Goal: Task Accomplishment & Management: Use online tool/utility

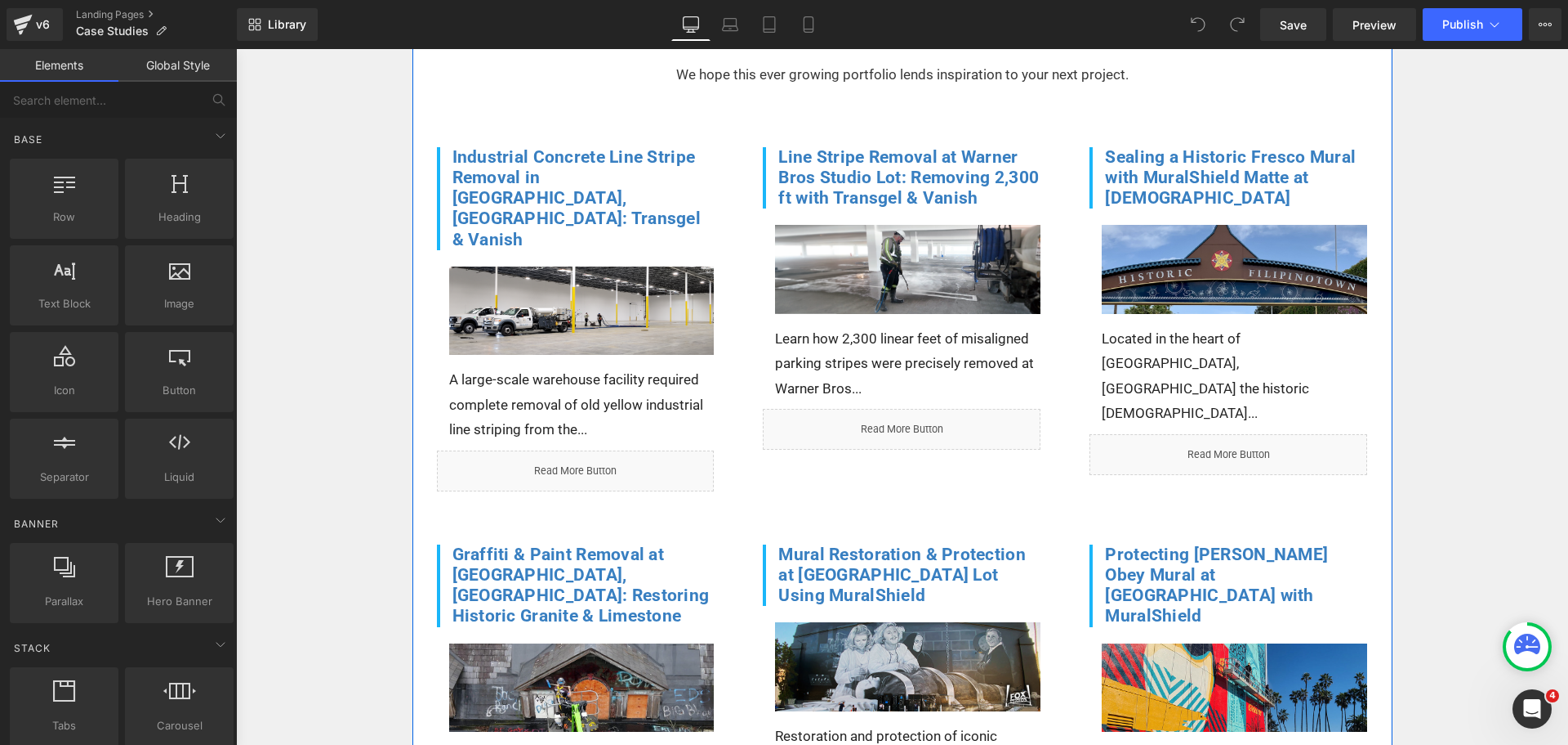
scroll to position [736, 0]
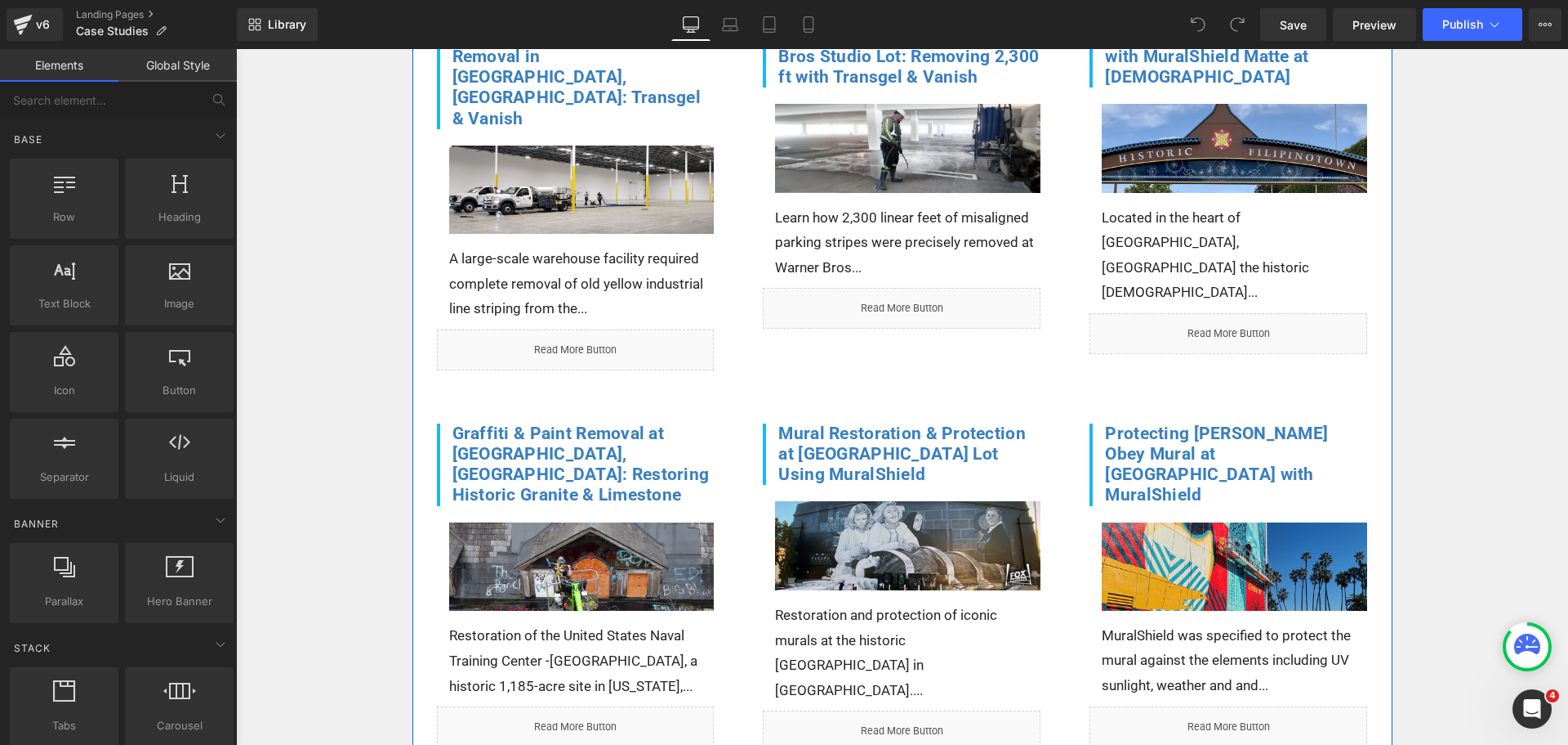
click div "Liquid"
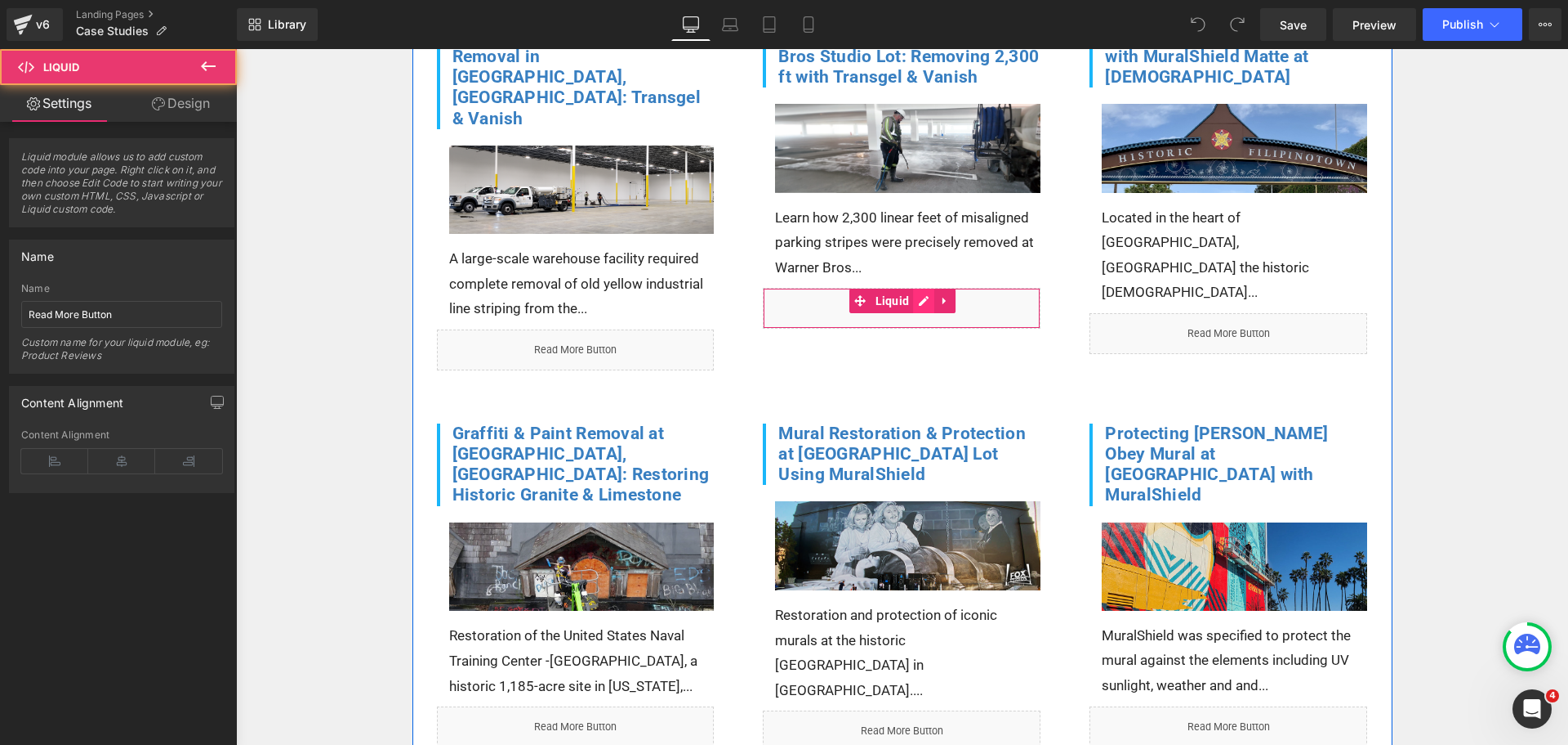
click div "Liquid"
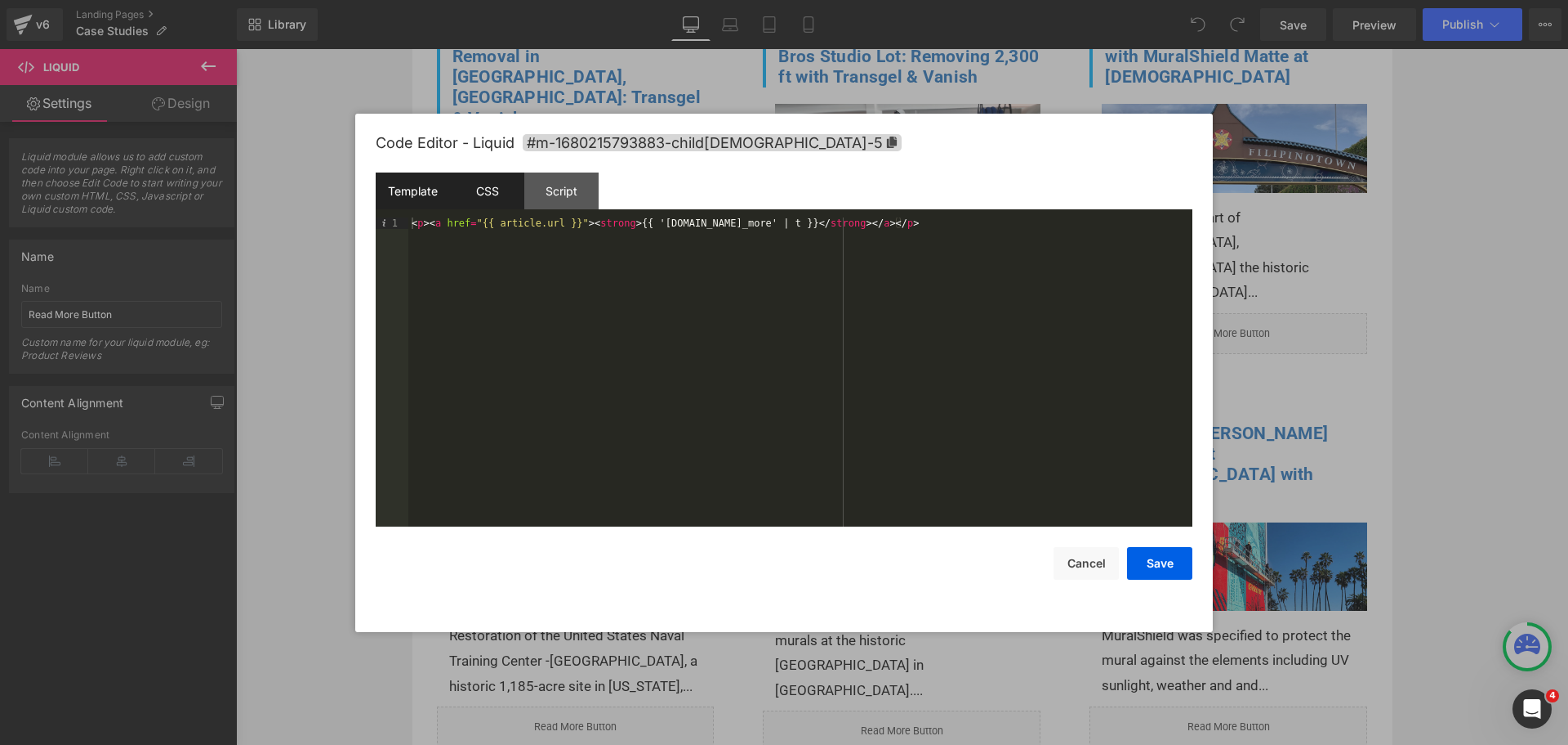
click at [501, 193] on div "CSS" at bounding box center [487, 190] width 75 height 37
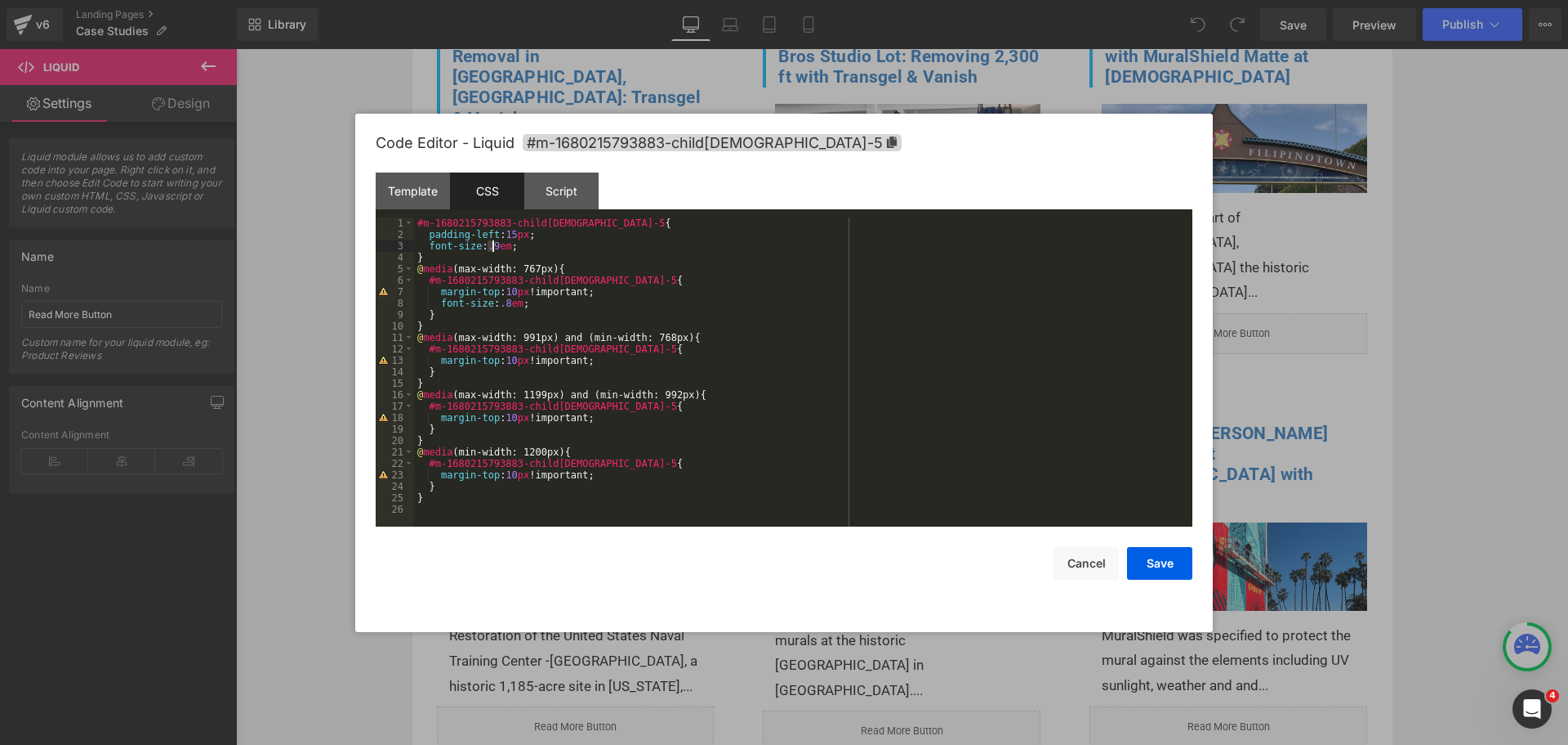
click at [491, 243] on div "#m-1680215793883-child[DEMOGRAPHIC_DATA]-5 { padding-left : 15 px ; font-size :…" at bounding box center [802, 383] width 779 height 332
click at [496, 302] on div "#m-1680215793883-child[DEMOGRAPHIC_DATA]-5 { padding-left : 15 px ; font-size :…" at bounding box center [802, 383] width 779 height 332
drag, startPoint x: 484, startPoint y: 242, endPoint x: 492, endPoint y: 245, distance: 8.5
click at [492, 245] on div "#m-1680215793883-child[DEMOGRAPHIC_DATA]-5 { padding-left : 15 px ; font-size :…" at bounding box center [802, 383] width 779 height 332
click at [486, 240] on div "#m-1680215793883-child[DEMOGRAPHIC_DATA]-5 { padding-left : 15 px ; font-size :…" at bounding box center [802, 372] width 779 height 309
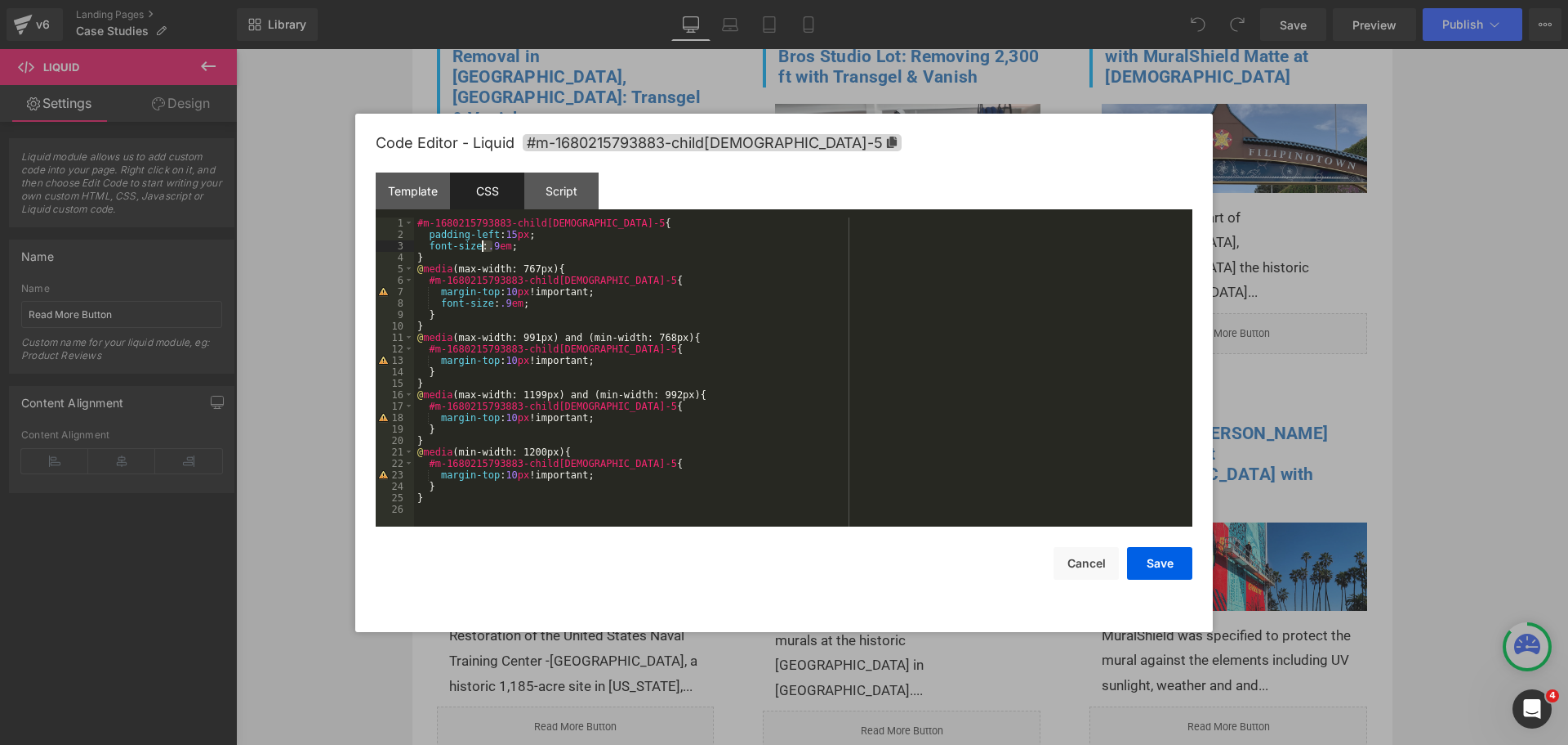
drag, startPoint x: 491, startPoint y: 245, endPoint x: 481, endPoint y: 246, distance: 10.0
click at [481, 246] on div "#m-1680215793883-child[DEMOGRAPHIC_DATA]-5 { padding-left : 15 px ; font-size :…" at bounding box center [802, 383] width 779 height 332
click at [1154, 555] on button "Save" at bounding box center [1160, 562] width 66 height 33
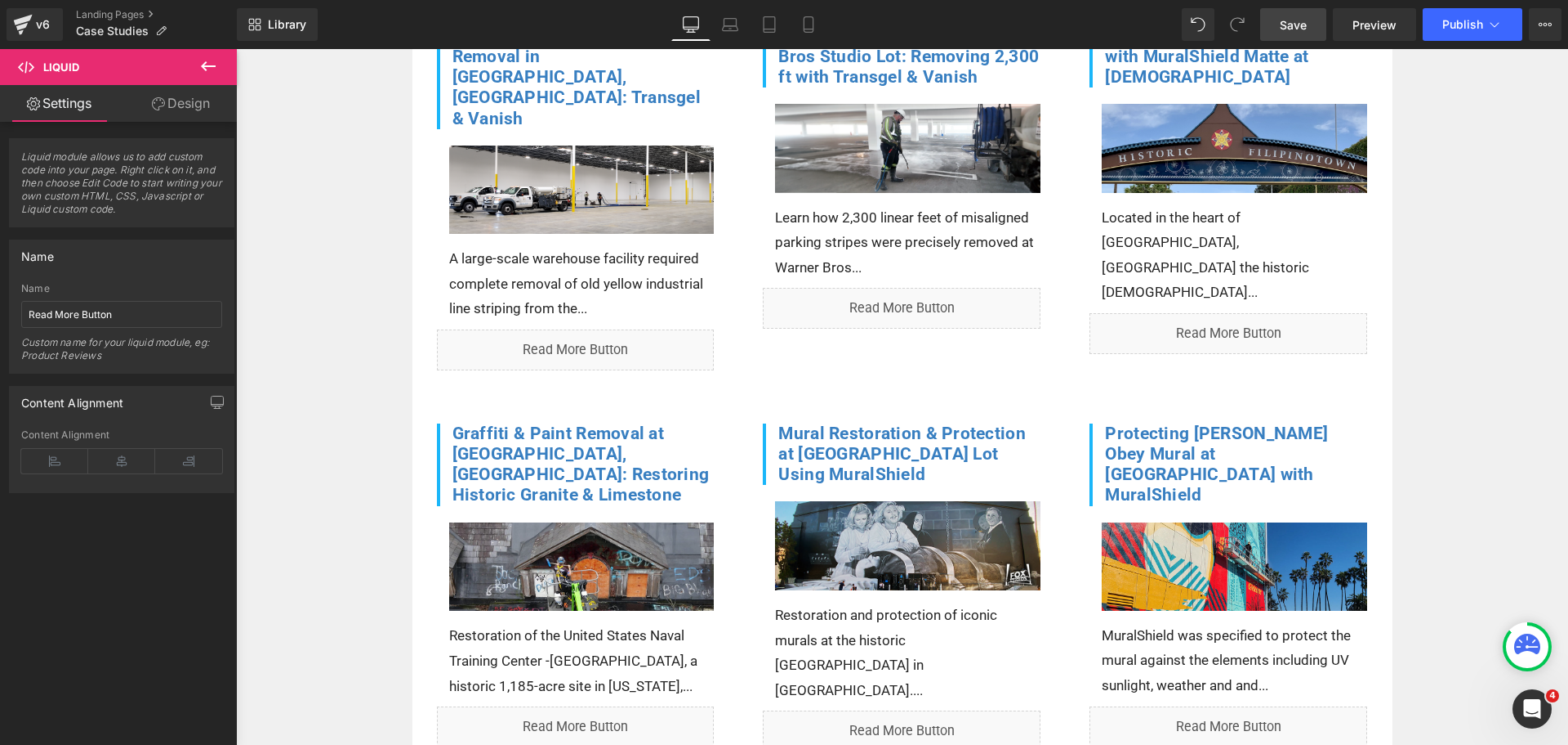
click at [1292, 24] on span "Save" at bounding box center [1293, 24] width 27 height 17
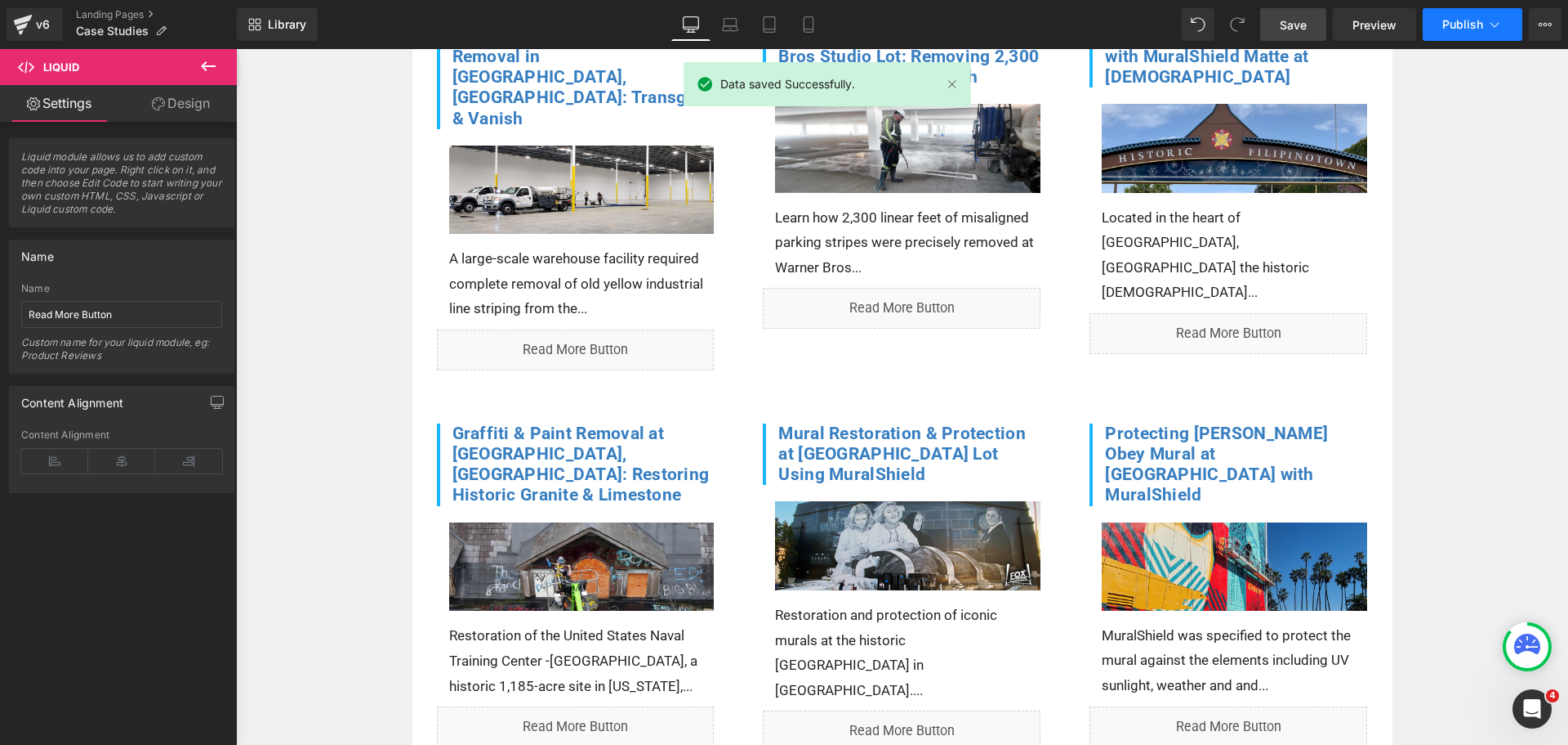
click at [1451, 30] on span "Publish" at bounding box center [1462, 24] width 41 height 13
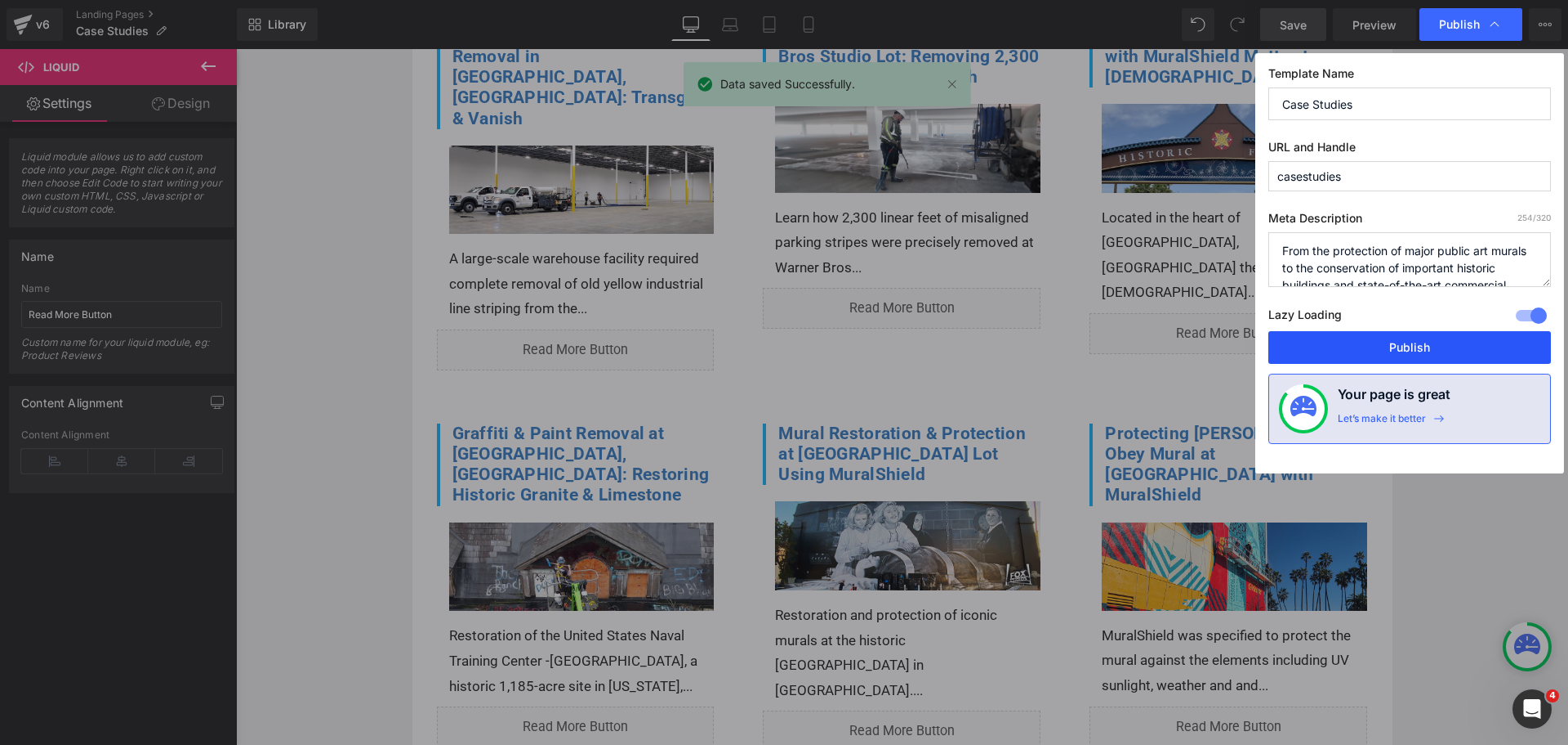
drag, startPoint x: 1397, startPoint y: 339, endPoint x: 1164, endPoint y: 288, distance: 238.5
click at [1397, 339] on button "Publish" at bounding box center [1411, 347] width 283 height 33
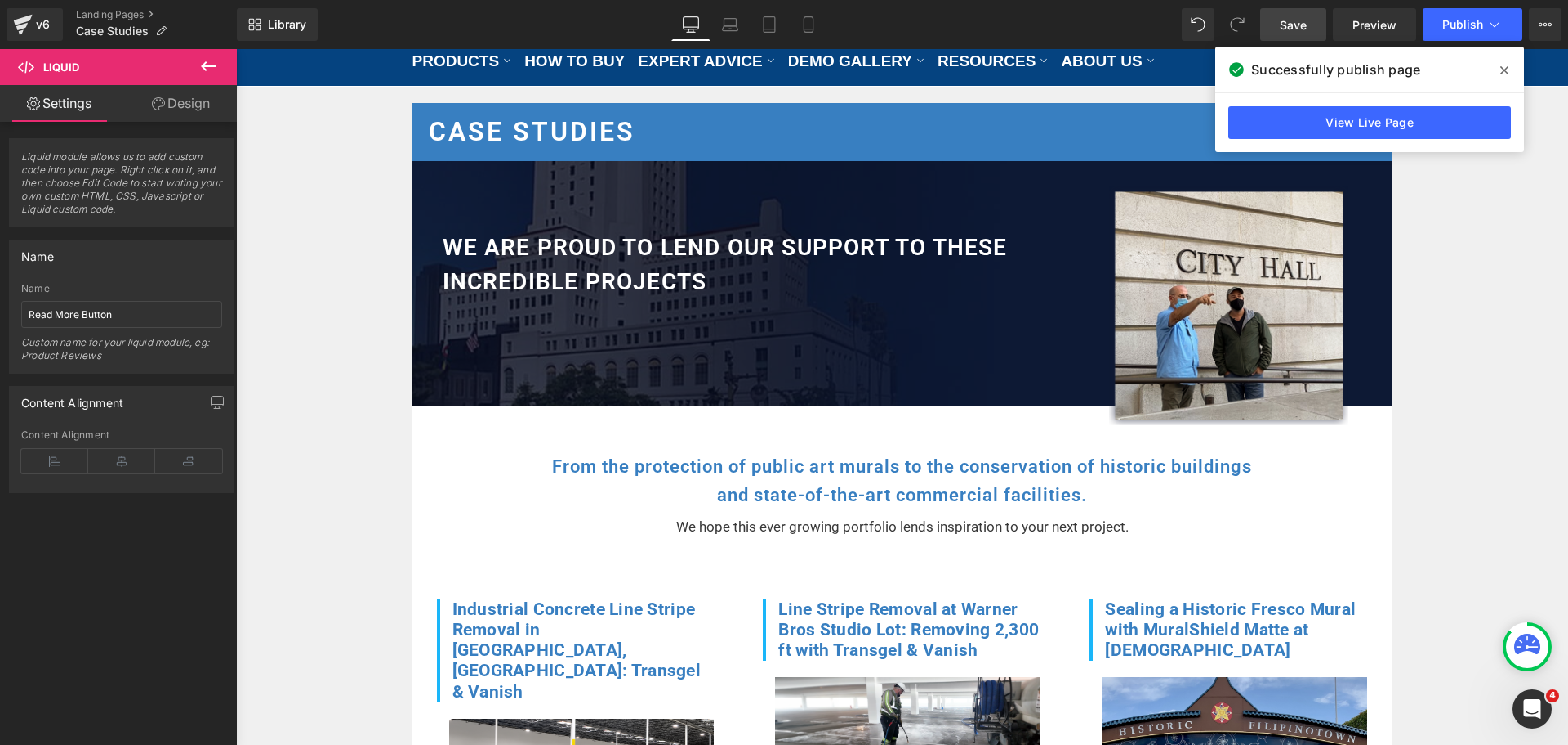
scroll to position [327, 0]
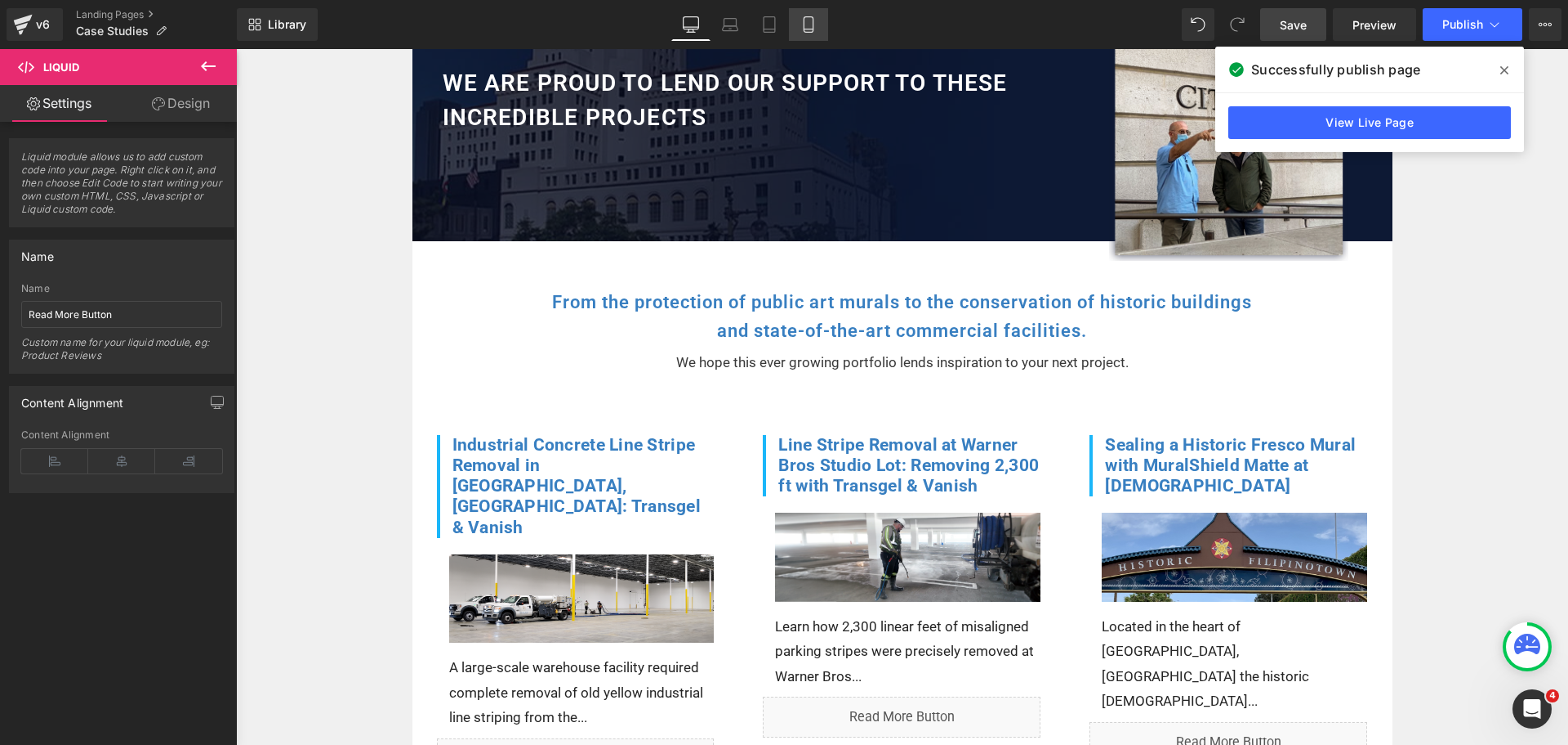
click at [809, 22] on icon at bounding box center [808, 24] width 16 height 16
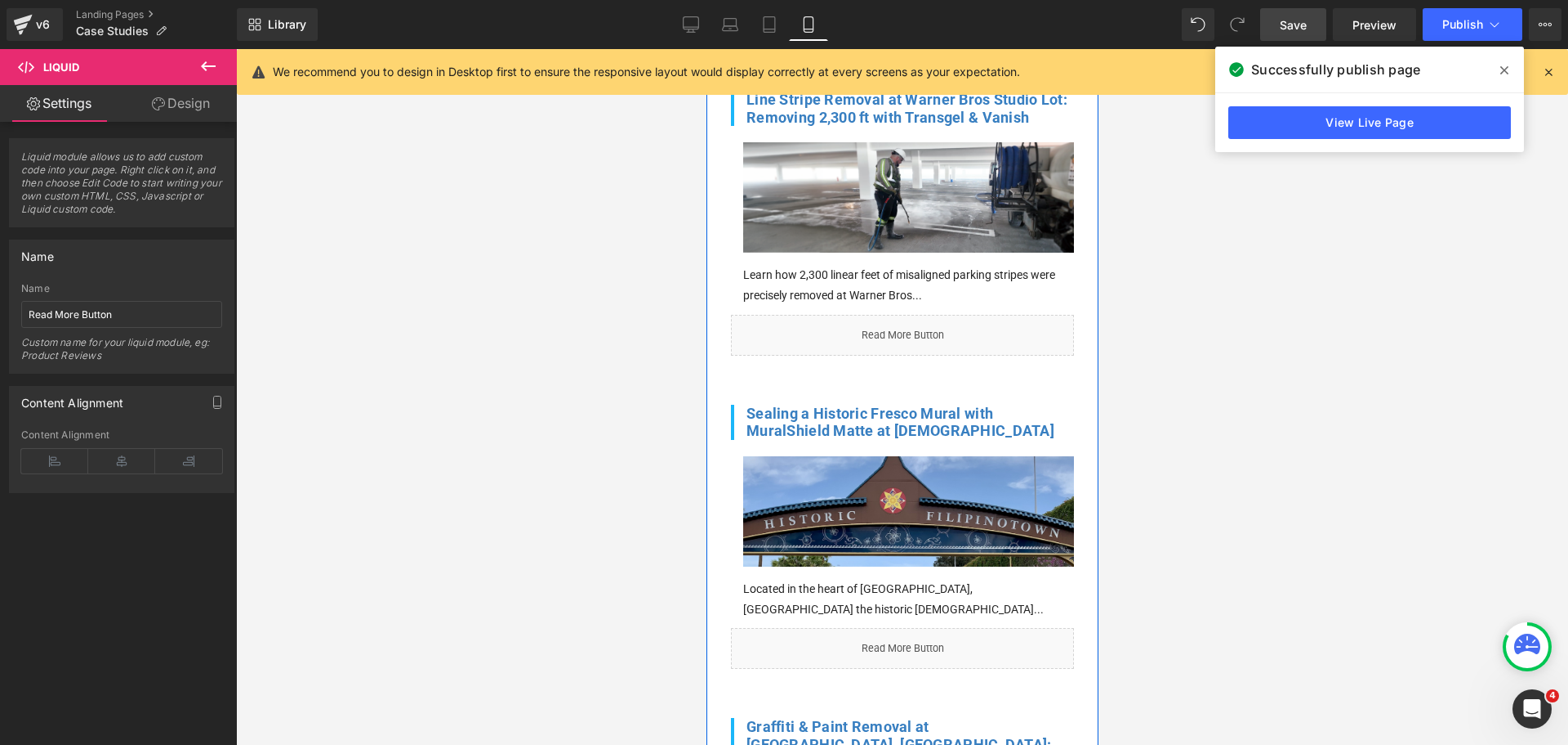
click div "Sealing a Historic Fresco Mural with MuralShield Matte at [DEMOGRAPHIC_DATA] (A…"
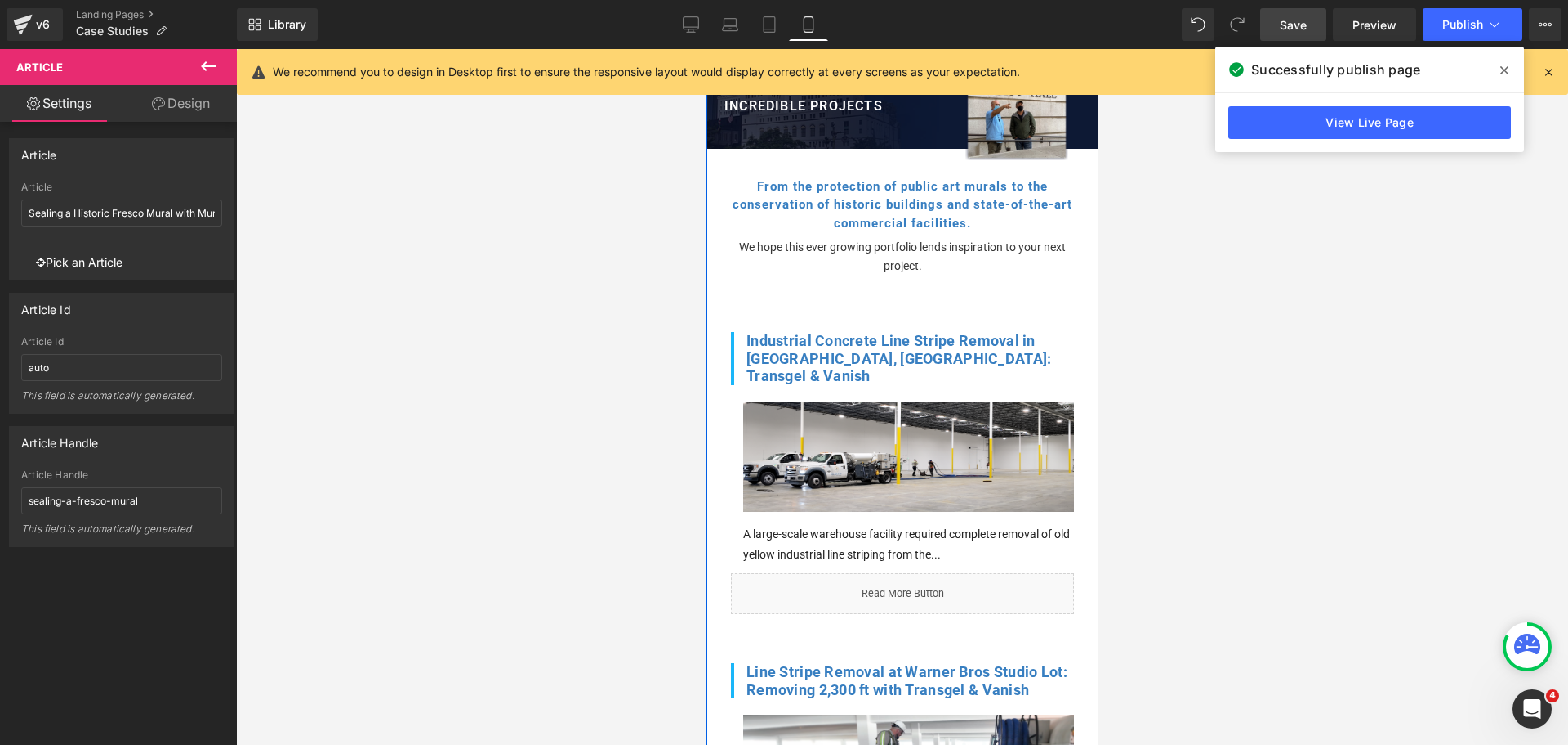
scroll to position [0, 0]
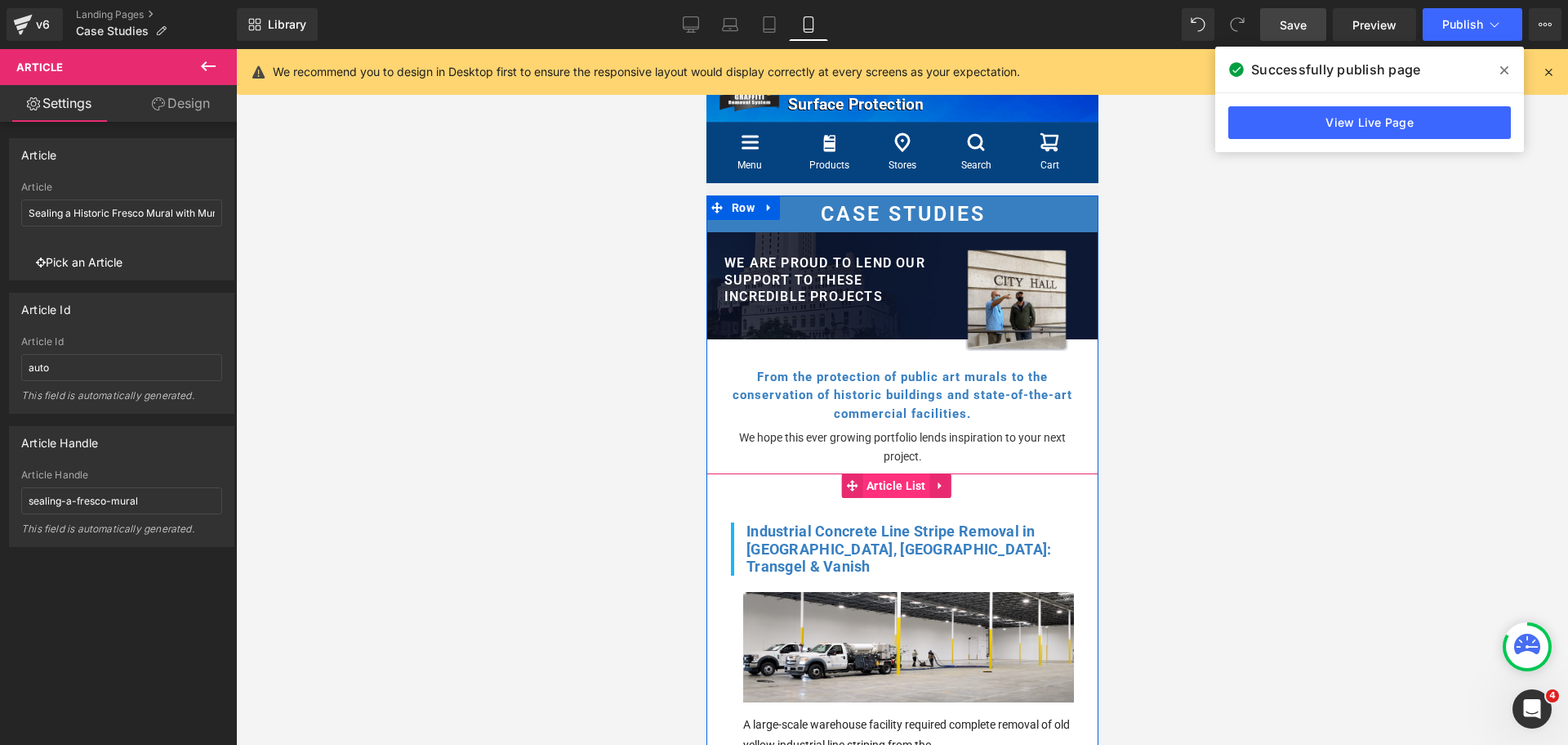
click at [879, 479] on span "Article List" at bounding box center [896, 486] width 68 height 25
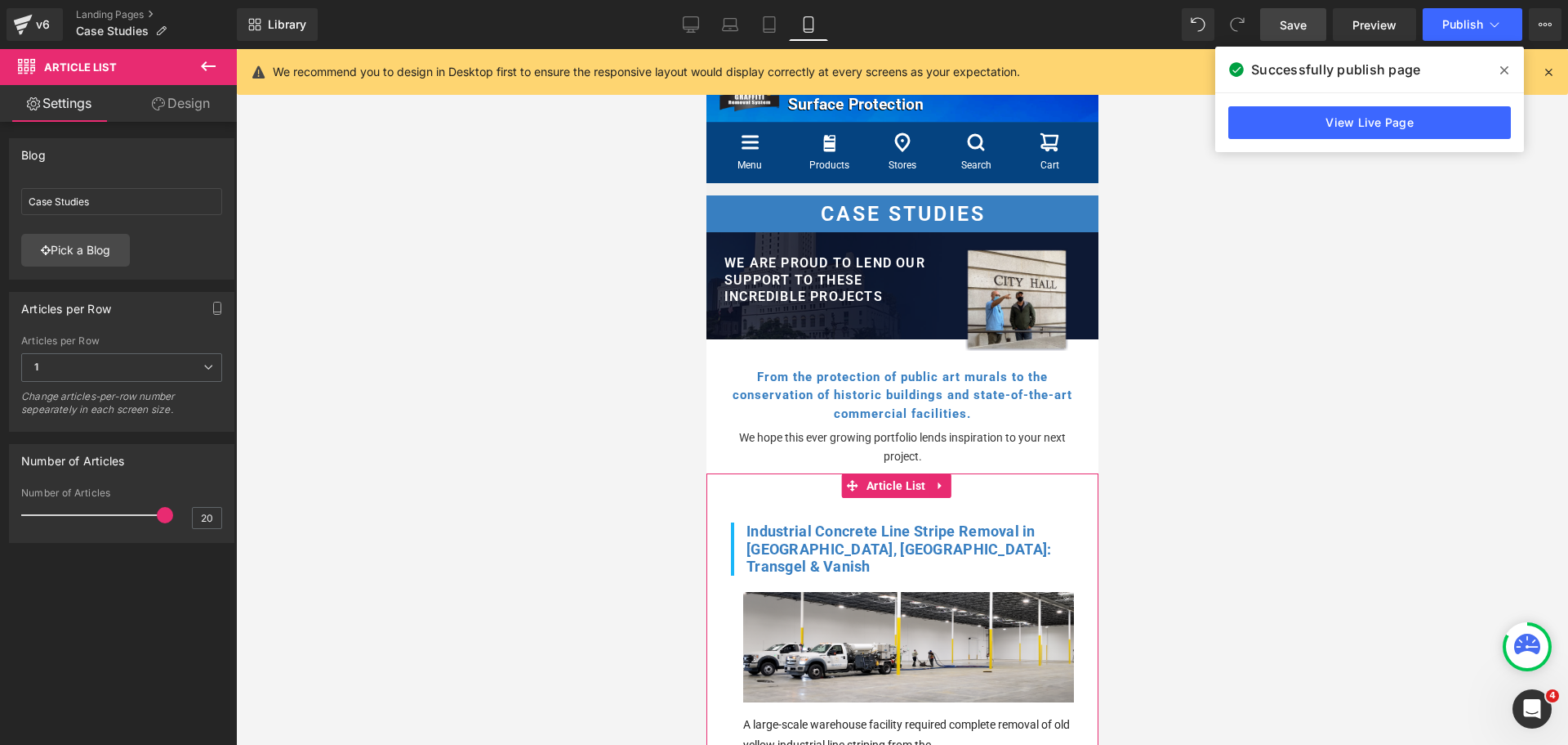
click at [179, 93] on link "Design" at bounding box center [180, 103] width 119 height 37
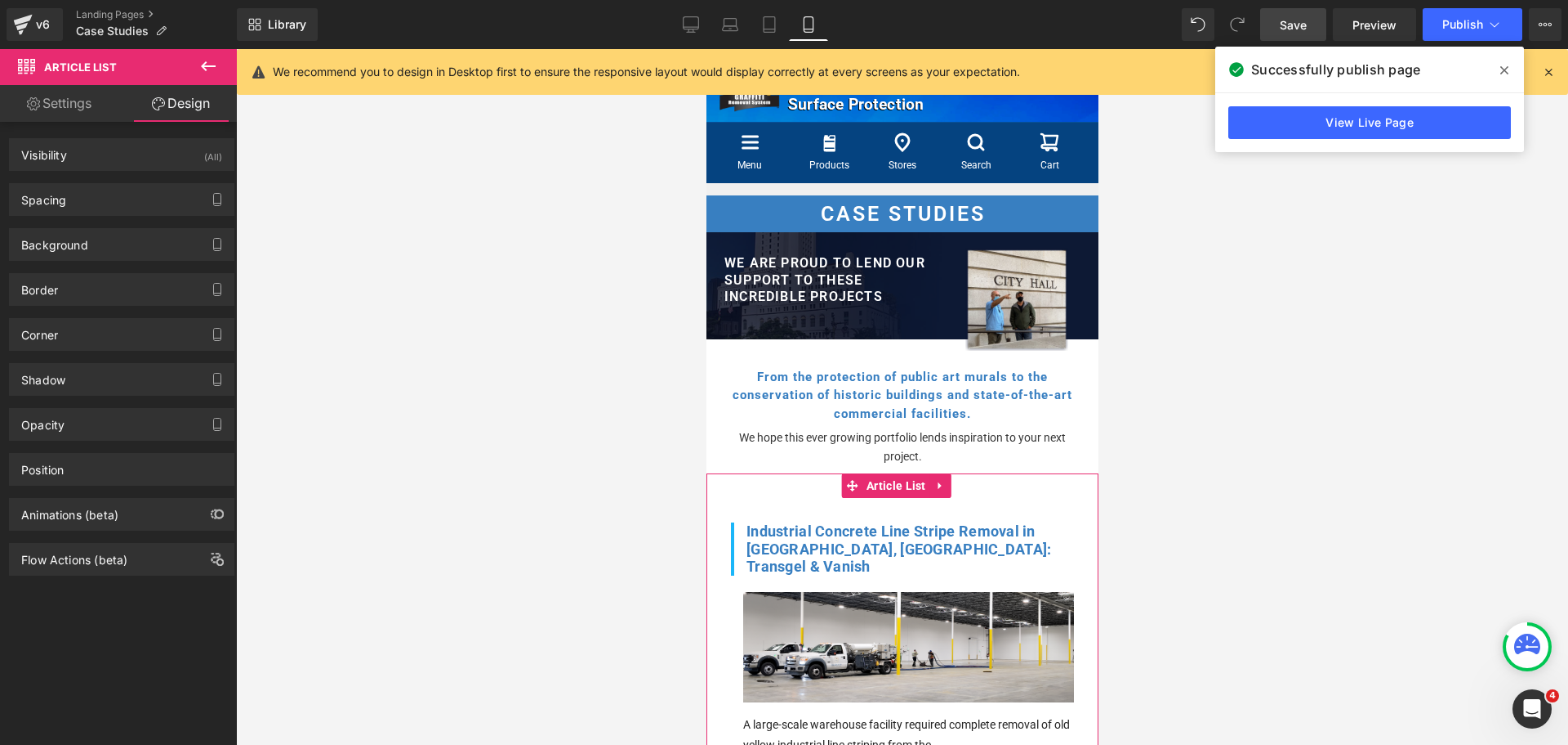
click at [79, 183] on div "Spacing [GEOGRAPHIC_DATA] 0px 0 0px 0 0px 0 0px 0 [GEOGRAPHIC_DATA] 0px 0 0px 0…" at bounding box center [122, 192] width 244 height 45
click at [77, 198] on div "Spacing" at bounding box center [122, 198] width 224 height 31
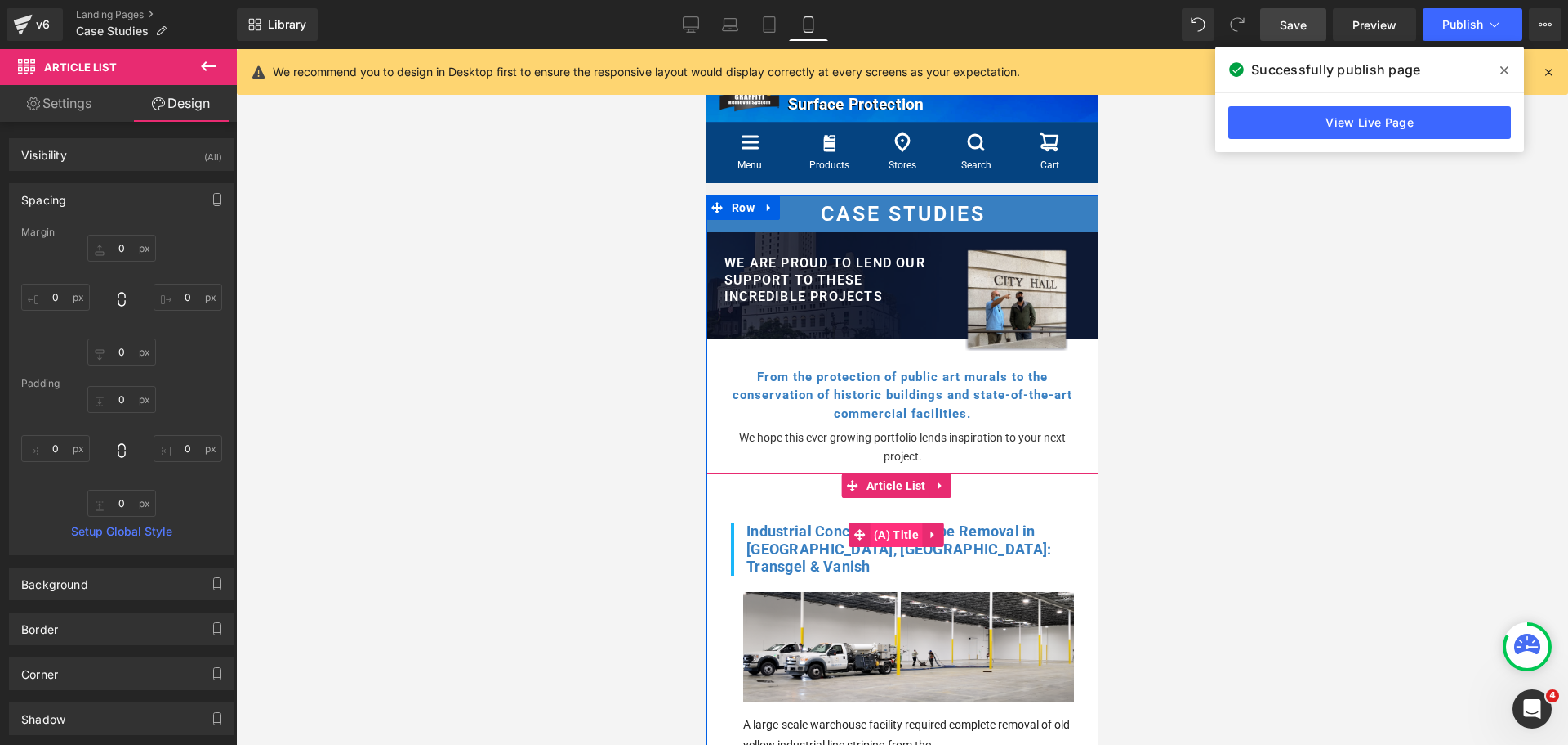
click span "(A) Title"
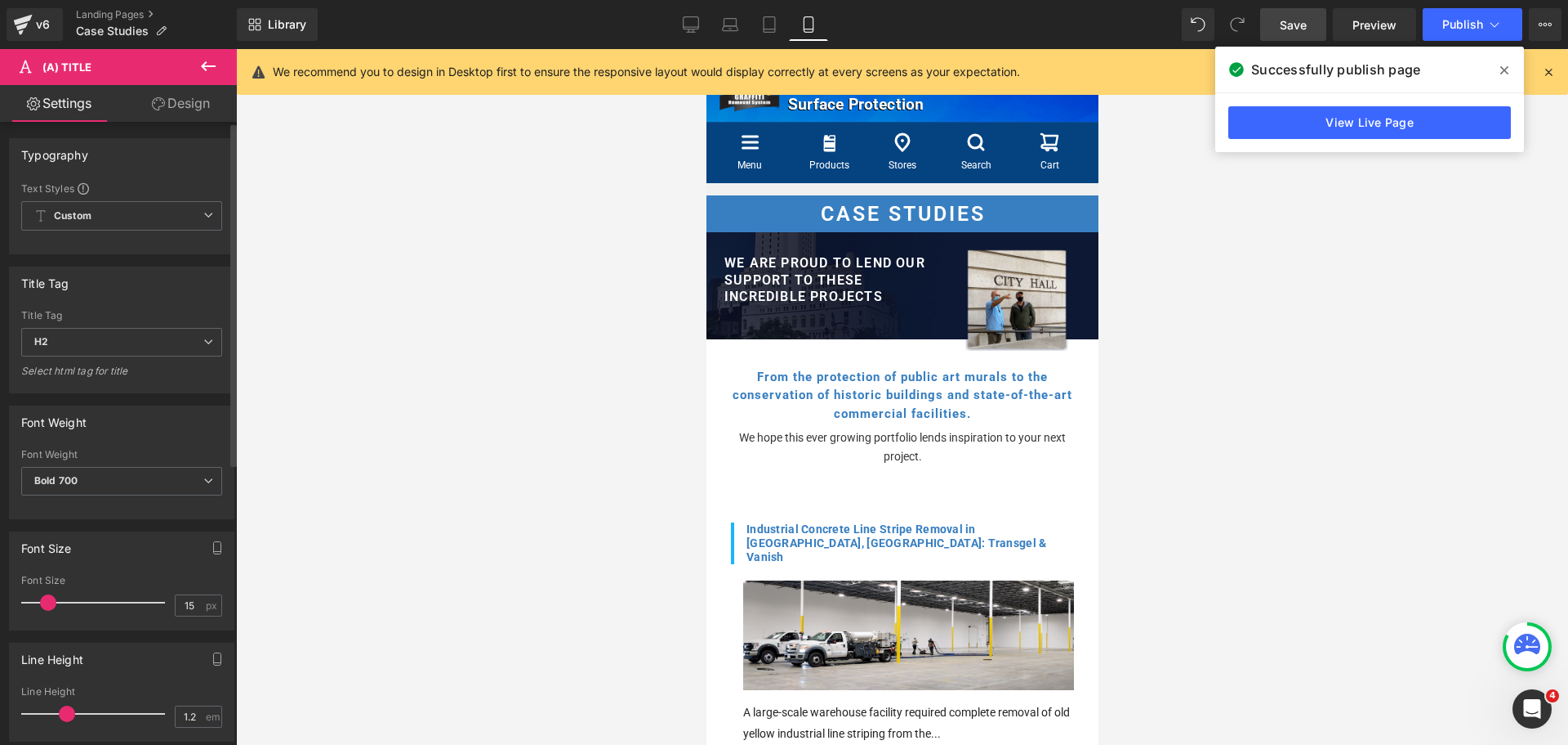
type input "16"
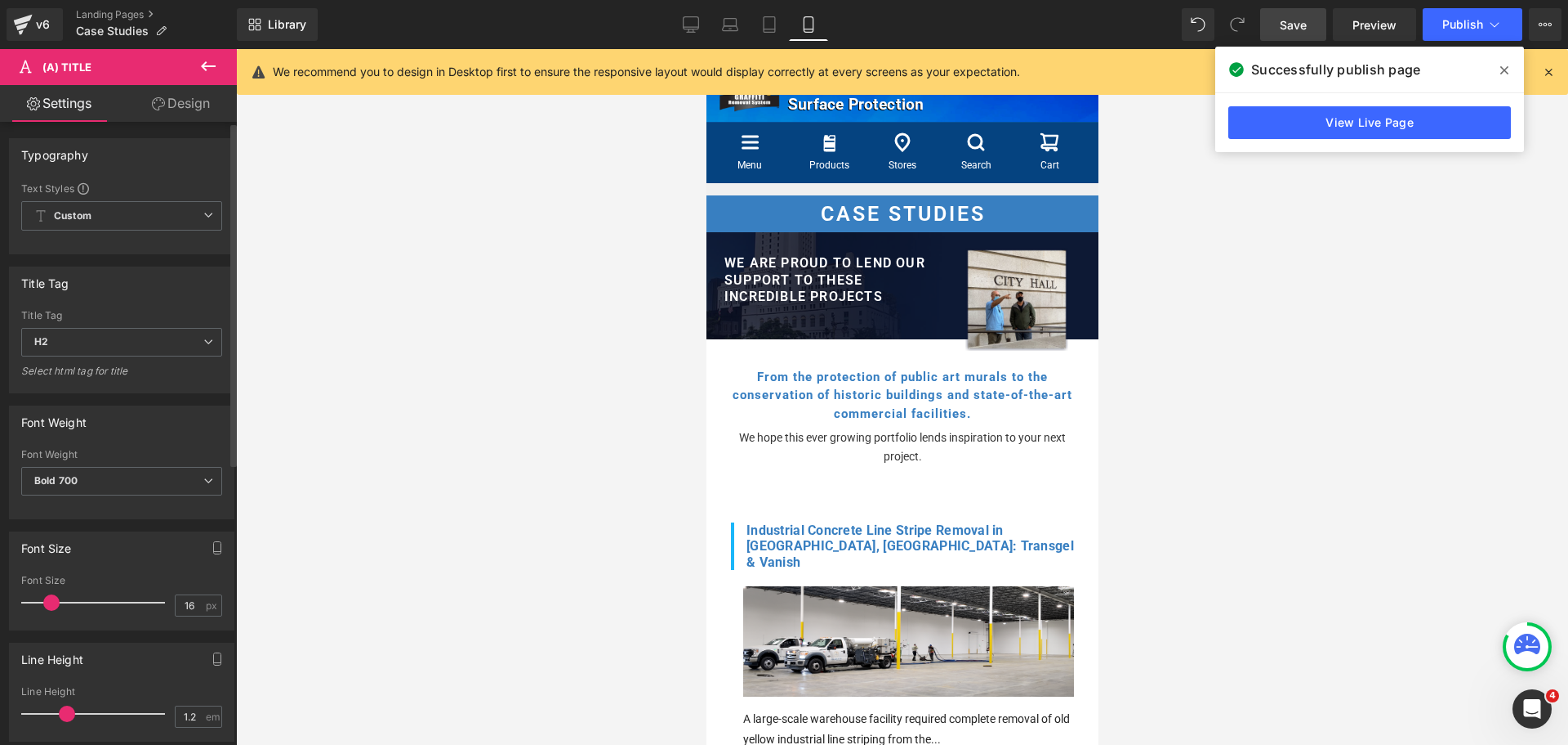
click at [48, 603] on span at bounding box center [51, 602] width 16 height 16
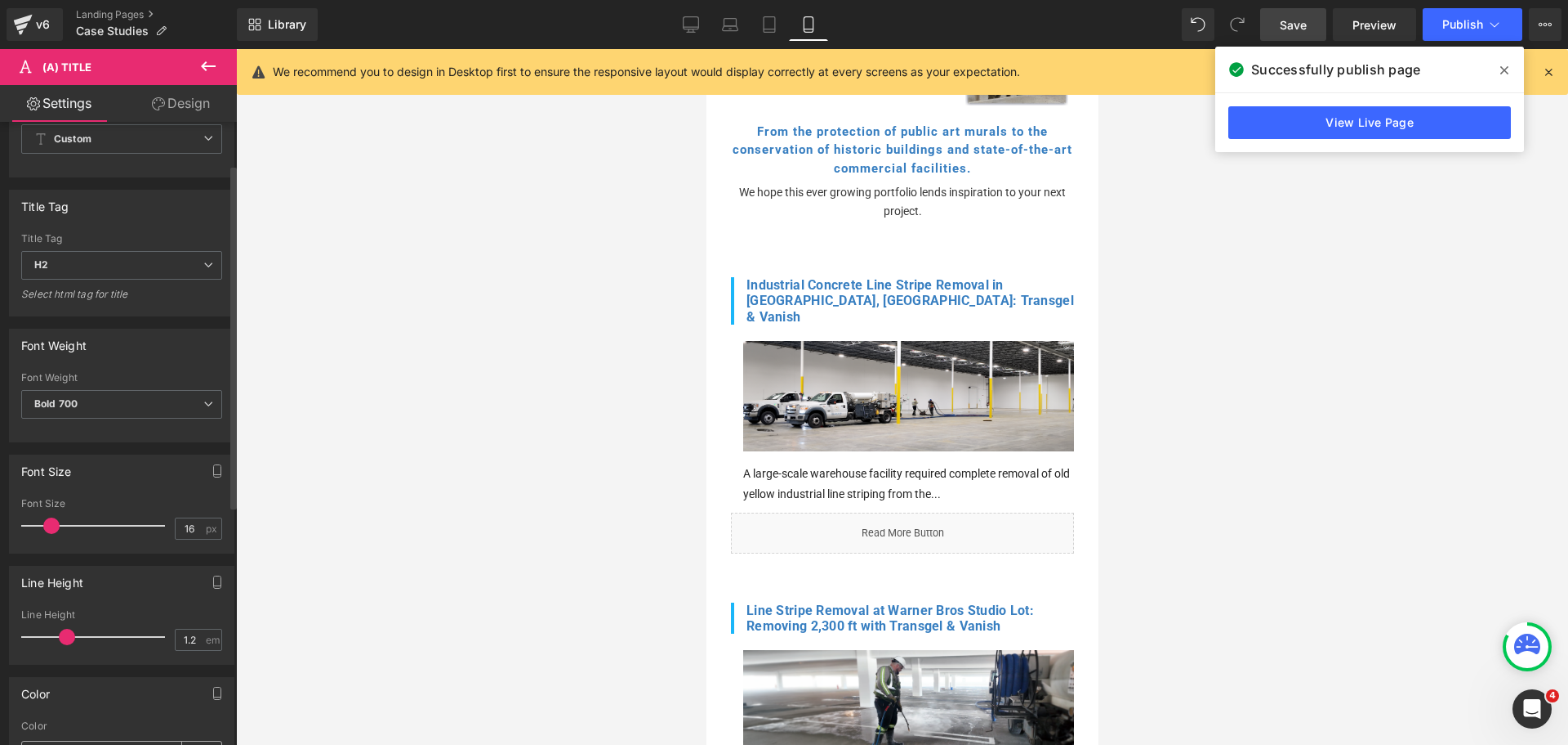
scroll to position [164, 0]
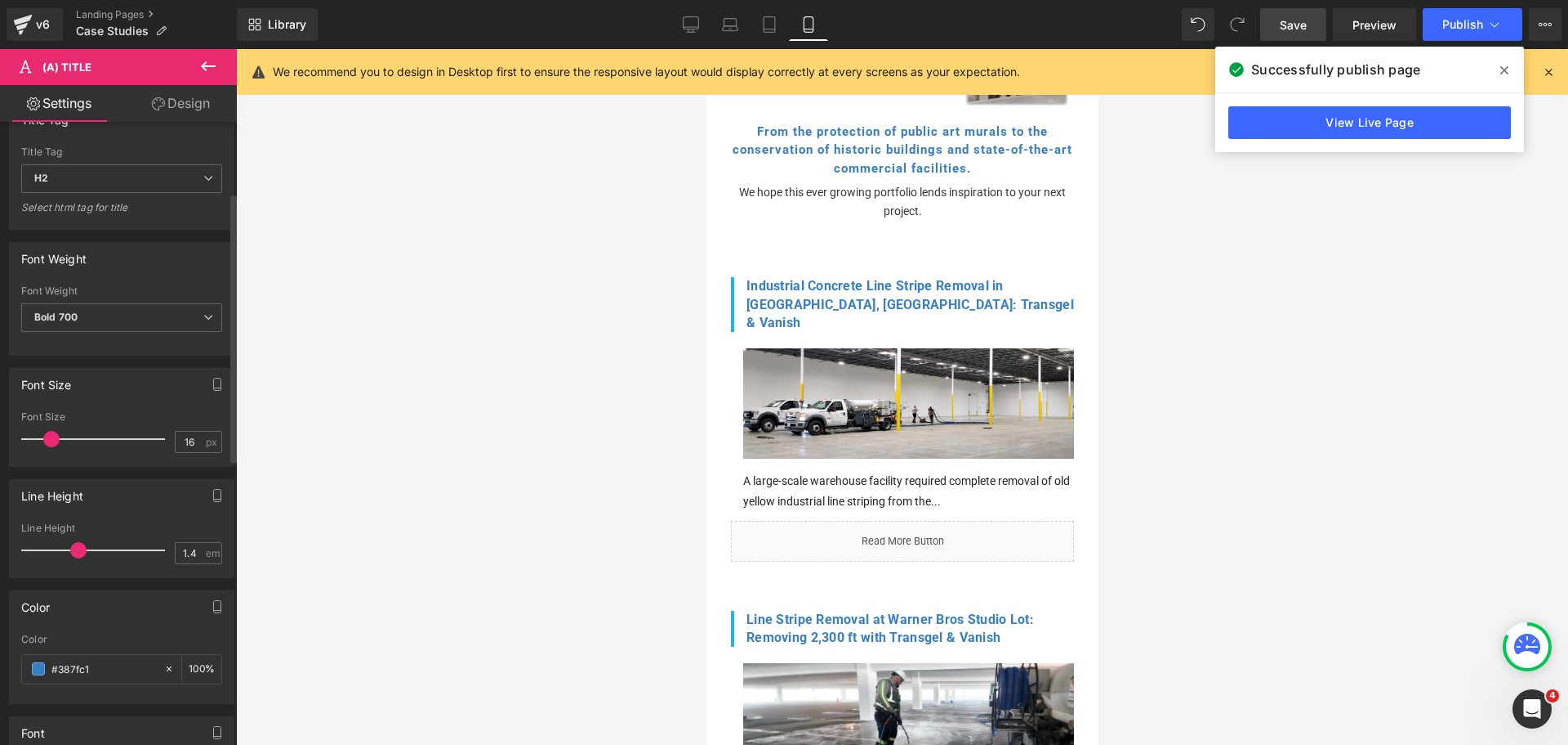
type input "1.5"
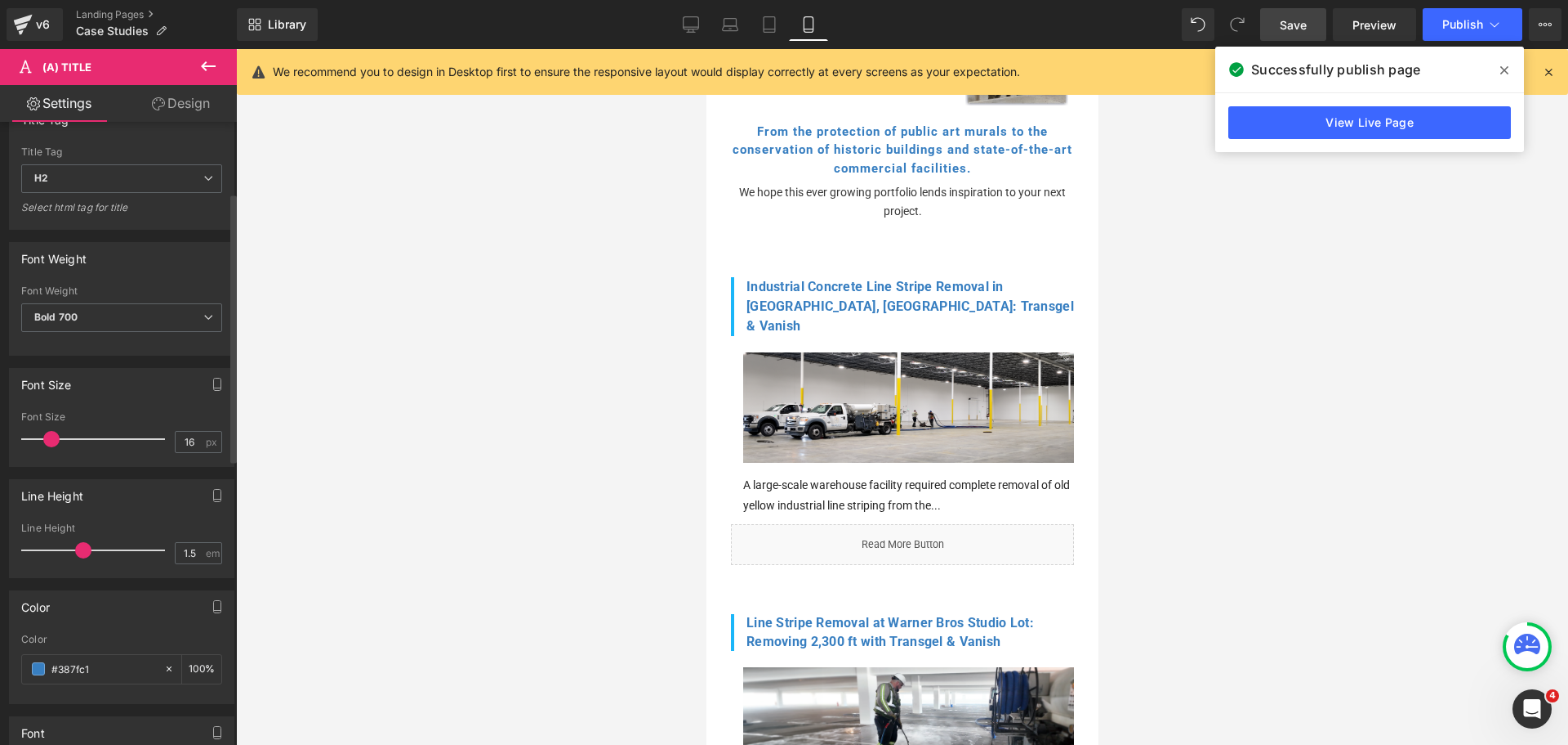
drag, startPoint x: 65, startPoint y: 551, endPoint x: 79, endPoint y: 550, distance: 14.0
click at [79, 550] on span at bounding box center [83, 550] width 16 height 16
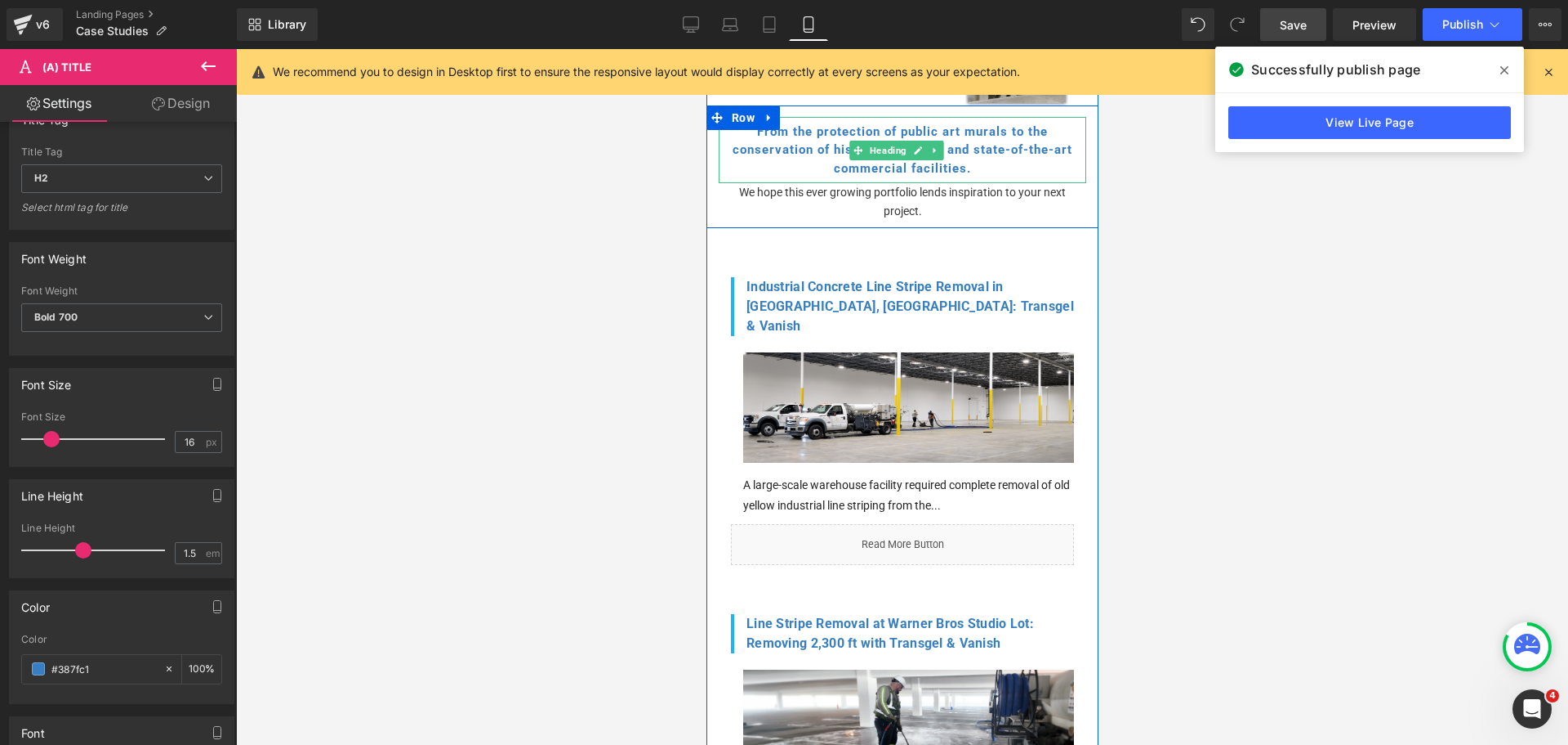
click at [832, 134] on h3 "From the protection of public art murals to the conservation of historic buildi…" at bounding box center [901, 151] width 368 height 56
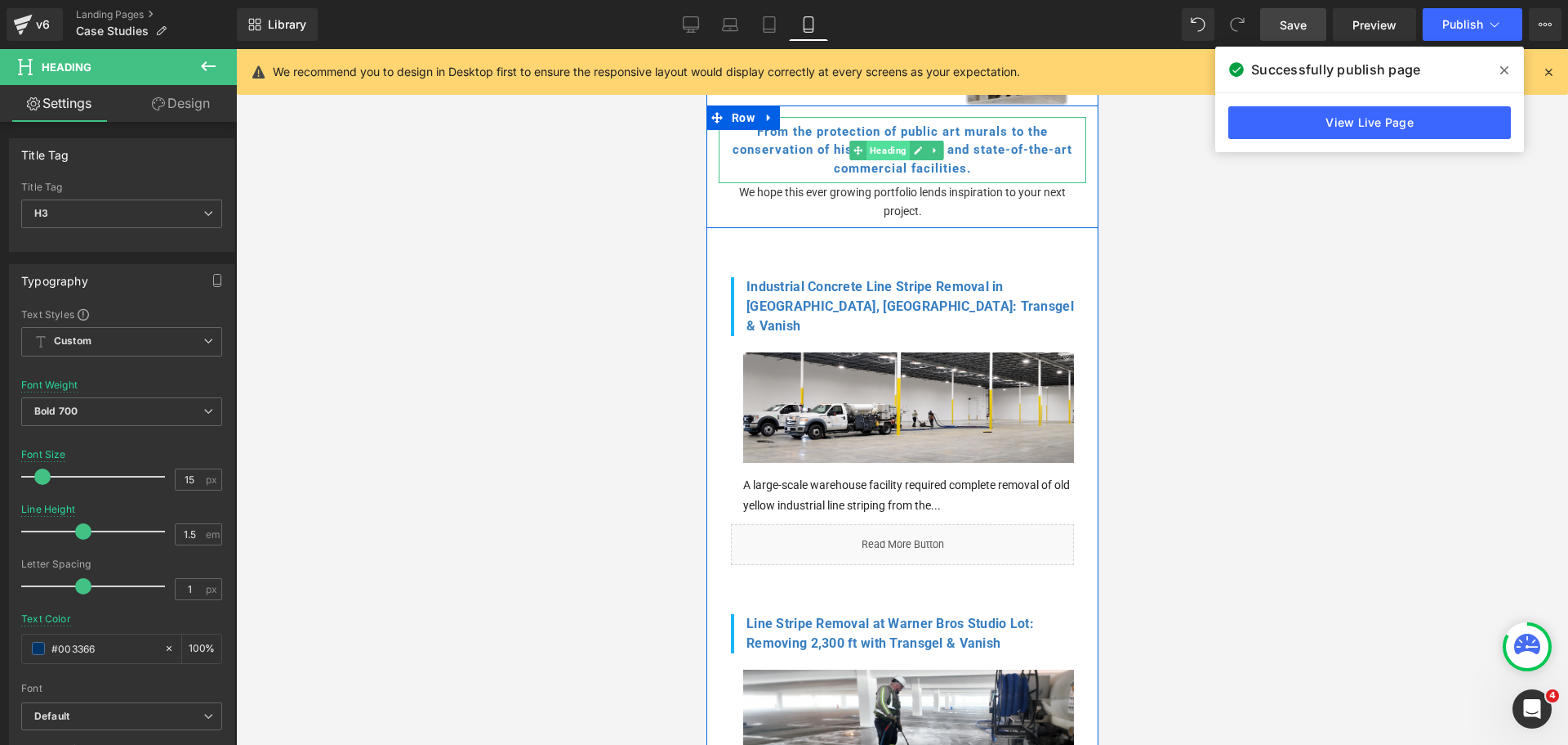
click at [867, 148] on span "Heading" at bounding box center [887, 151] width 43 height 20
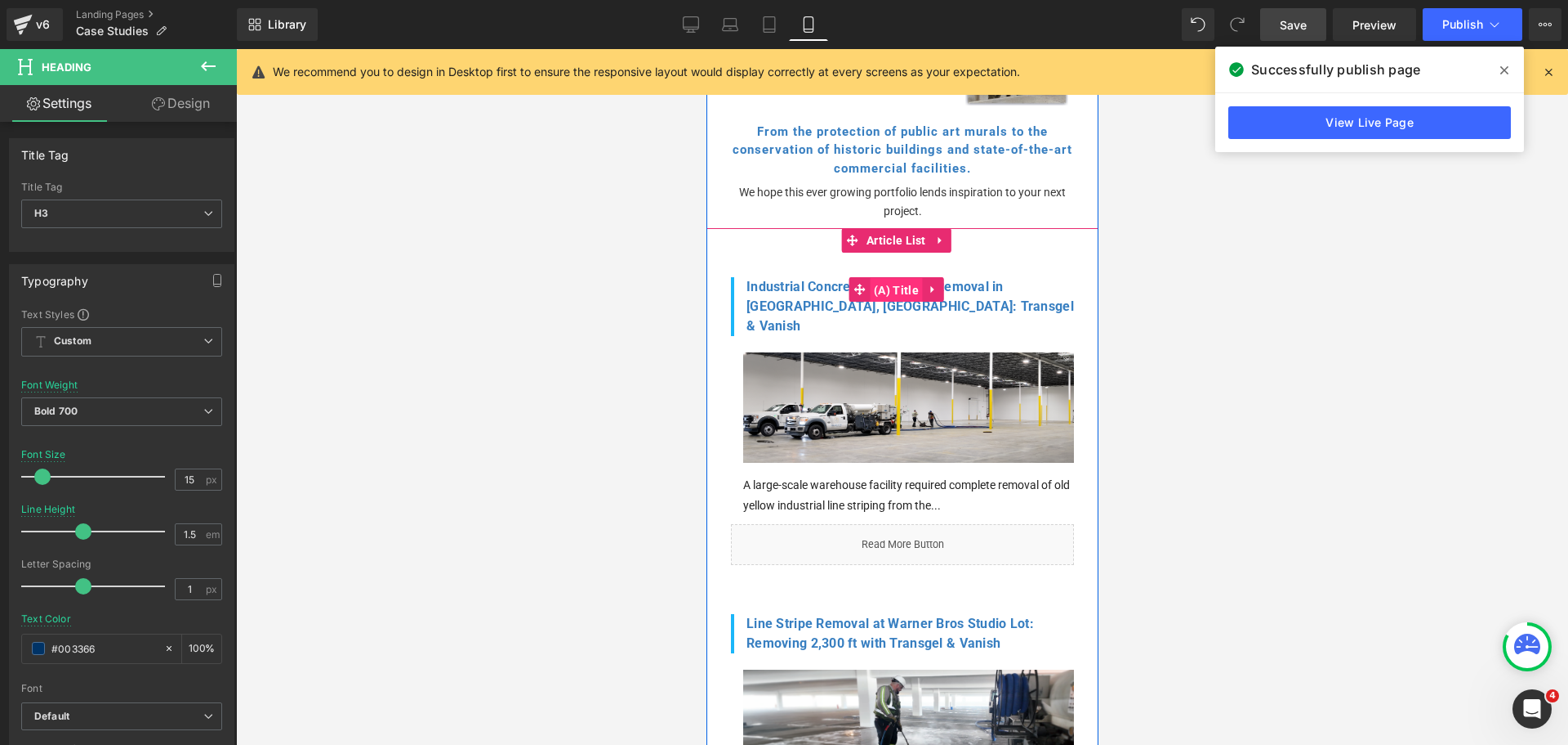
click span "(A) Title"
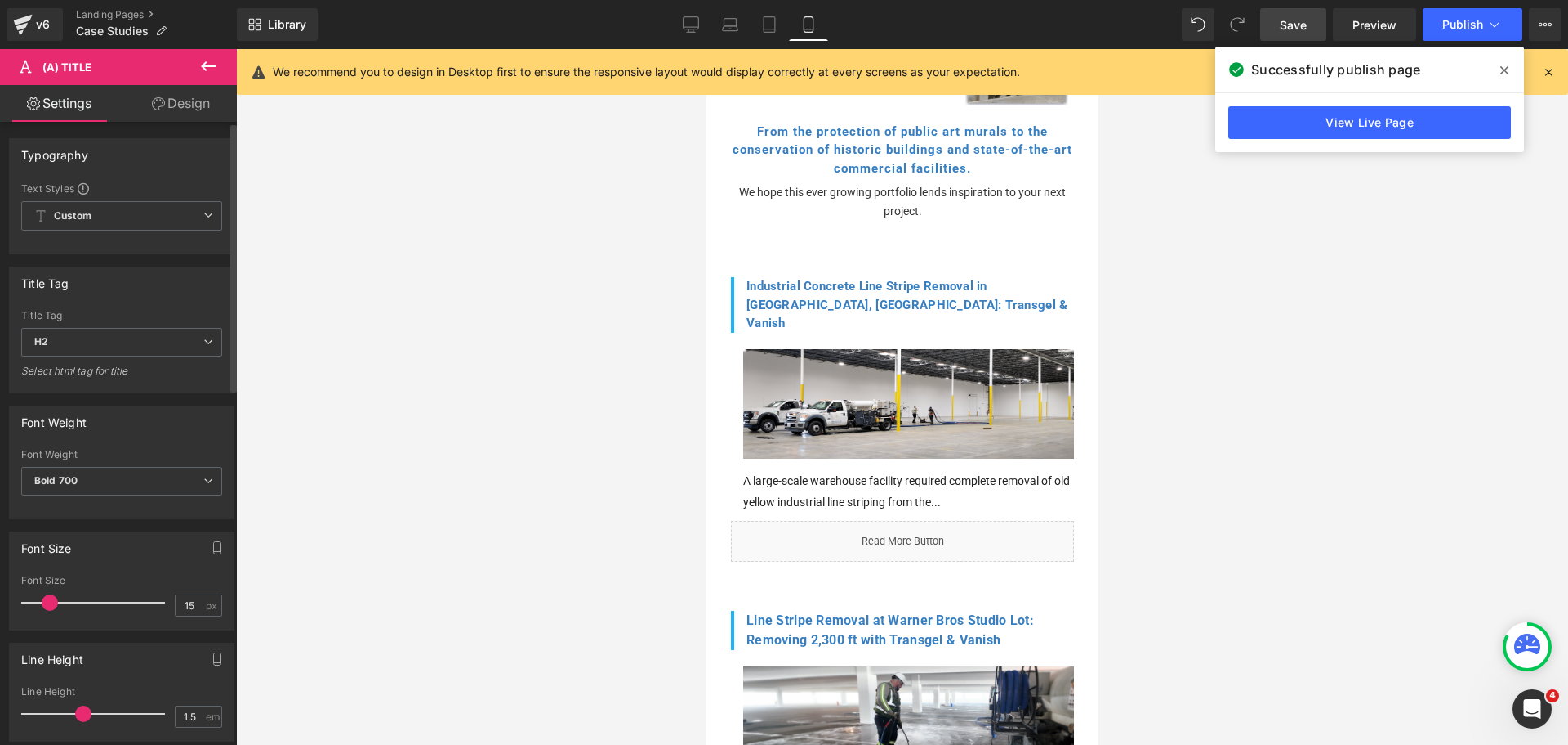
click at [50, 604] on span at bounding box center [50, 602] width 16 height 16
click at [768, 26] on icon at bounding box center [770, 24] width 16 height 16
type input "18"
type input "1.2"
type input "100"
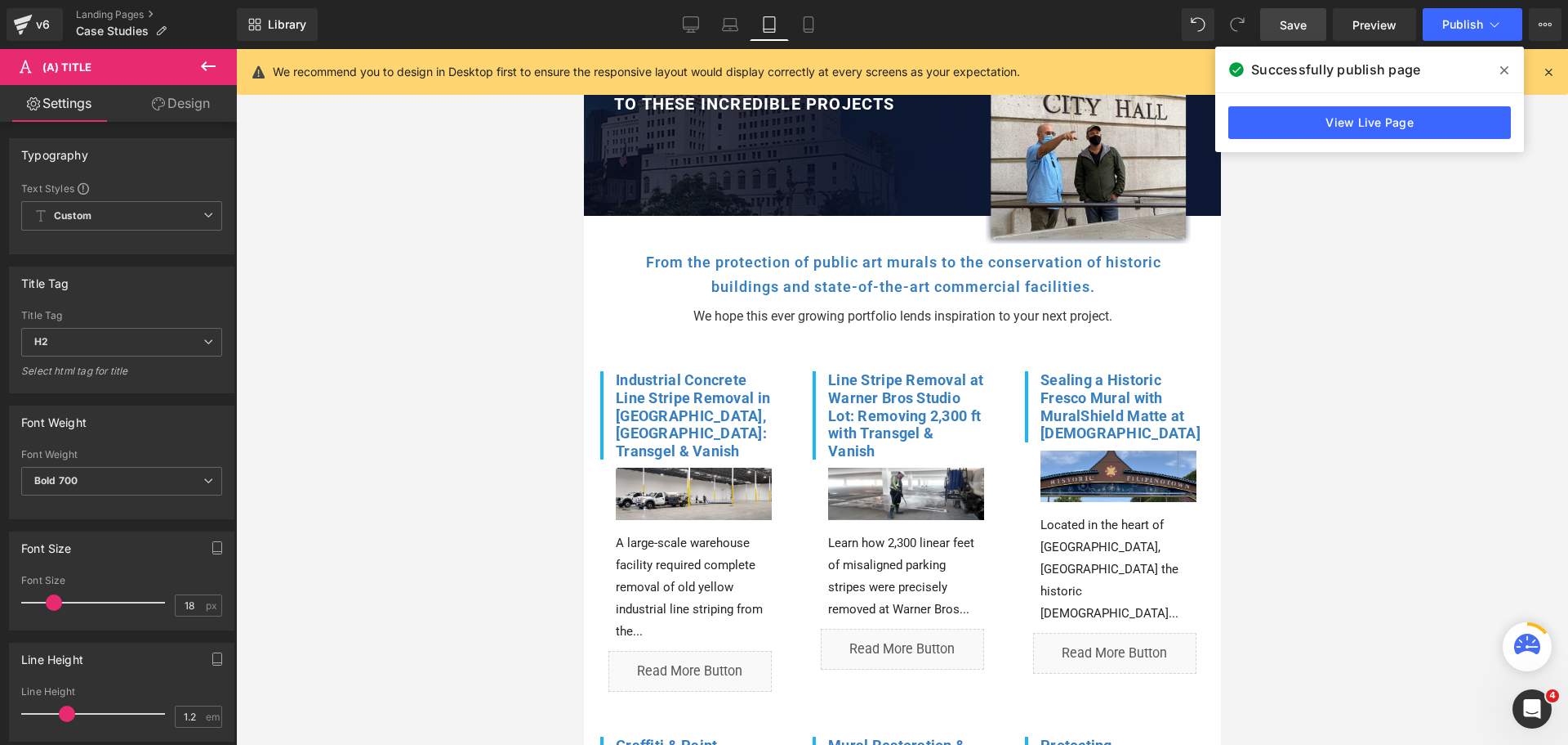
scroll to position [339, 0]
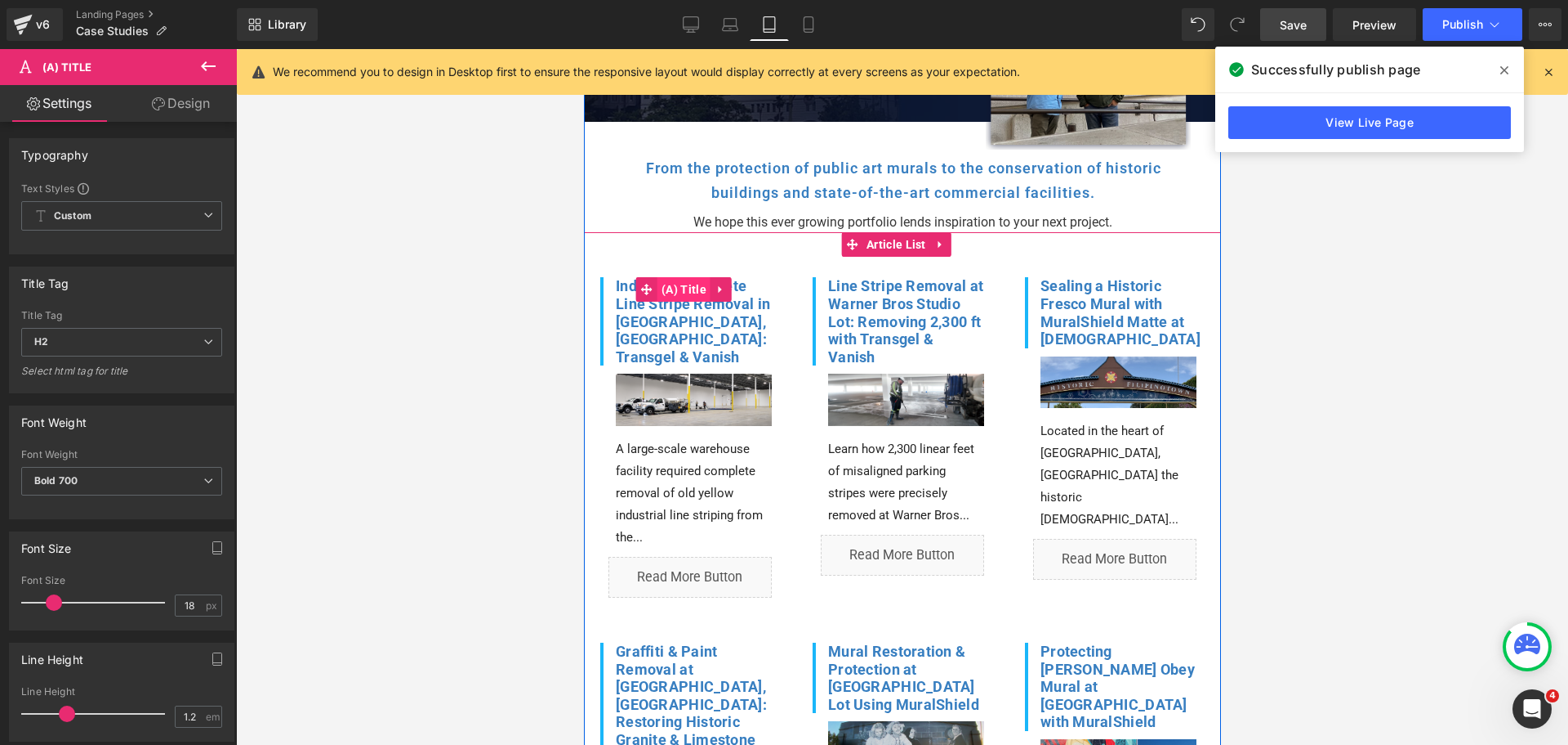
click span "(A) Title"
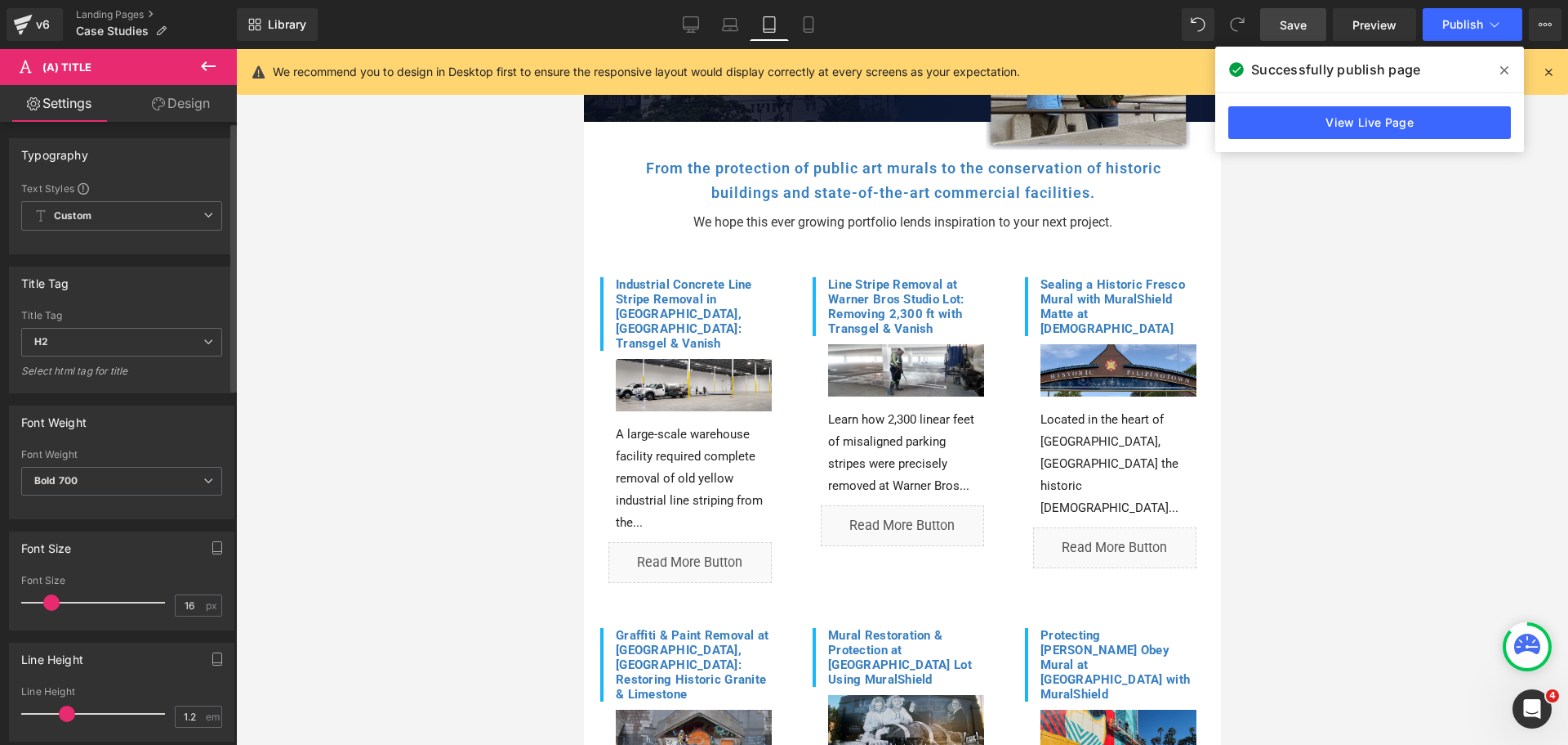
type input "17"
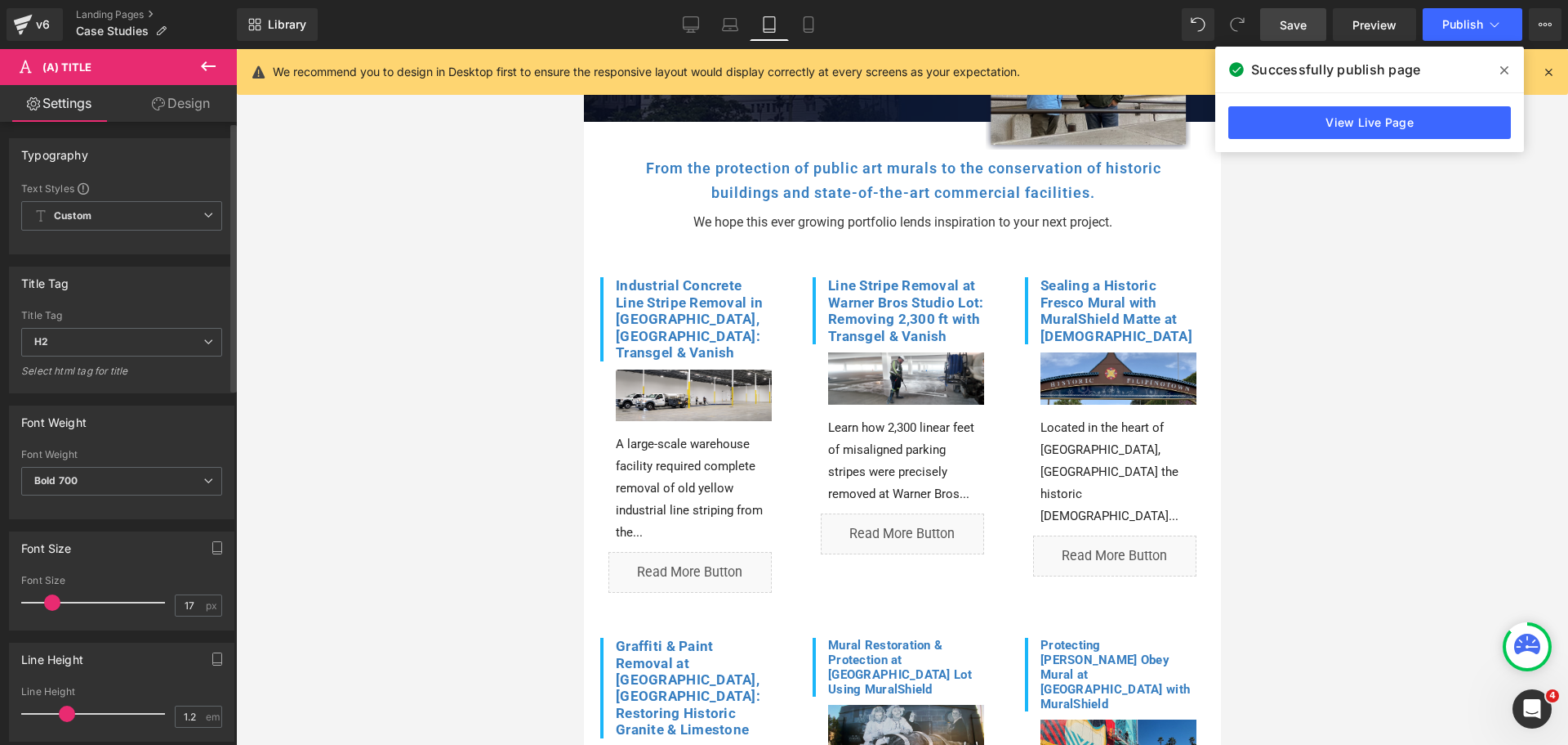
click at [49, 597] on span at bounding box center [52, 602] width 16 height 16
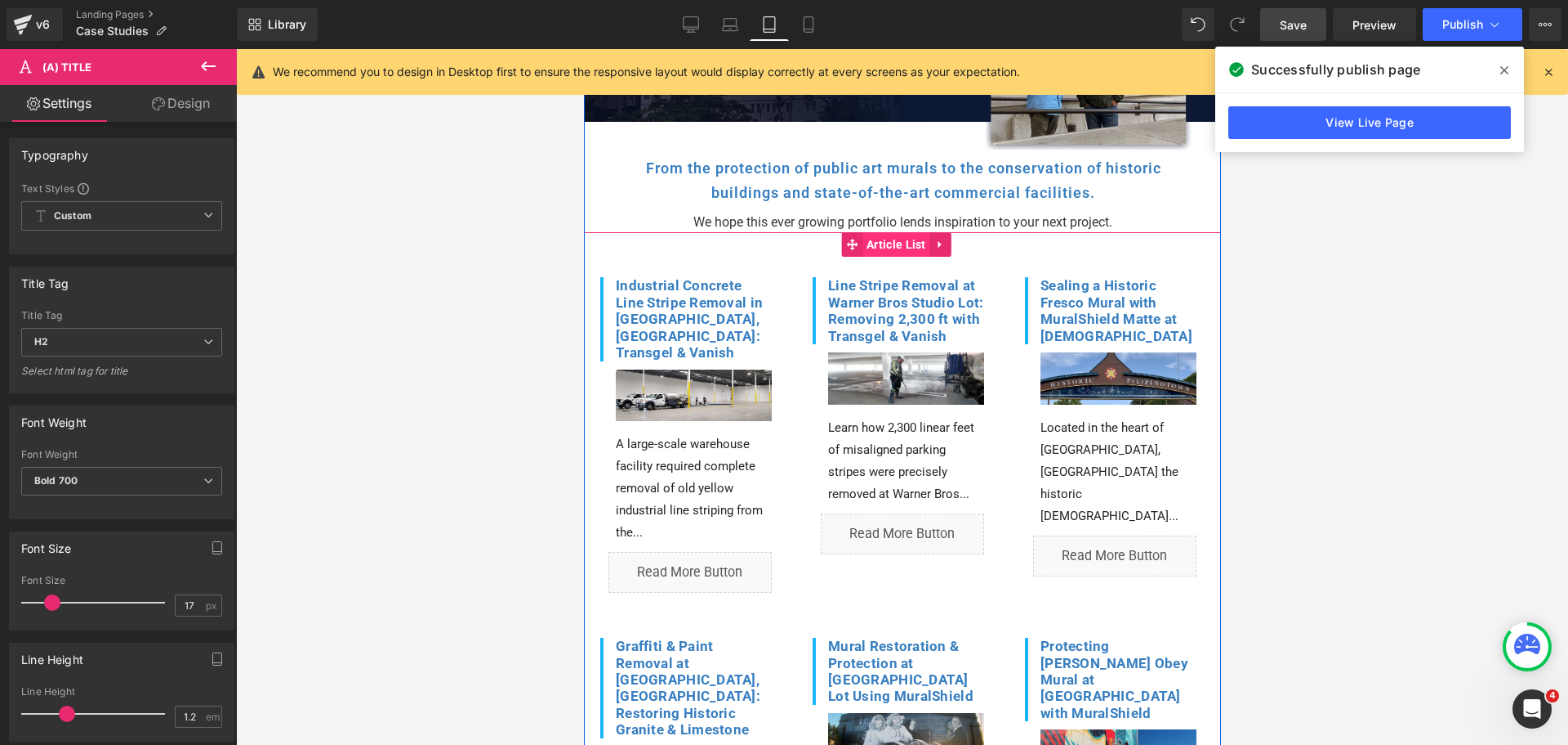
click at [912, 242] on span "Article List" at bounding box center [896, 244] width 68 height 25
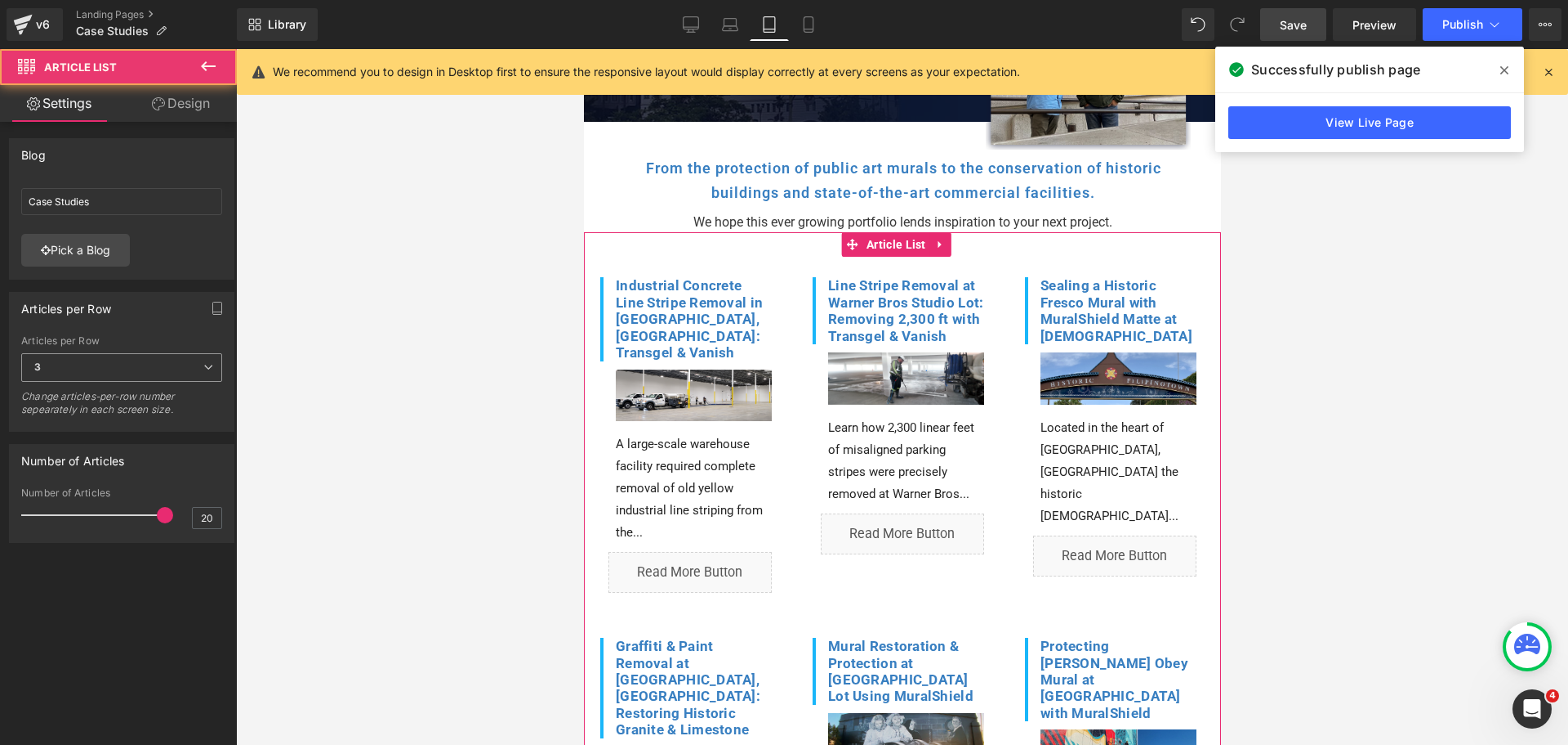
click at [73, 369] on span "3" at bounding box center [122, 367] width 201 height 29
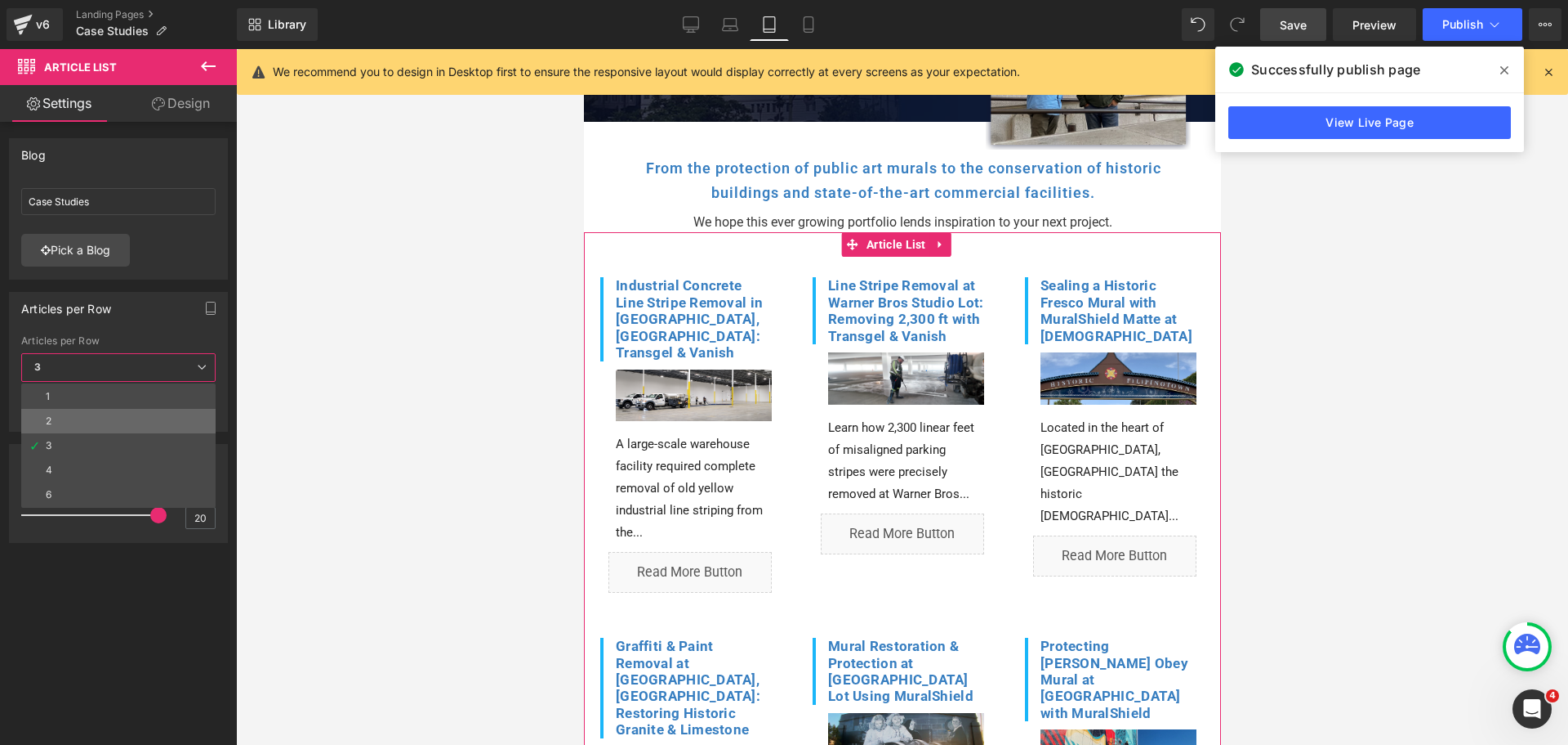
click at [58, 417] on li "2" at bounding box center [118, 421] width 194 height 25
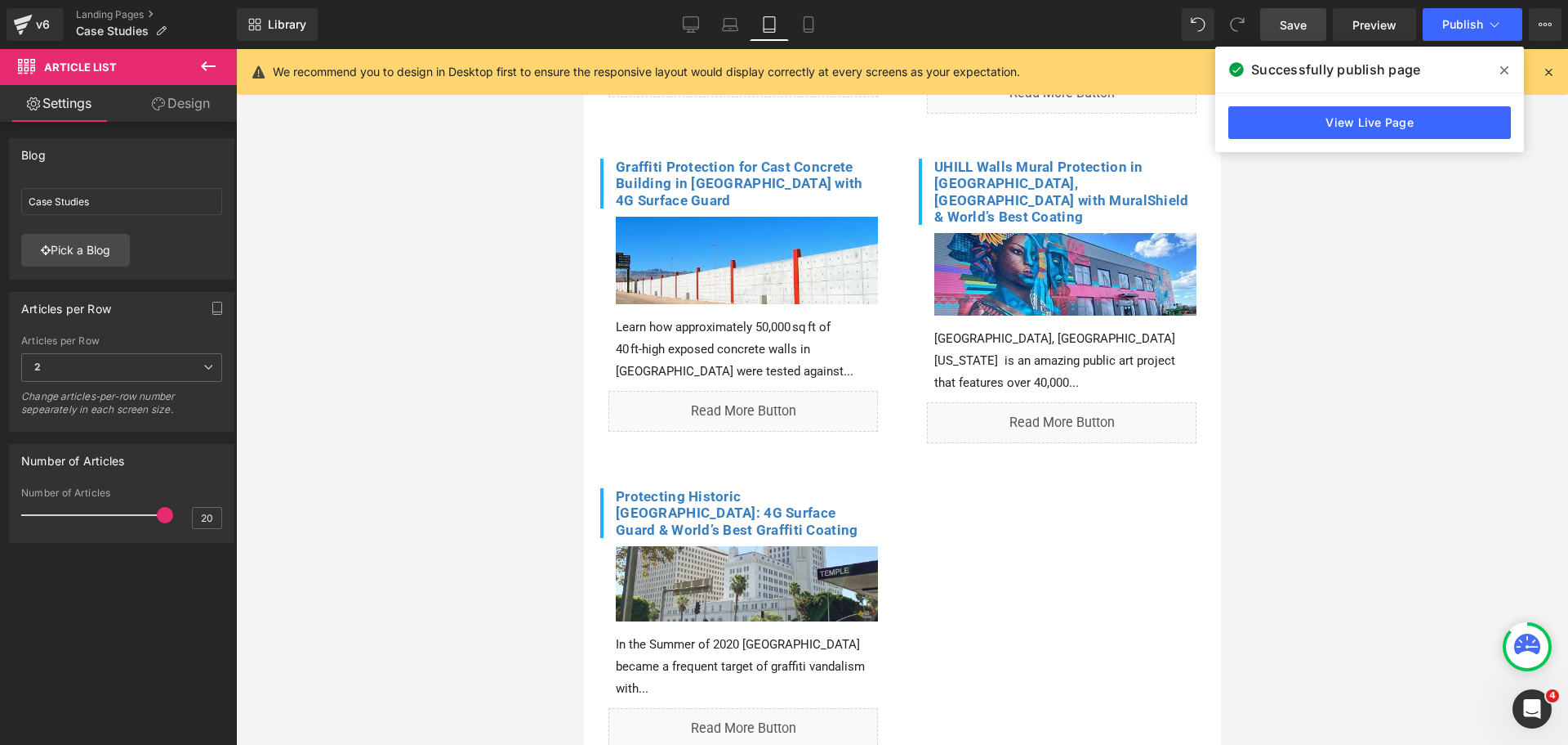
scroll to position [2055, 0]
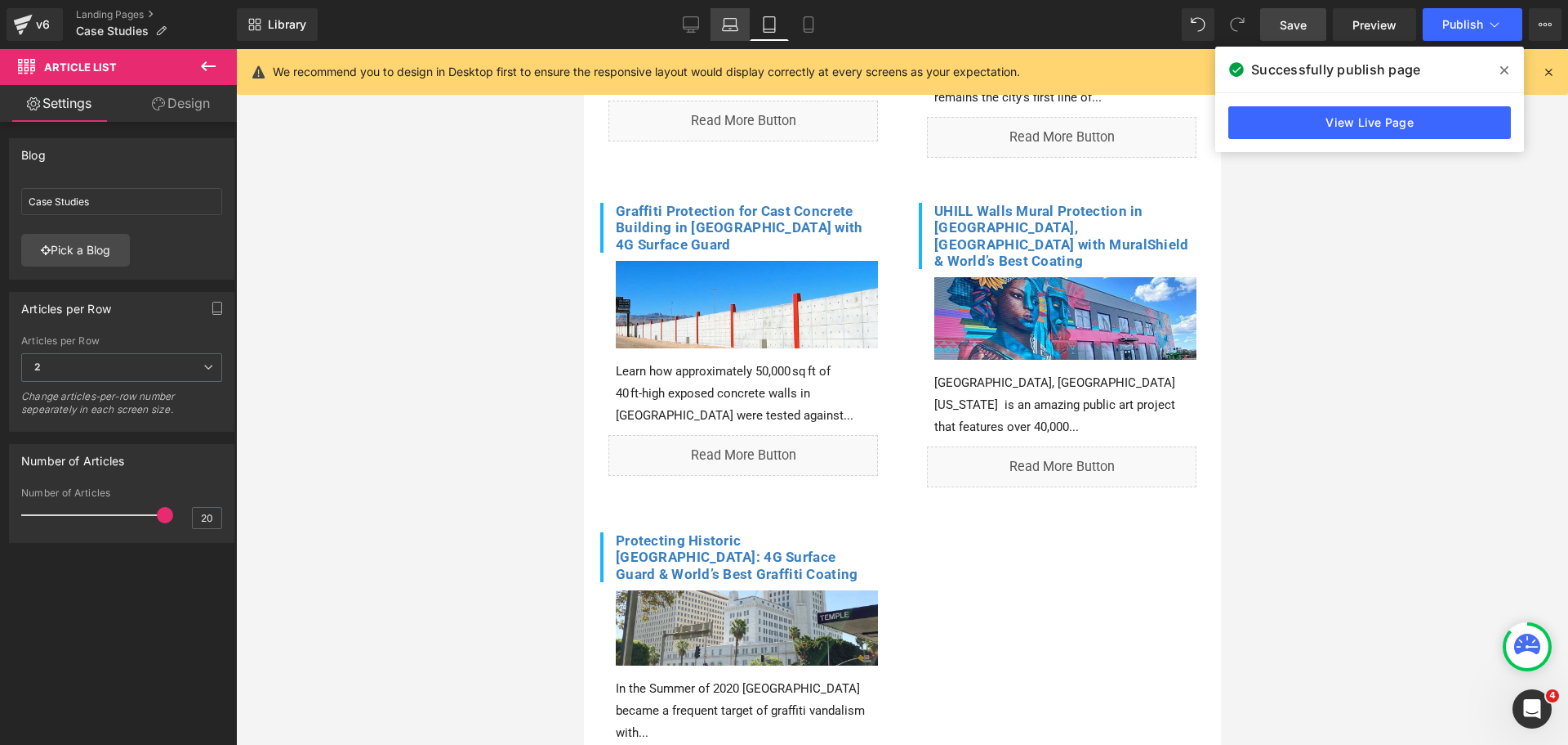
click at [728, 26] on icon at bounding box center [731, 28] width 16 height 5
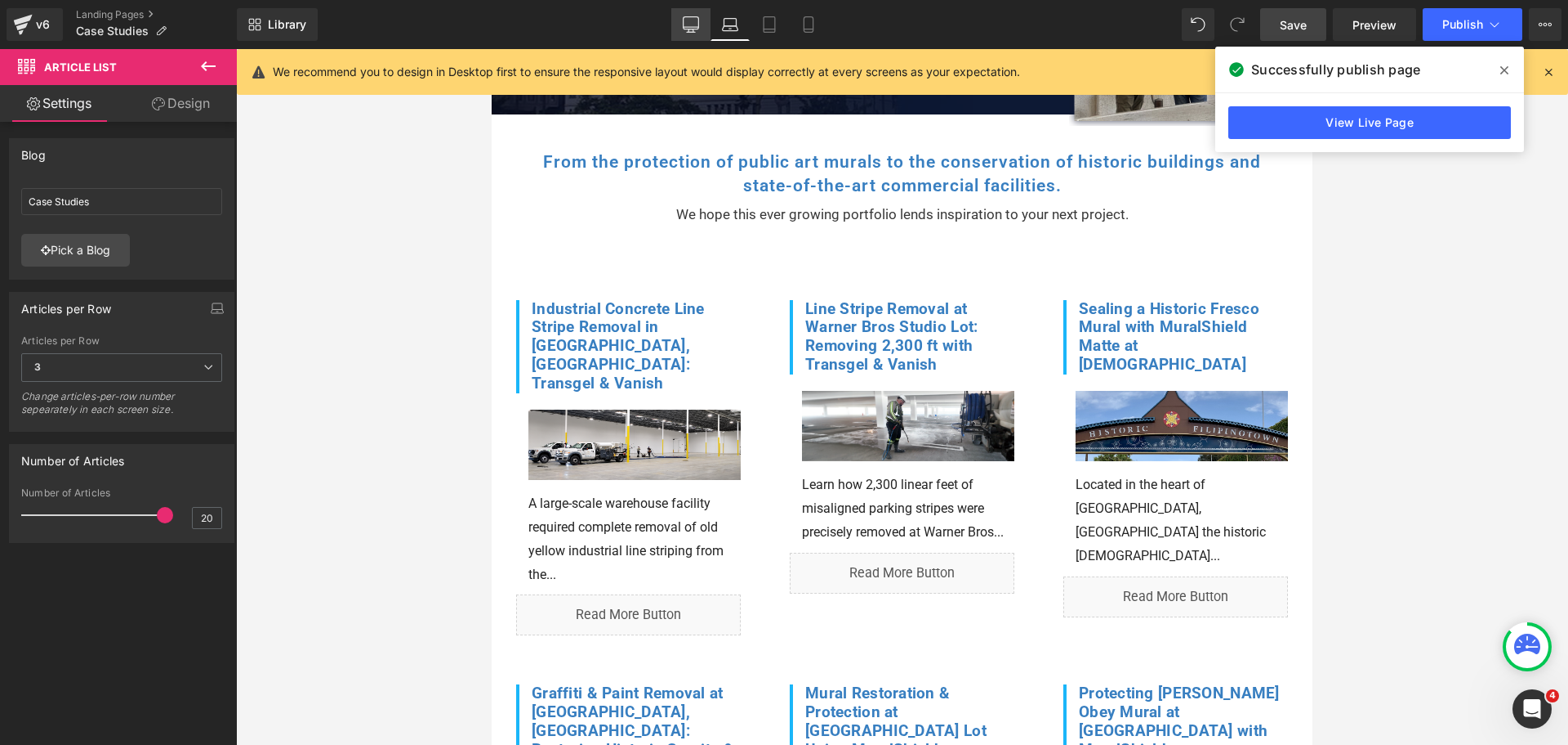
click at [693, 20] on icon at bounding box center [691, 24] width 16 height 16
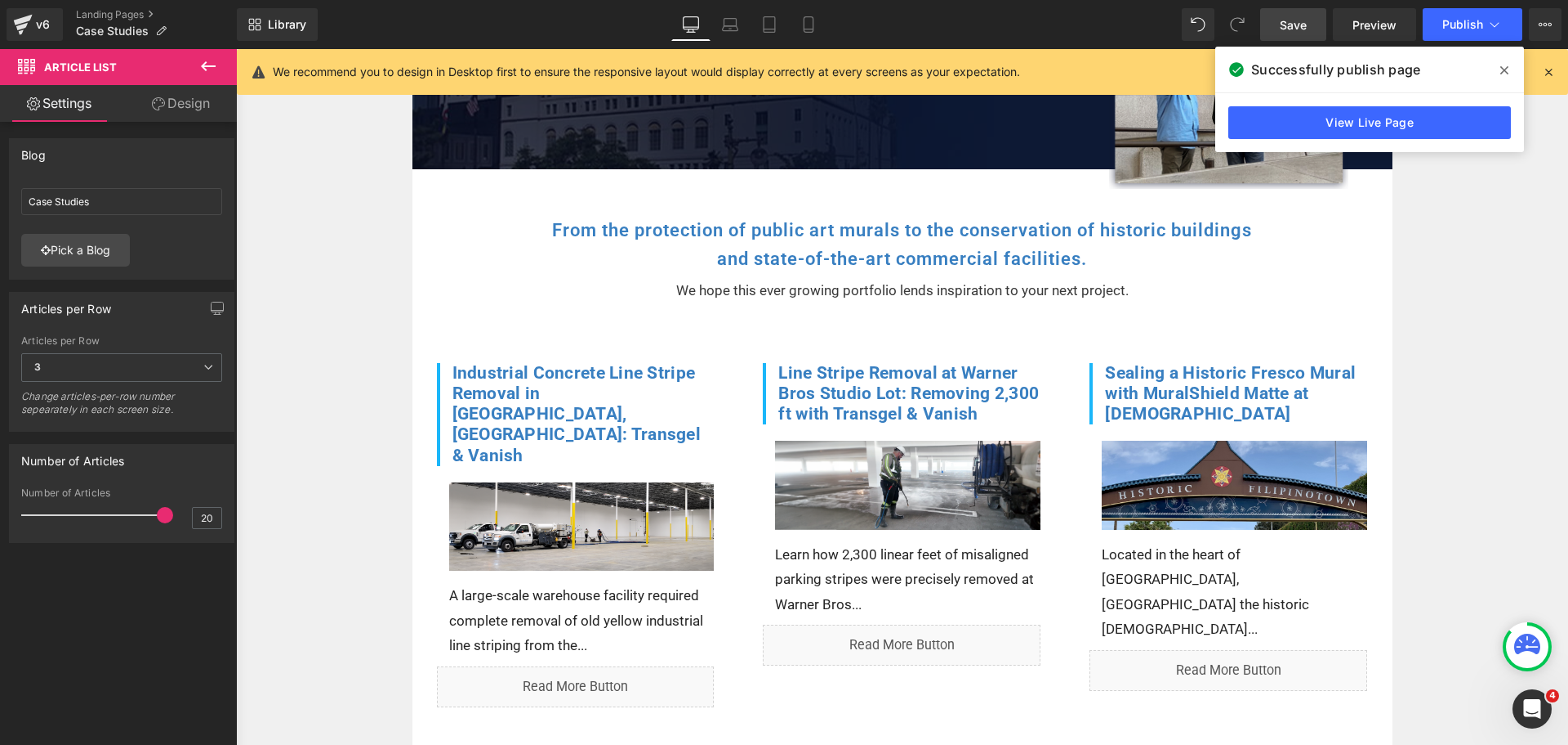
scroll to position [453, 0]
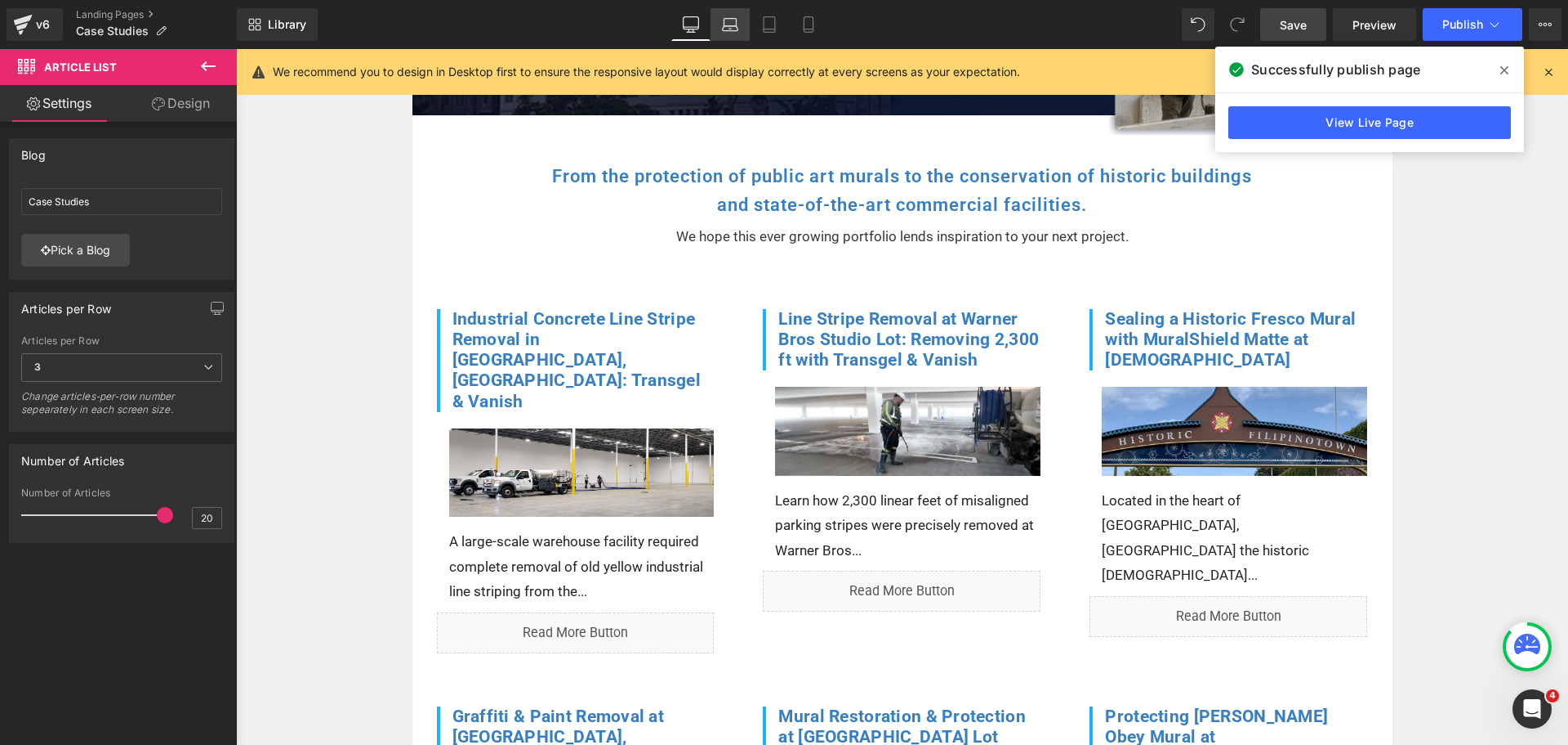
click at [727, 33] on link "Laptop" at bounding box center [730, 24] width 39 height 33
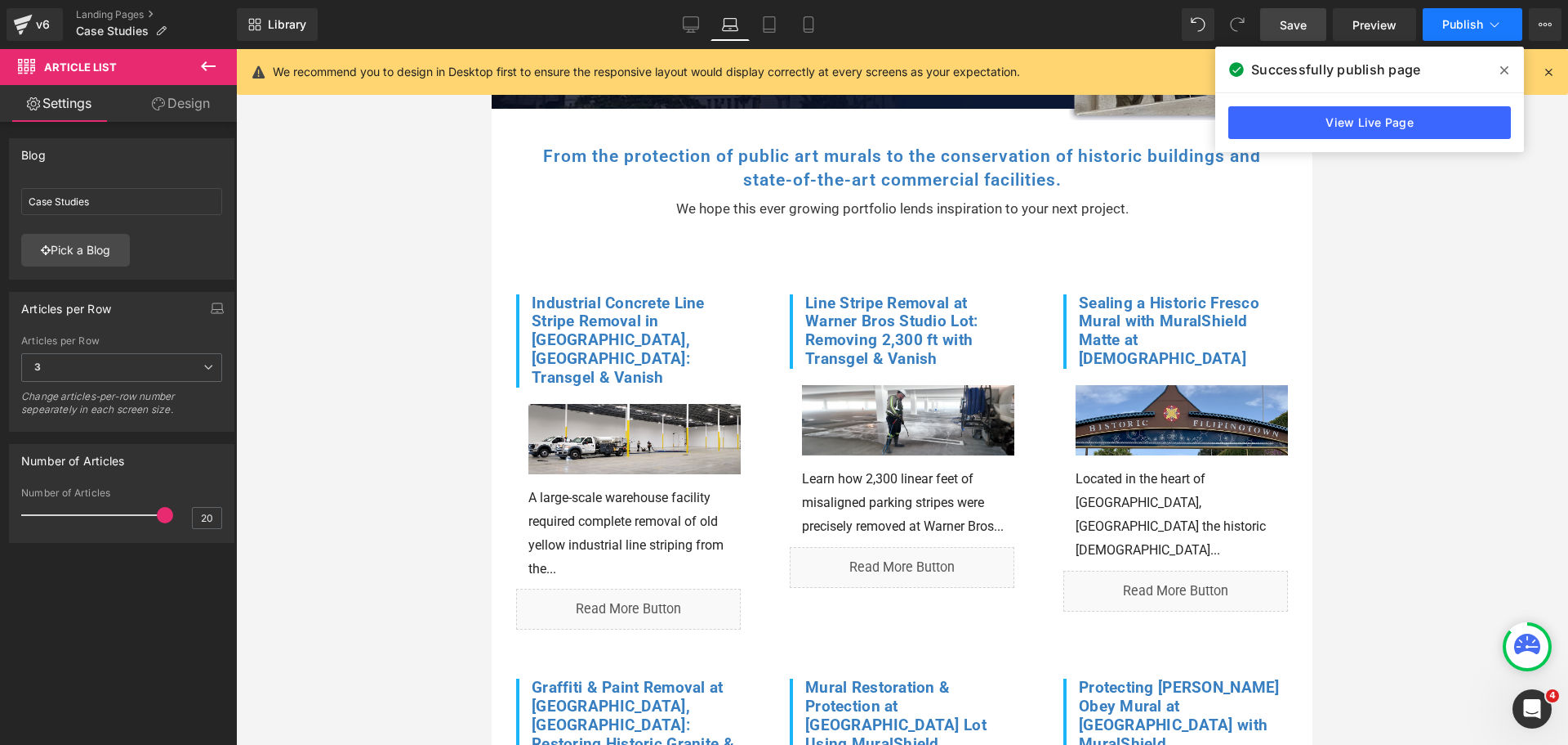
click at [1459, 30] on span "Publish" at bounding box center [1462, 24] width 41 height 13
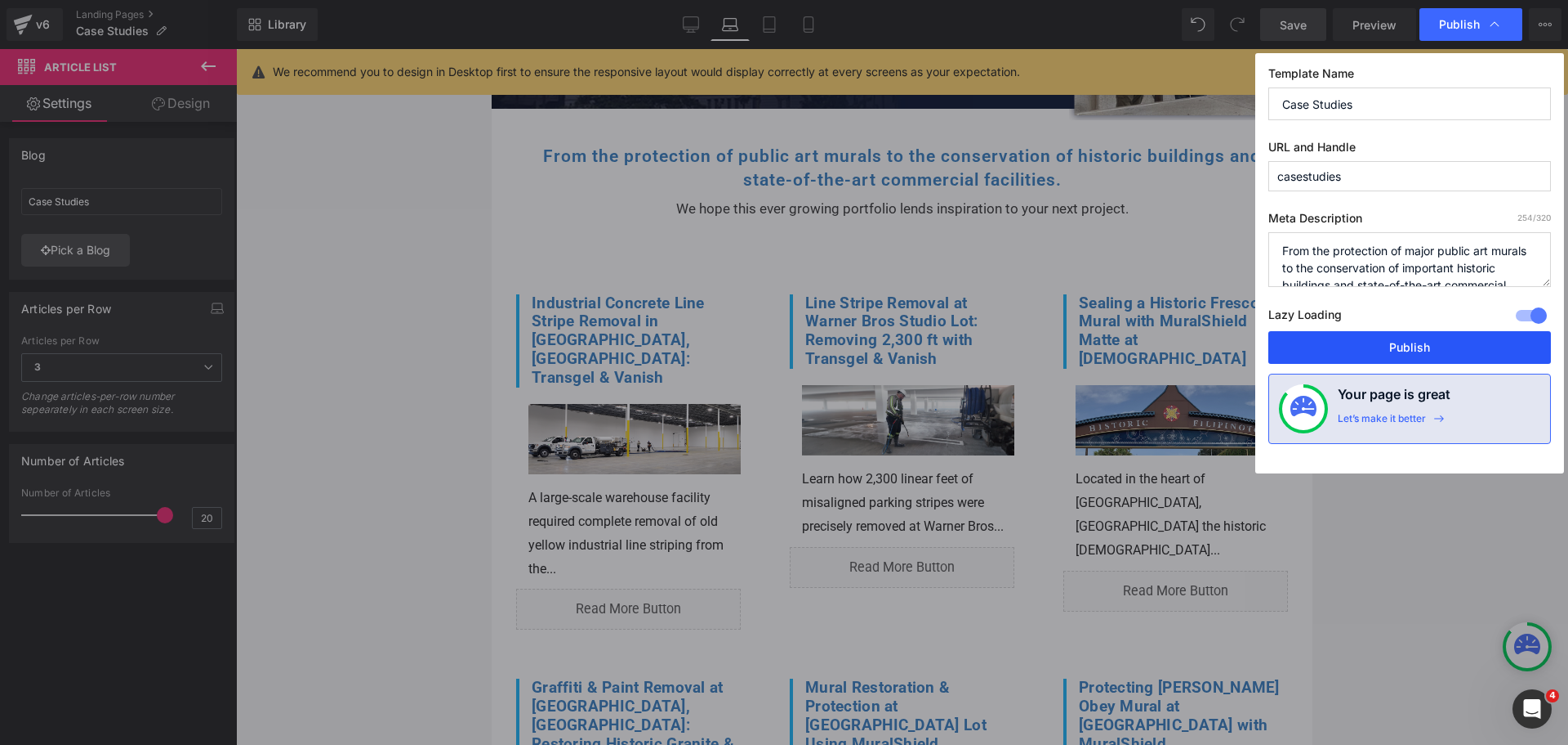
click at [1381, 351] on button "Publish" at bounding box center [1411, 347] width 283 height 33
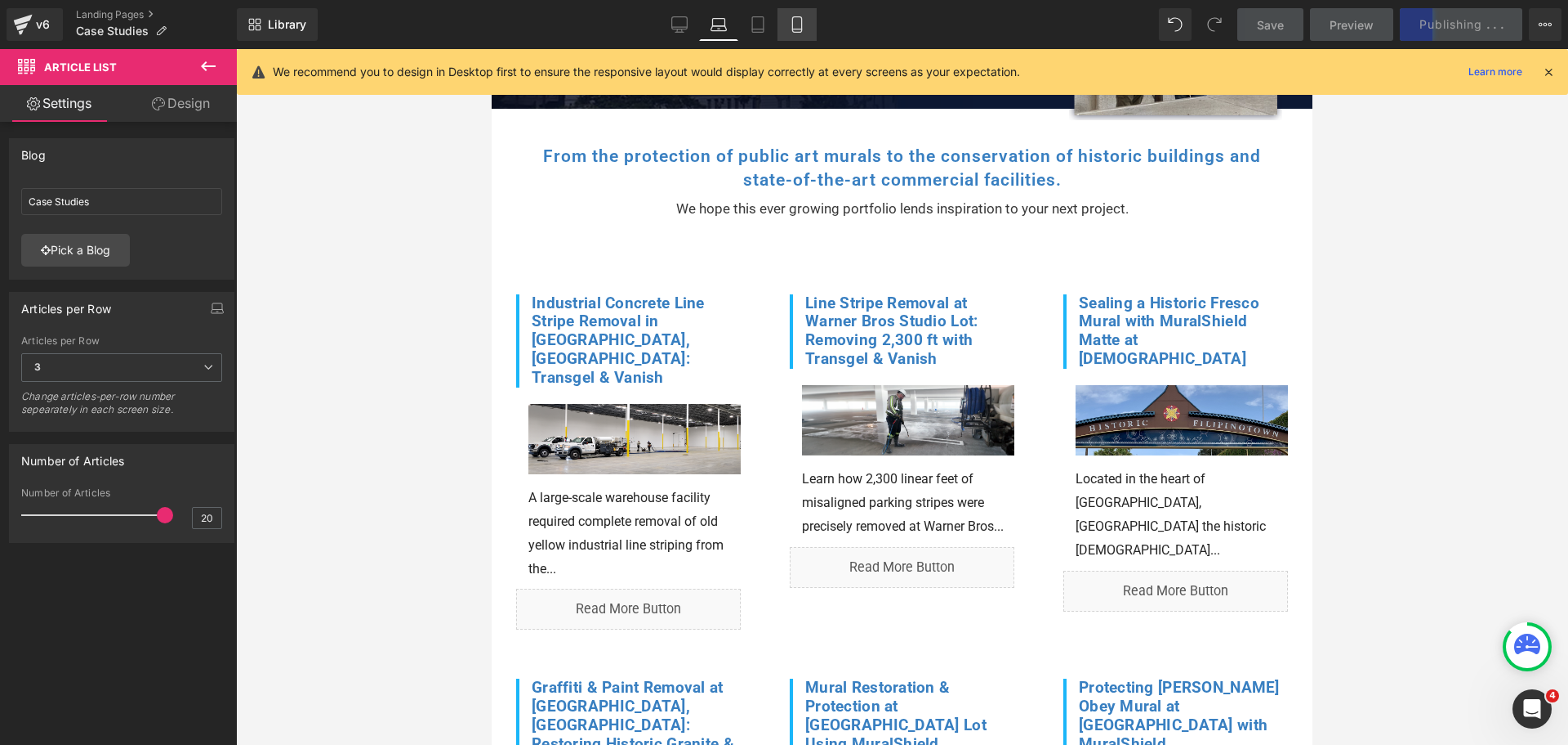
click at [811, 26] on link "Mobile" at bounding box center [796, 24] width 39 height 33
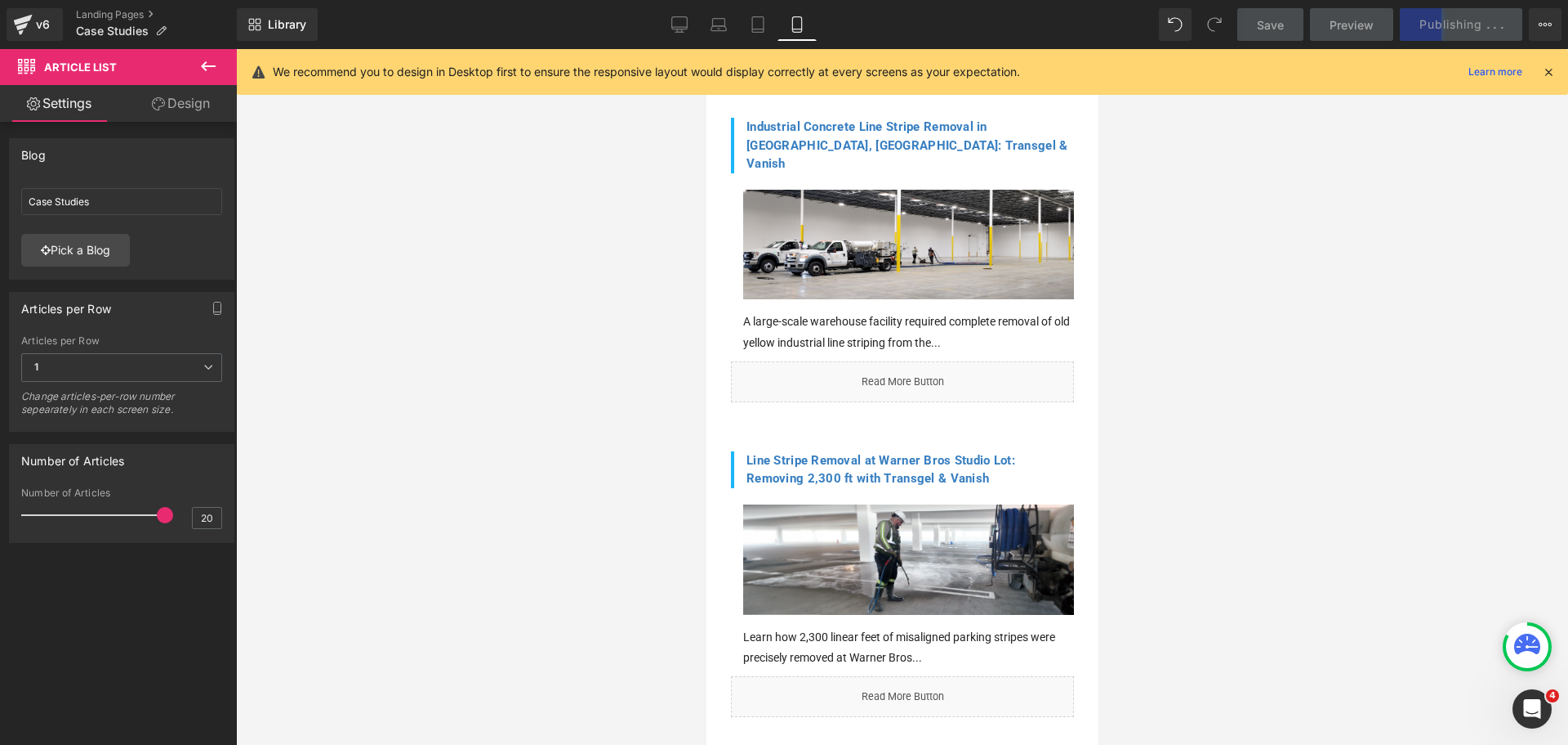
scroll to position [190, 0]
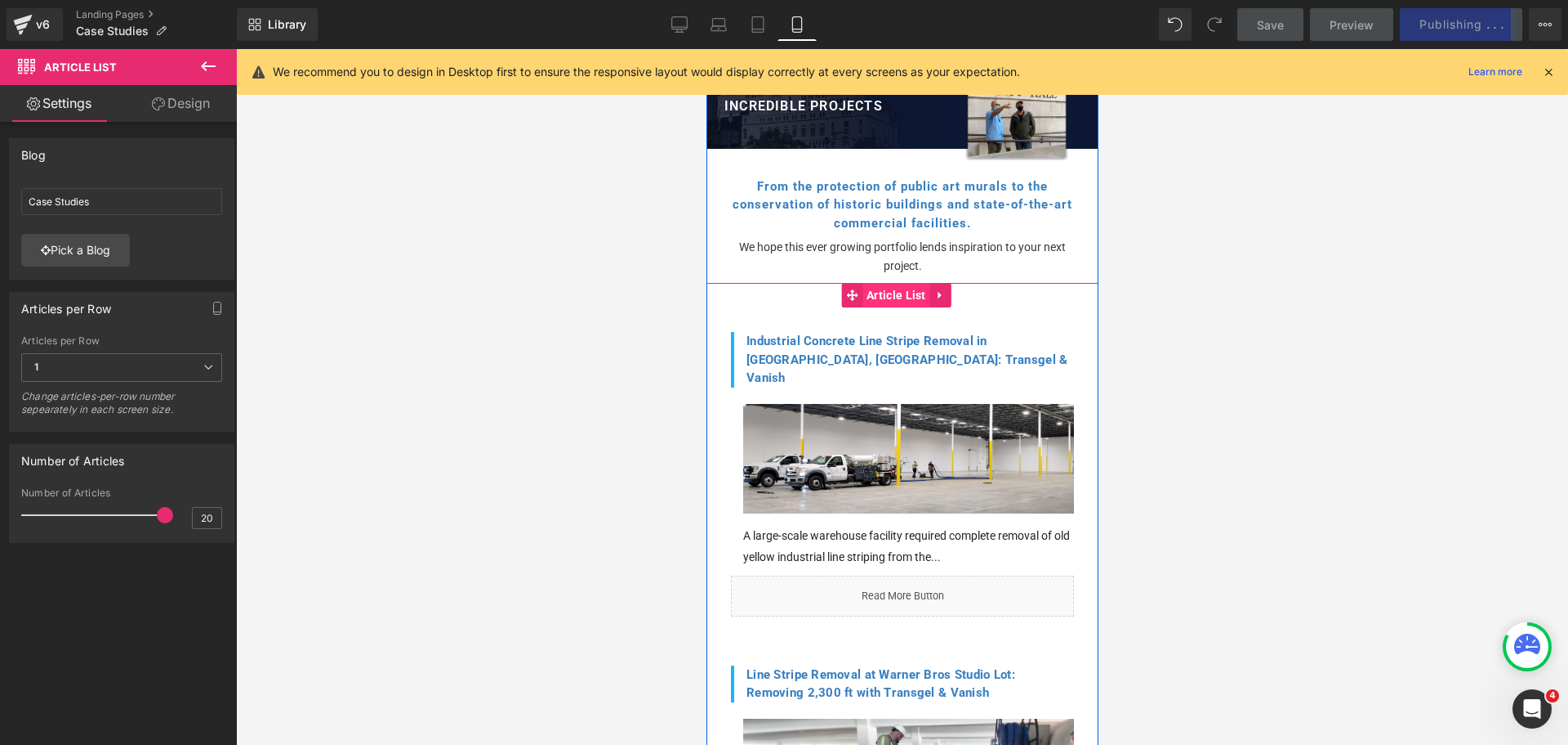
click at [866, 289] on span "Article List" at bounding box center [896, 295] width 68 height 25
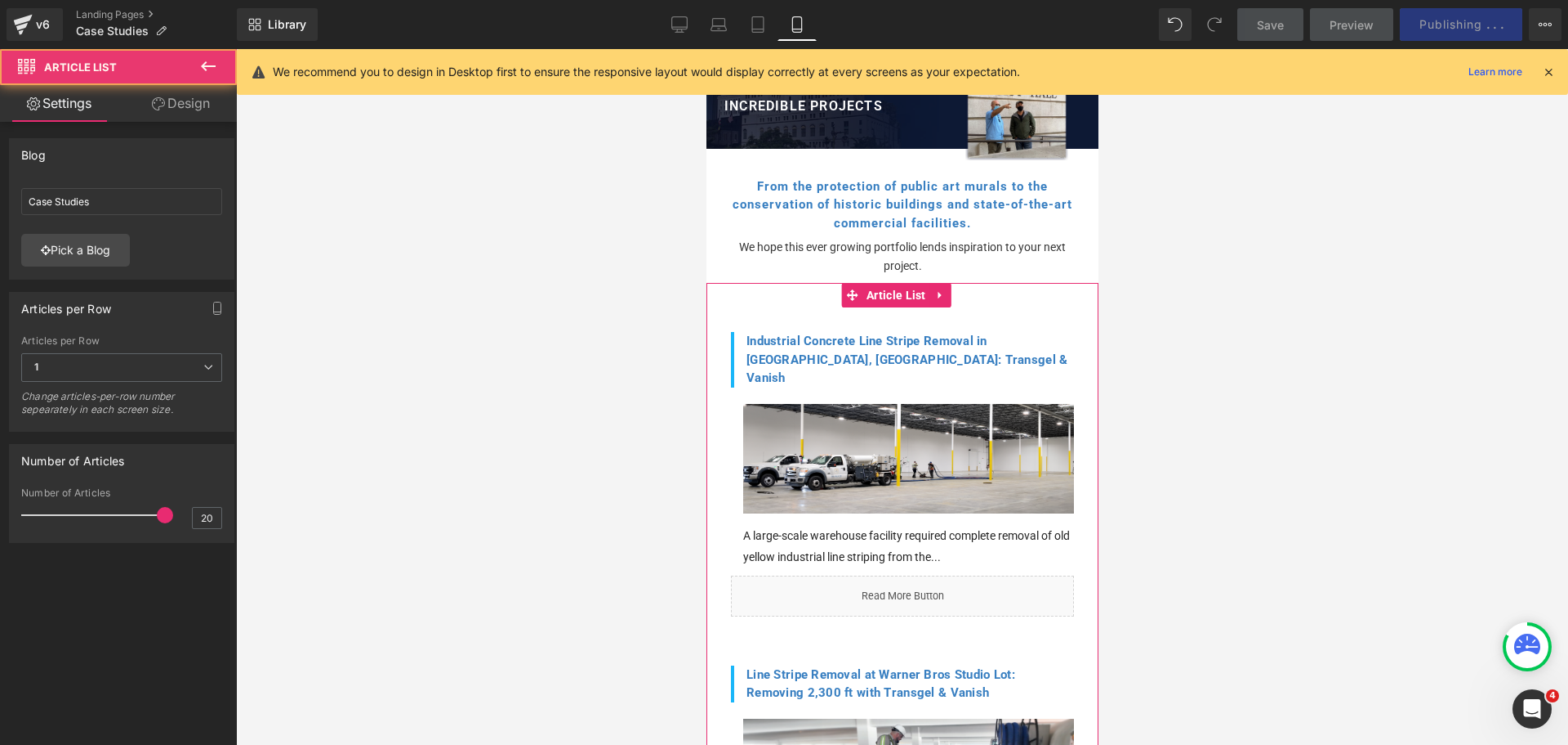
click at [177, 104] on link "Design" at bounding box center [180, 103] width 119 height 37
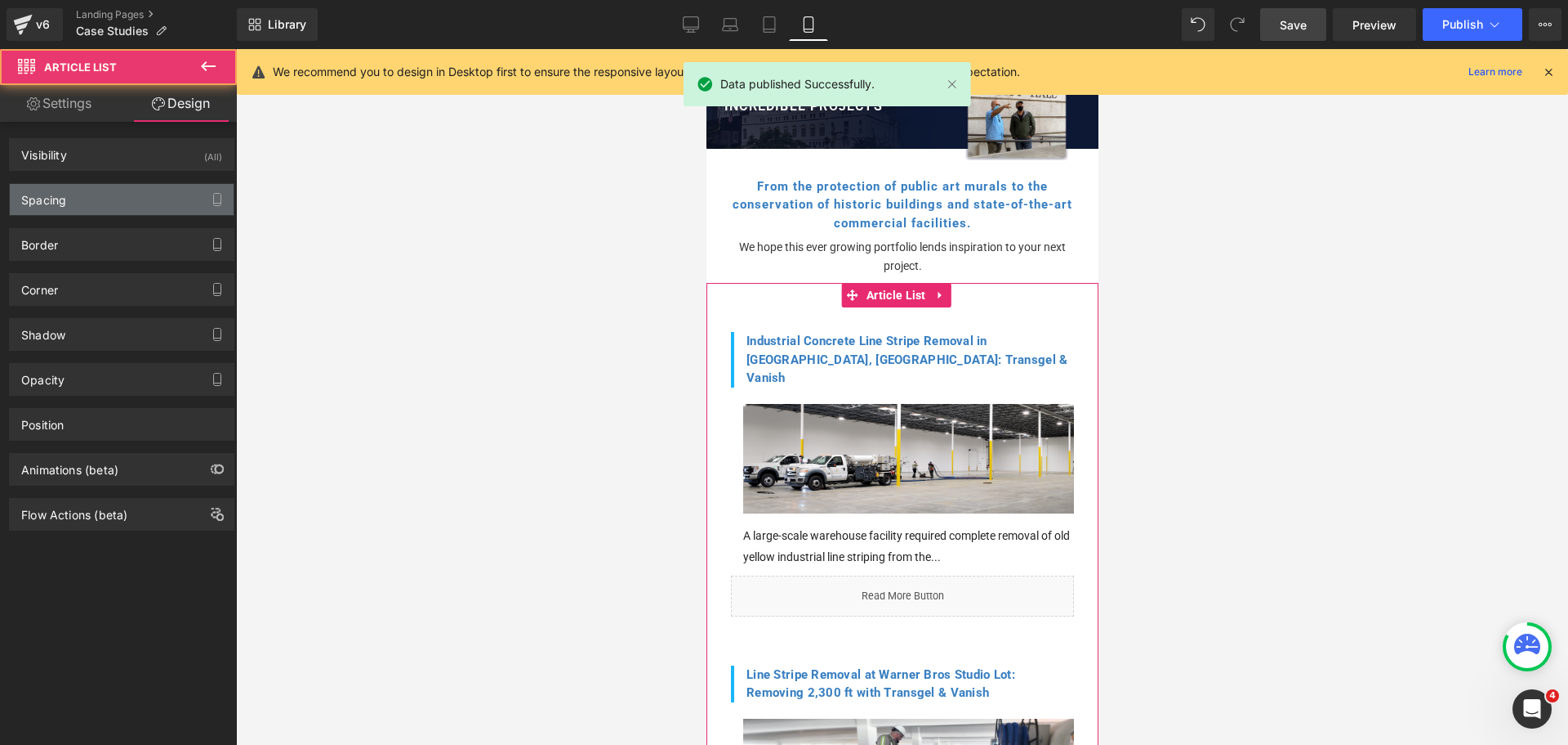
click at [151, 184] on div "Spacing" at bounding box center [122, 198] width 224 height 31
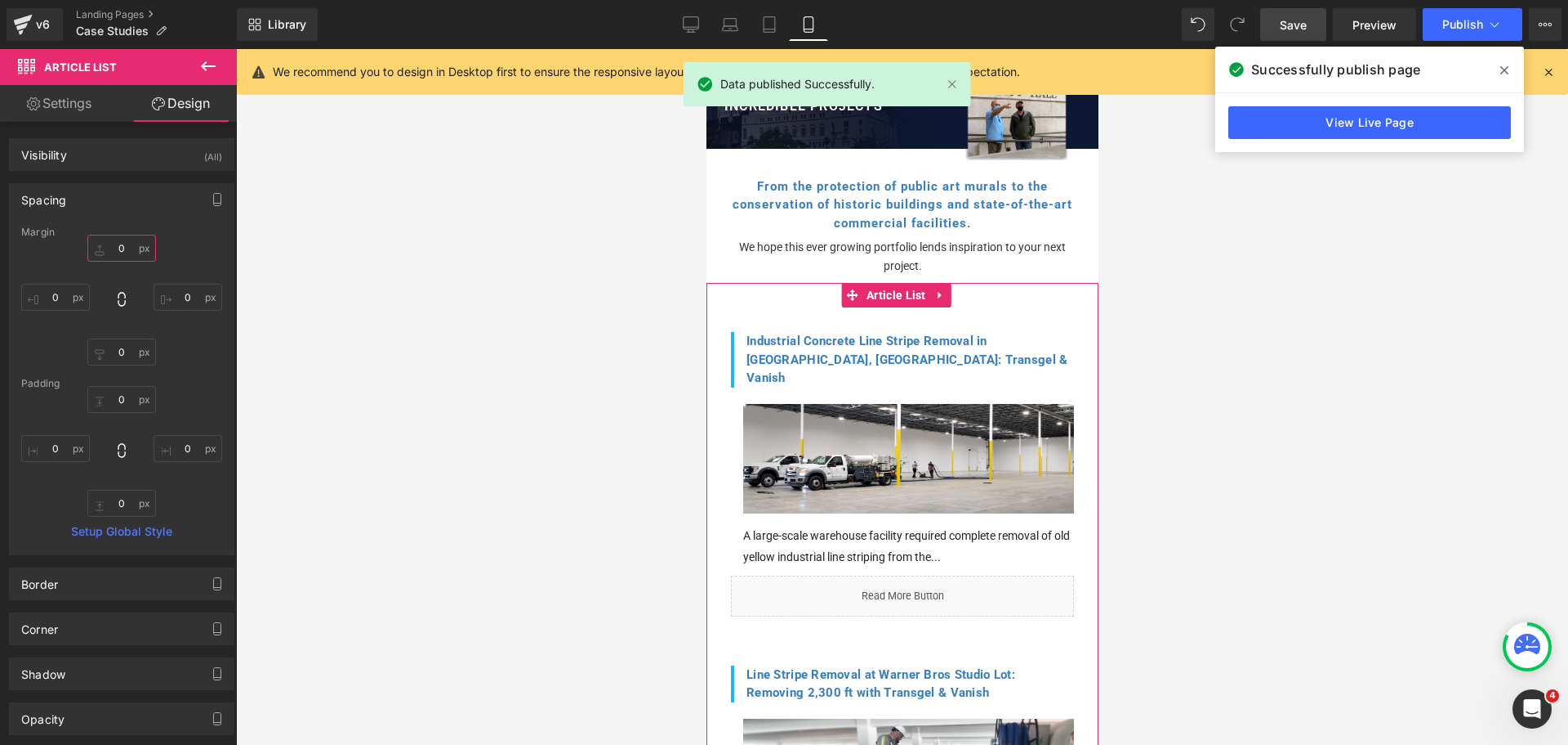
click at [120, 244] on input "0" at bounding box center [122, 247] width 69 height 27
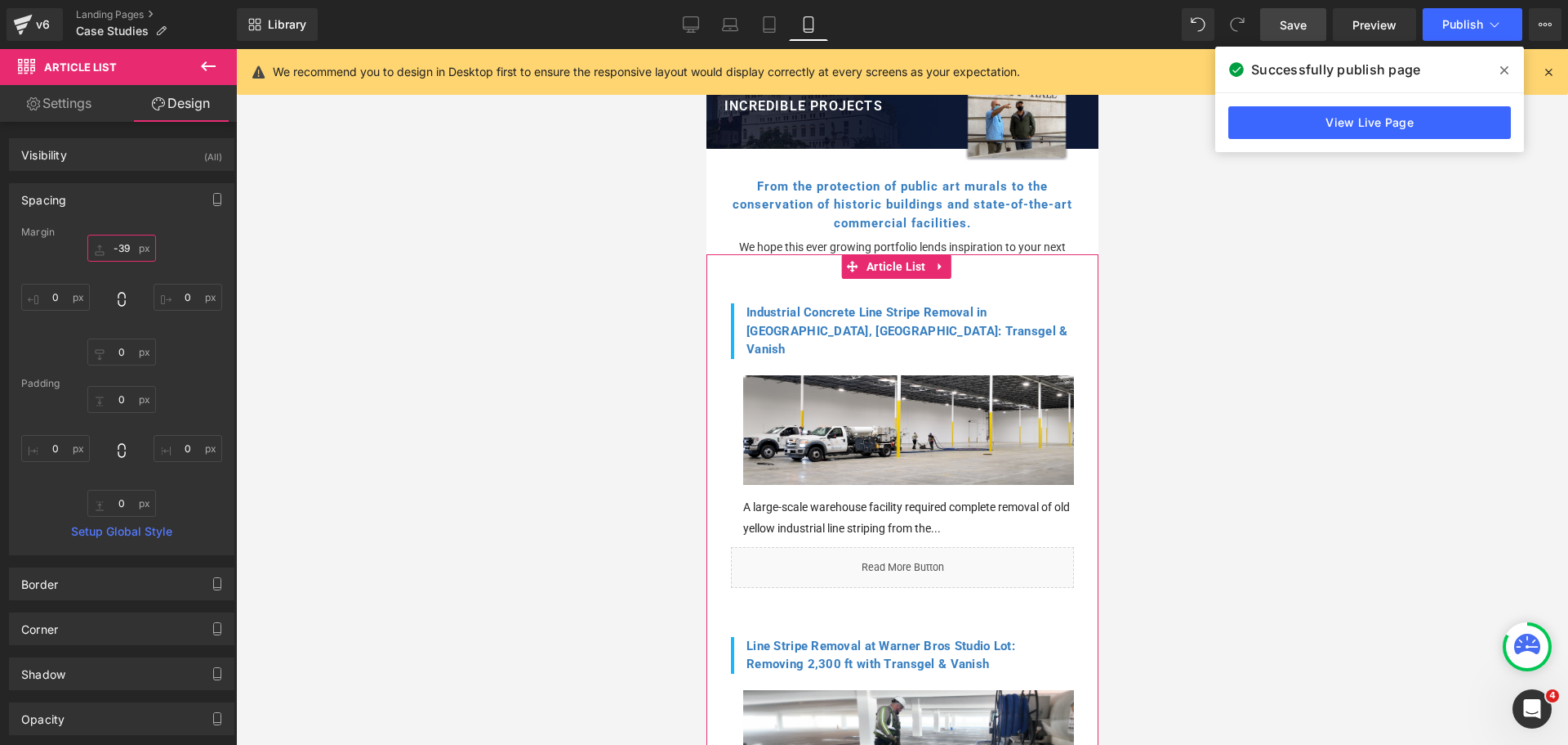
type input "-40"
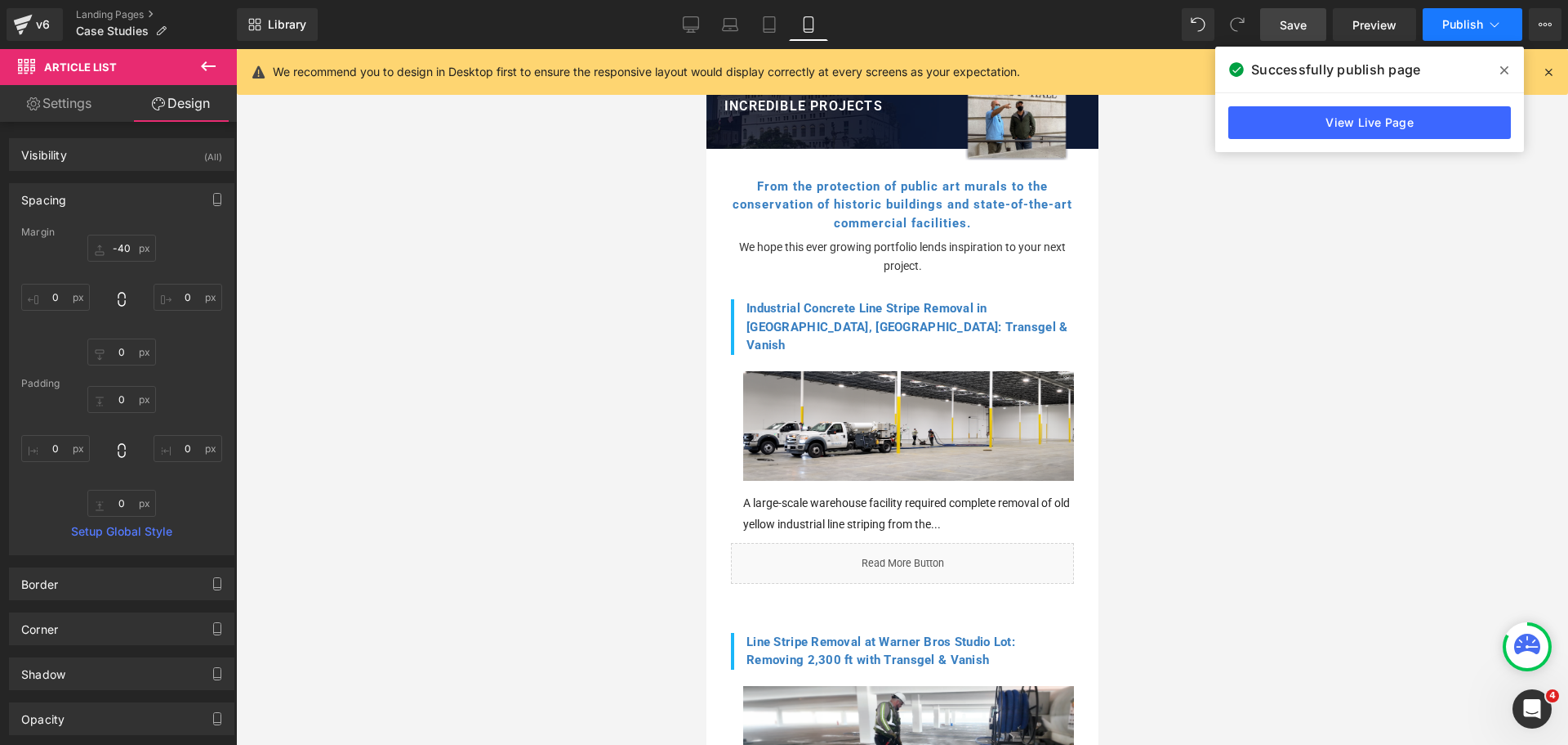
click at [1449, 27] on span "Publish" at bounding box center [1462, 24] width 41 height 13
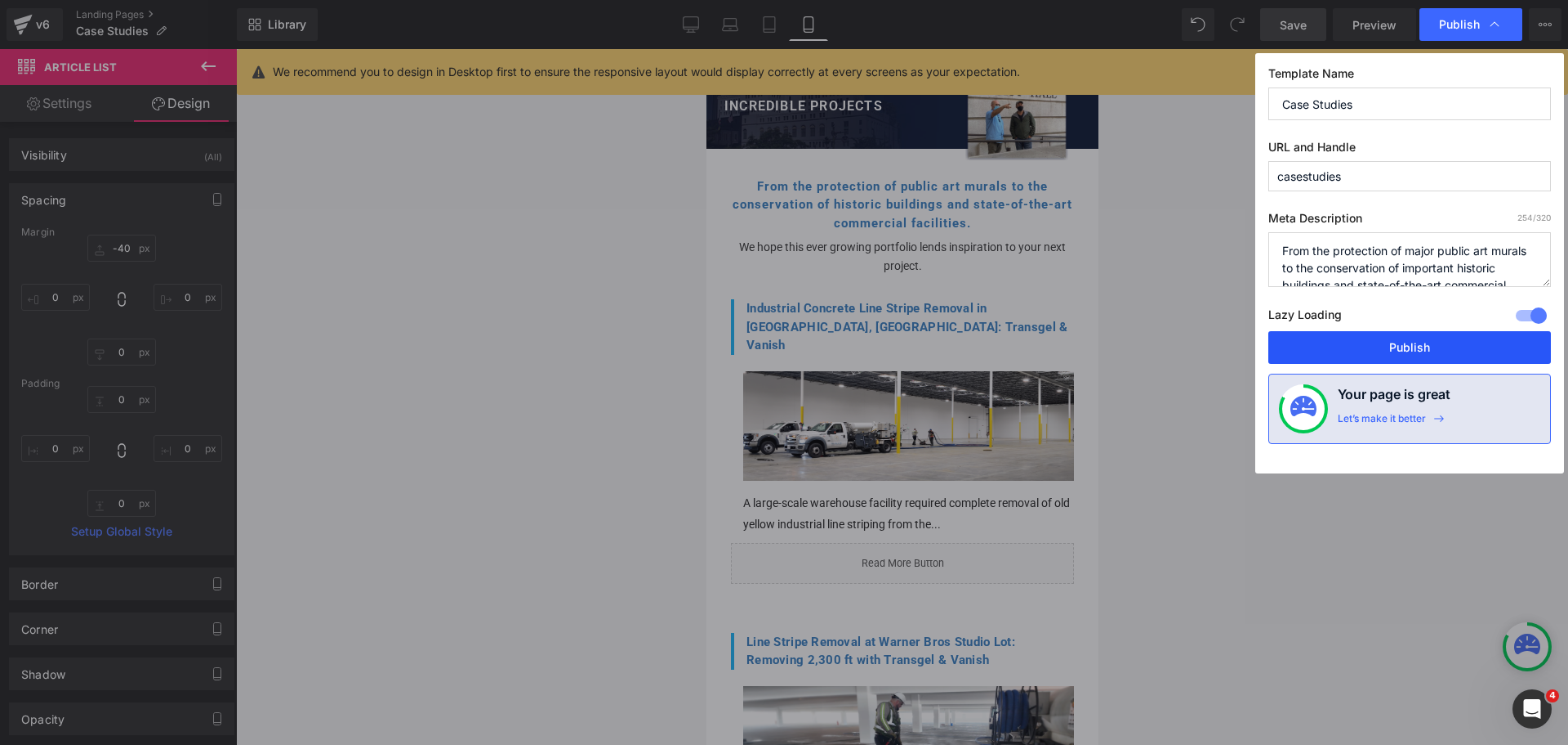
click at [1410, 342] on button "Publish" at bounding box center [1411, 347] width 283 height 33
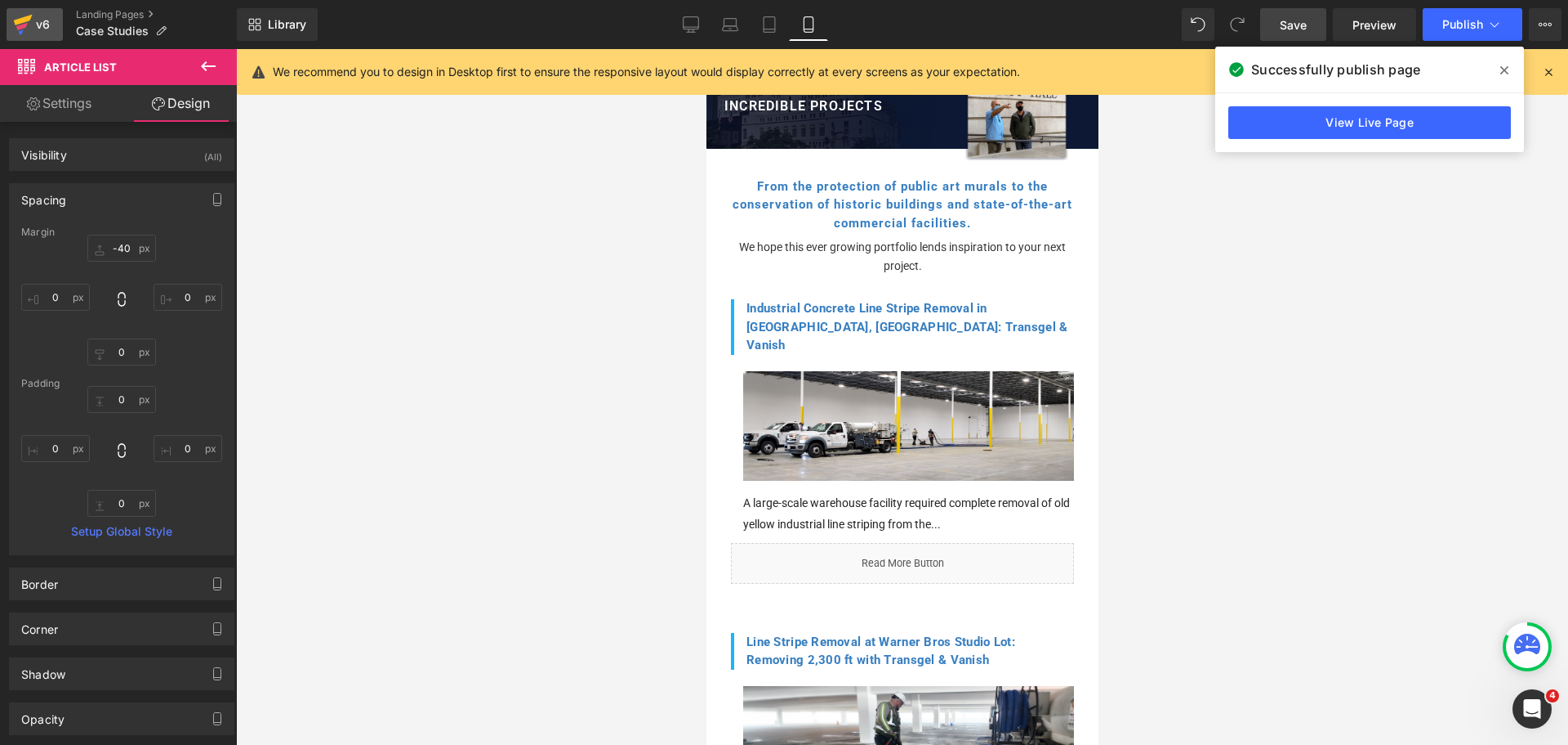
click at [49, 30] on div "v6" at bounding box center [43, 24] width 20 height 21
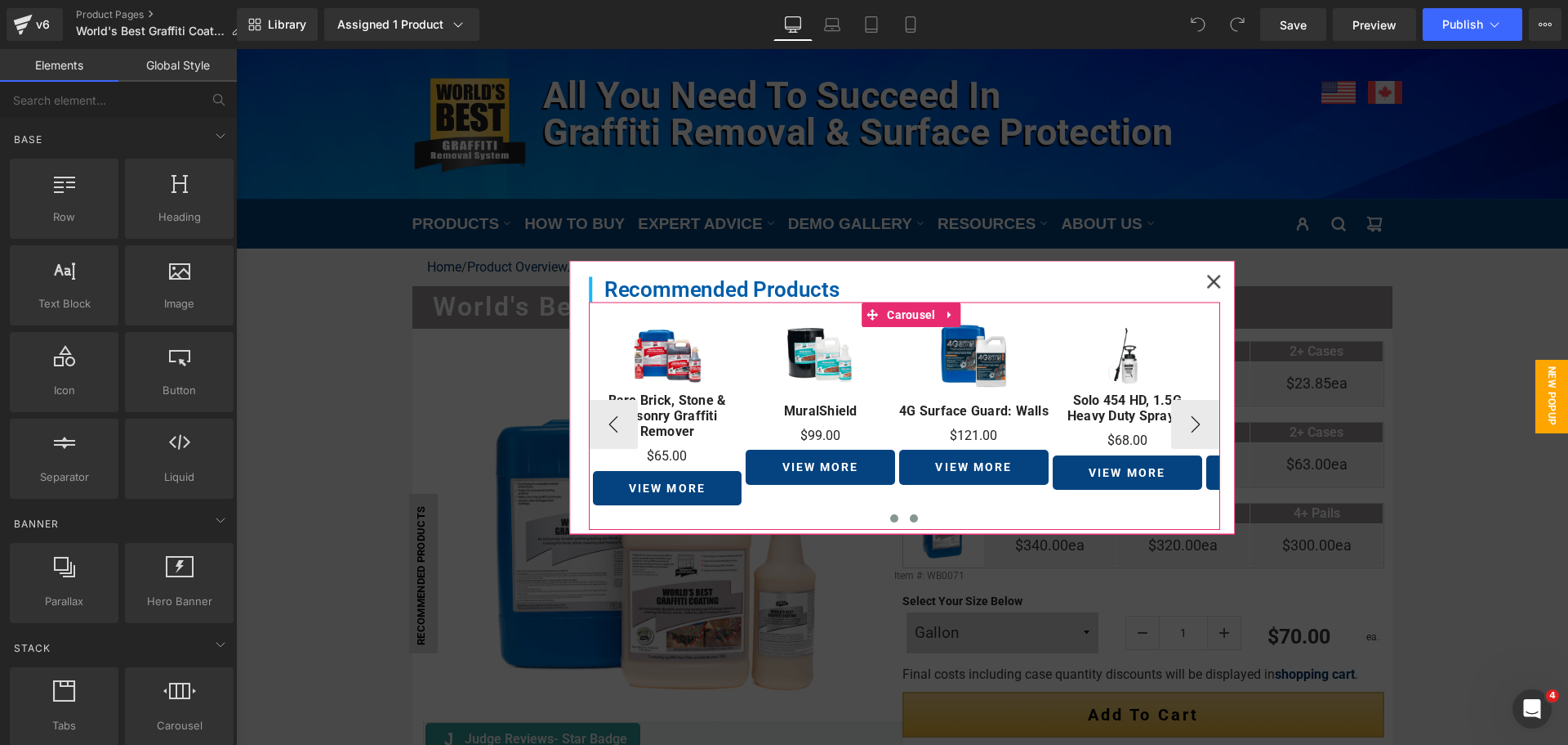
click at [911, 517] on span at bounding box center [915, 518] width 8 height 8
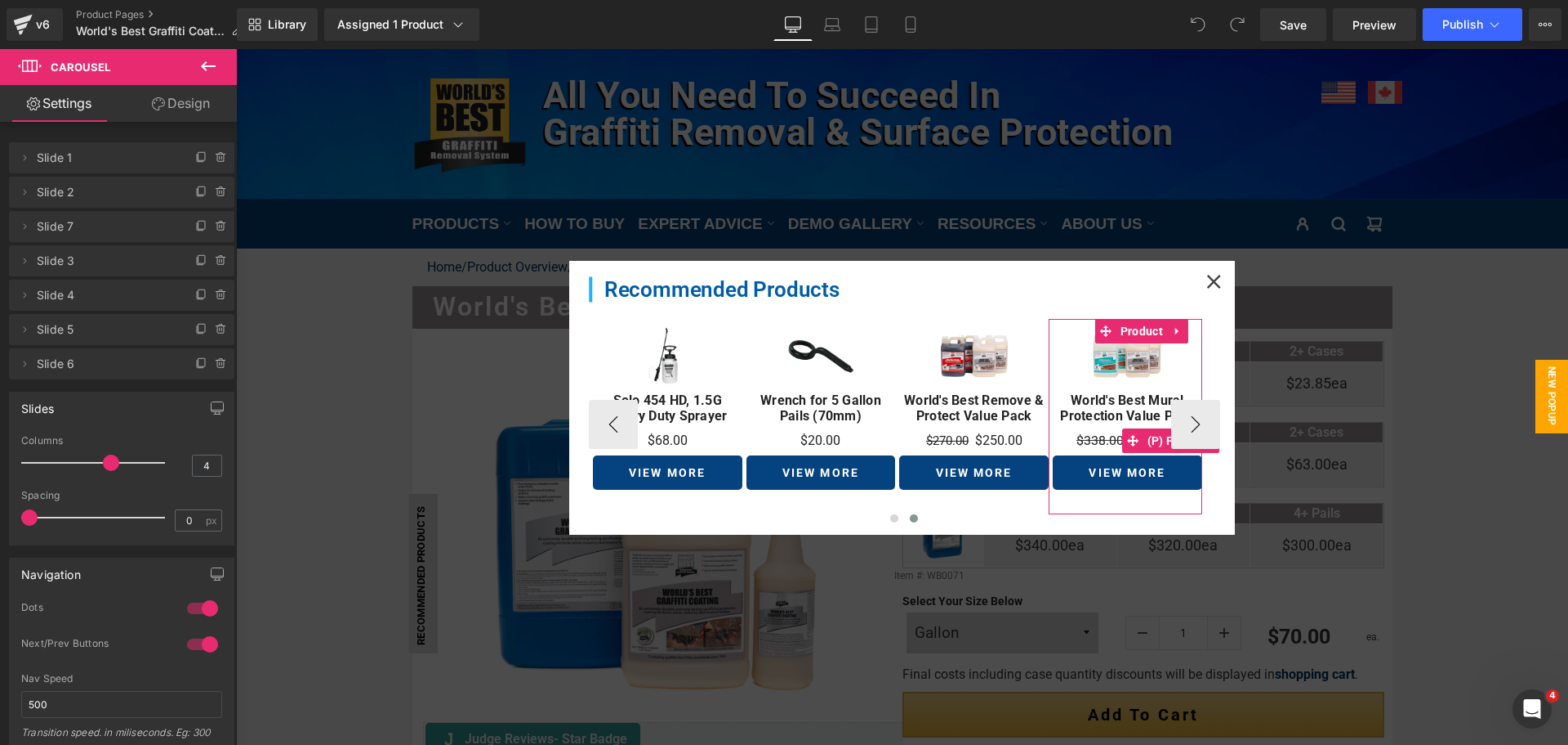
click at [1098, 437] on span "$338.00" at bounding box center [1101, 440] width 48 height 16
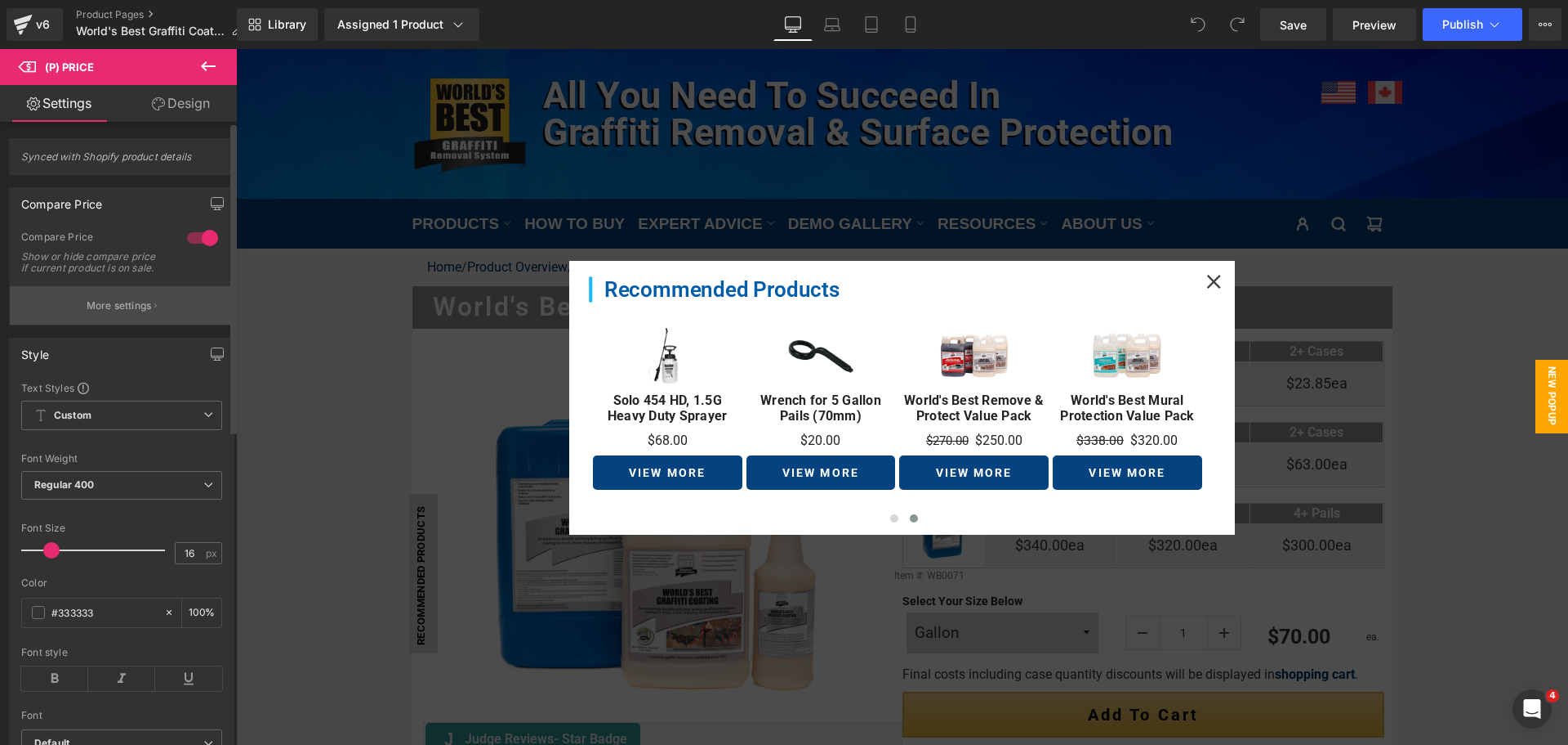
click at [158, 324] on button "More settings" at bounding box center [122, 305] width 224 height 39
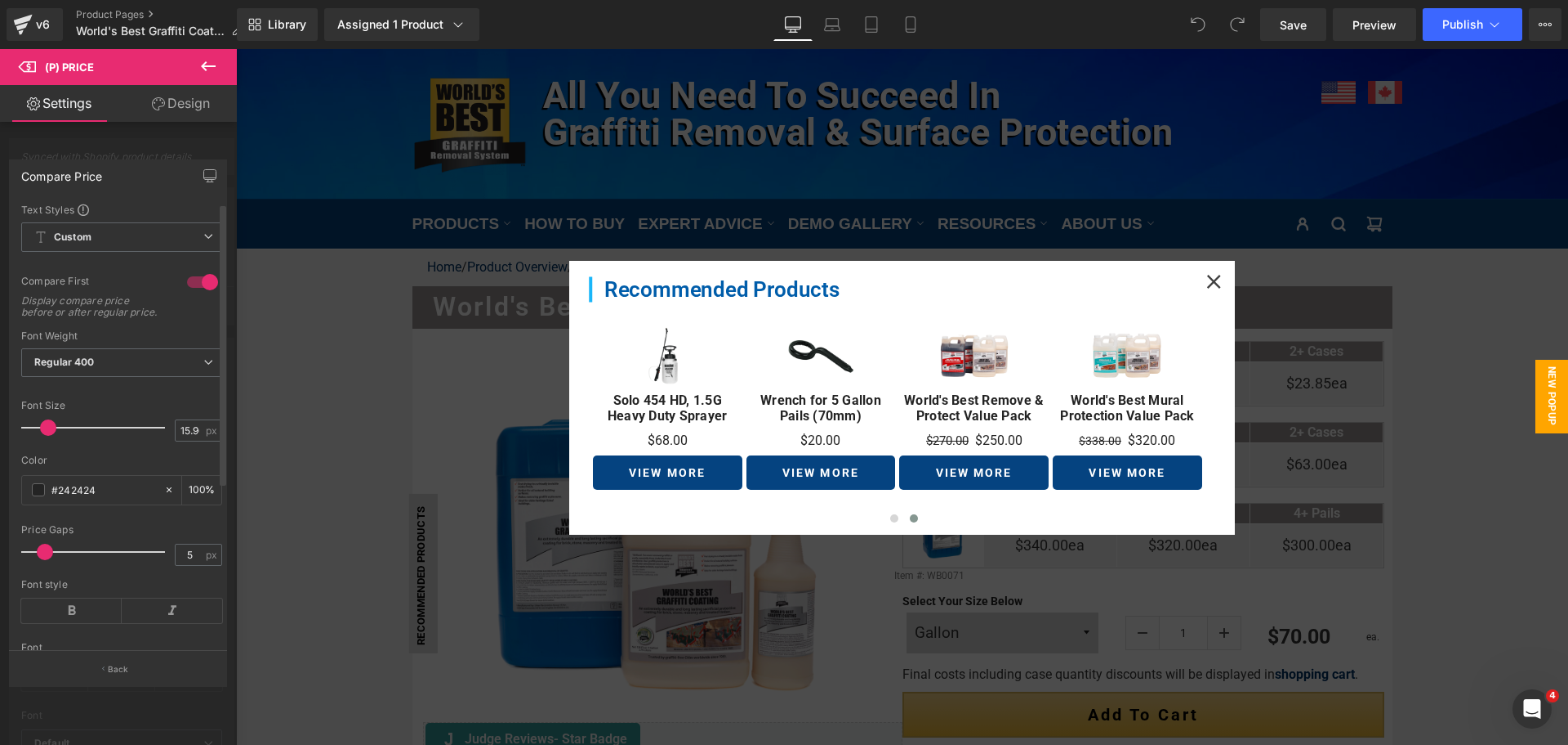
click at [48, 436] on span at bounding box center [48, 427] width 16 height 16
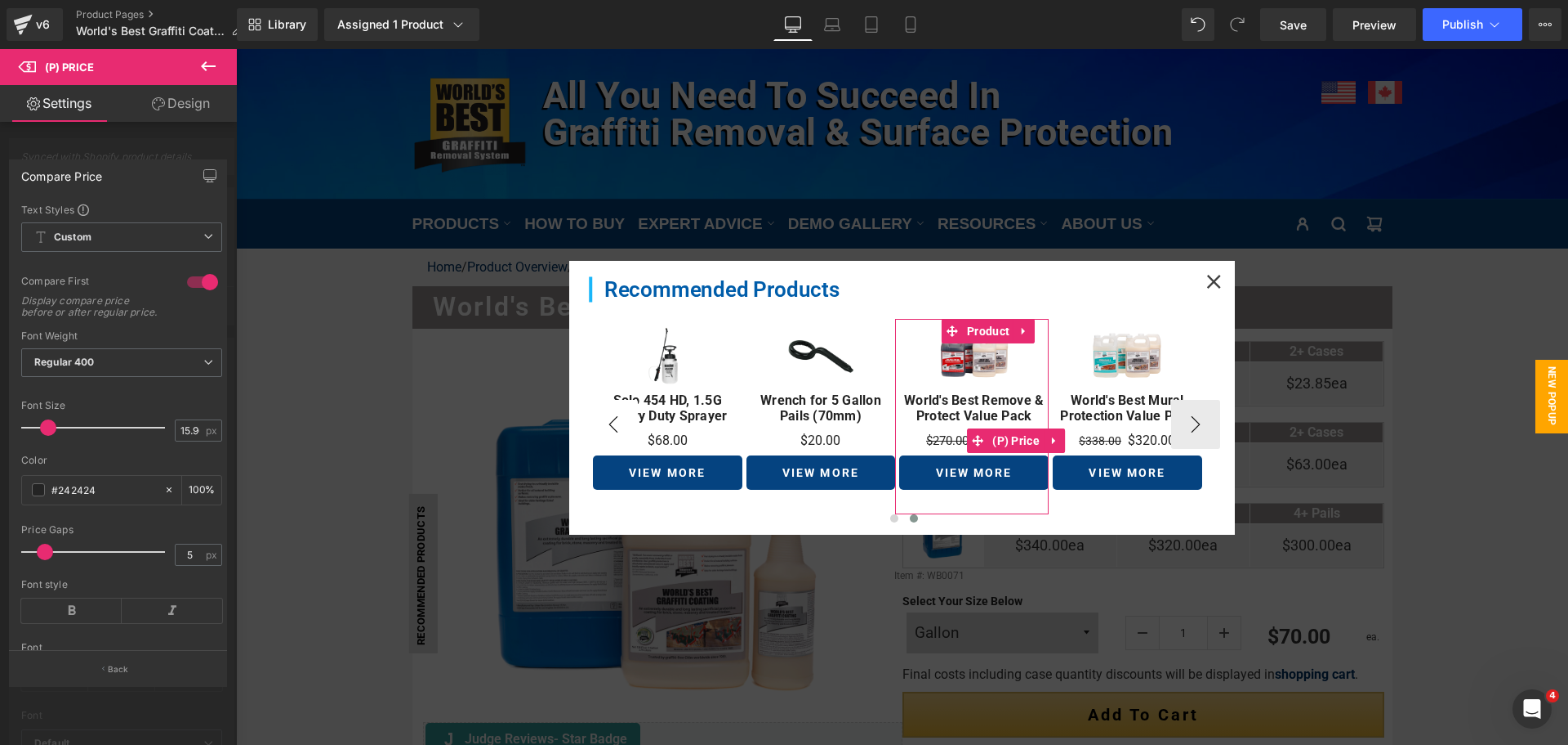
click at [950, 436] on span "$270.00" at bounding box center [947, 440] width 43 height 15
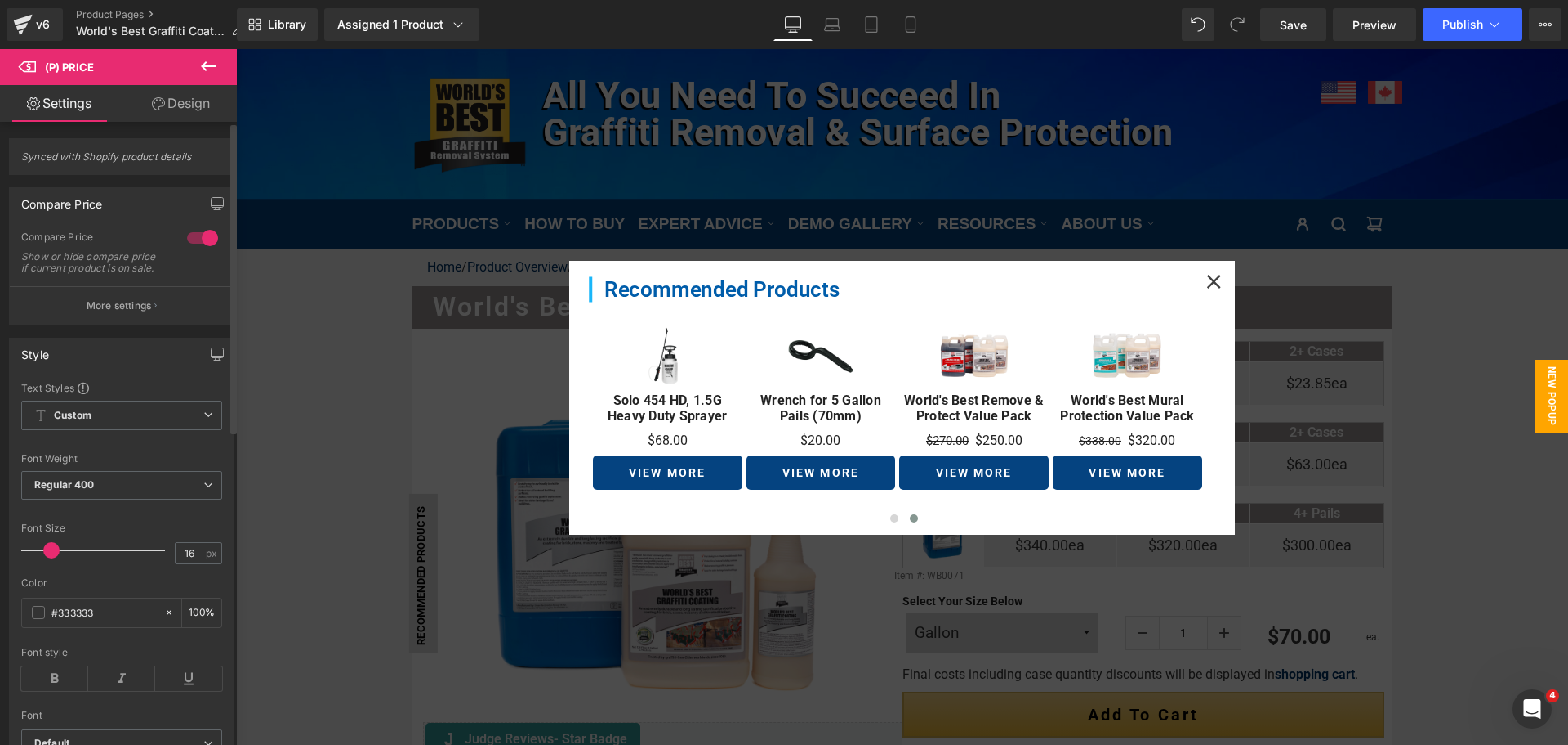
drag, startPoint x: 140, startPoint y: 314, endPoint x: 97, endPoint y: 365, distance: 66.7
click at [140, 315] on button "More settings" at bounding box center [122, 305] width 224 height 39
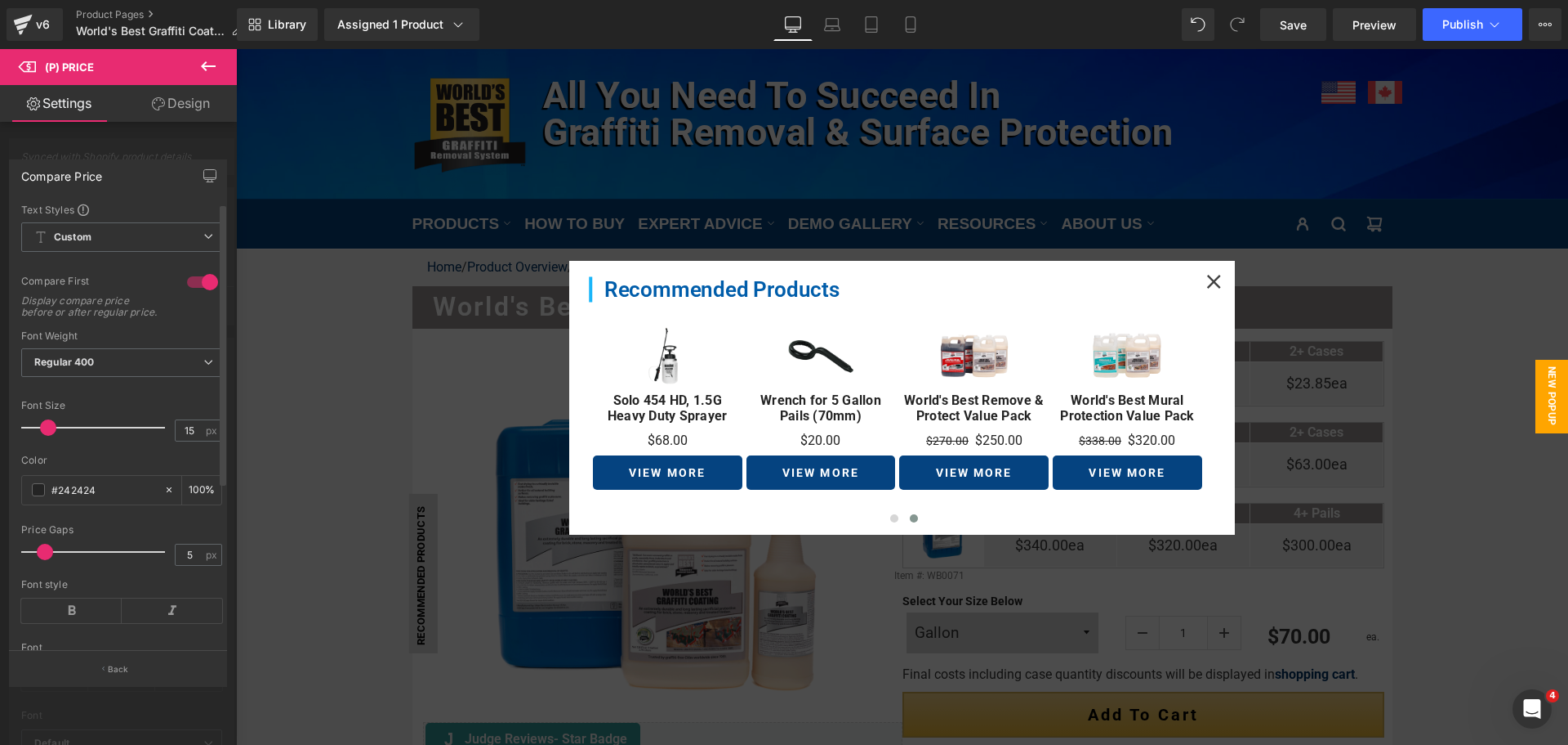
click at [47, 436] on span at bounding box center [48, 427] width 16 height 16
click at [821, 33] on link "Laptop" at bounding box center [831, 24] width 39 height 33
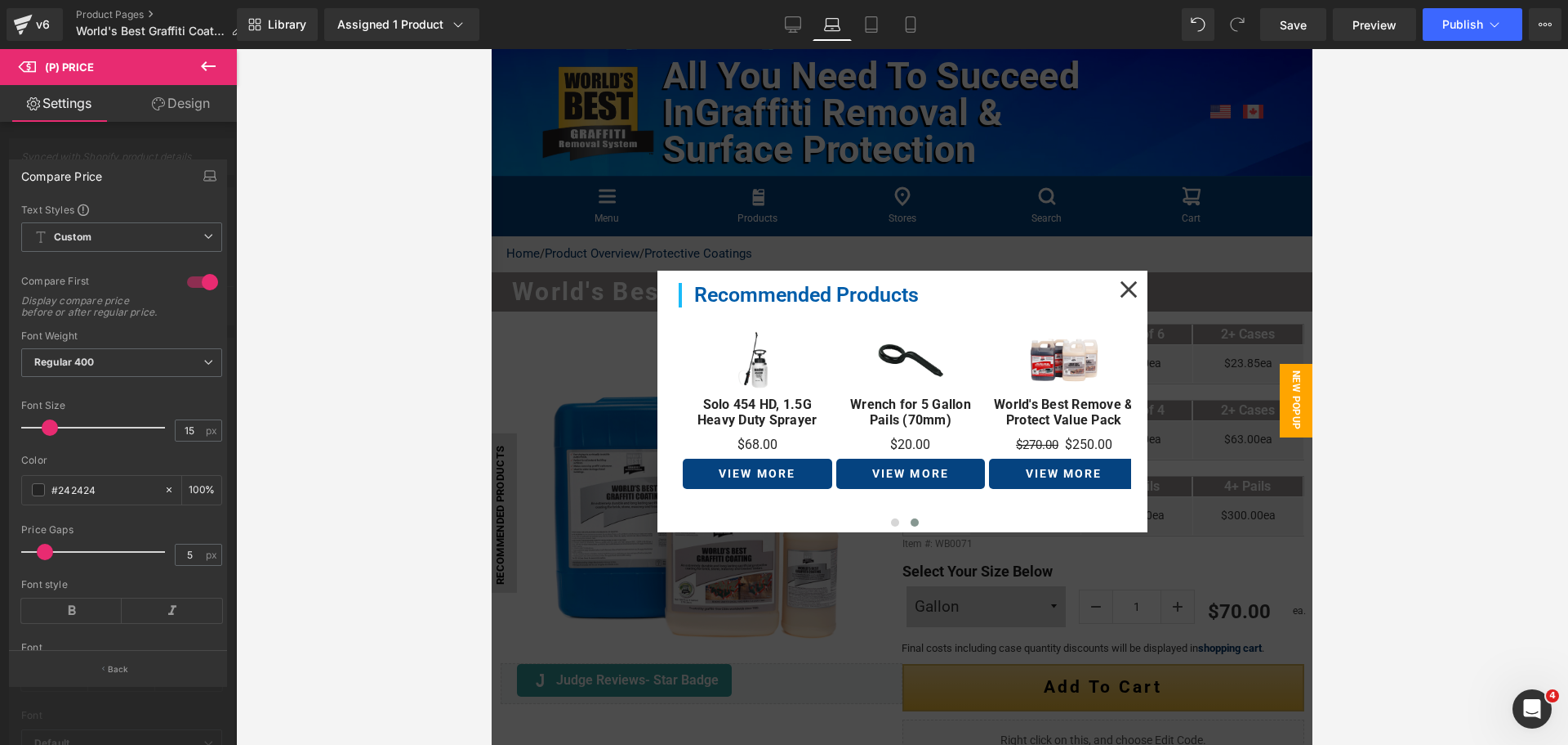
scroll to position [147, 0]
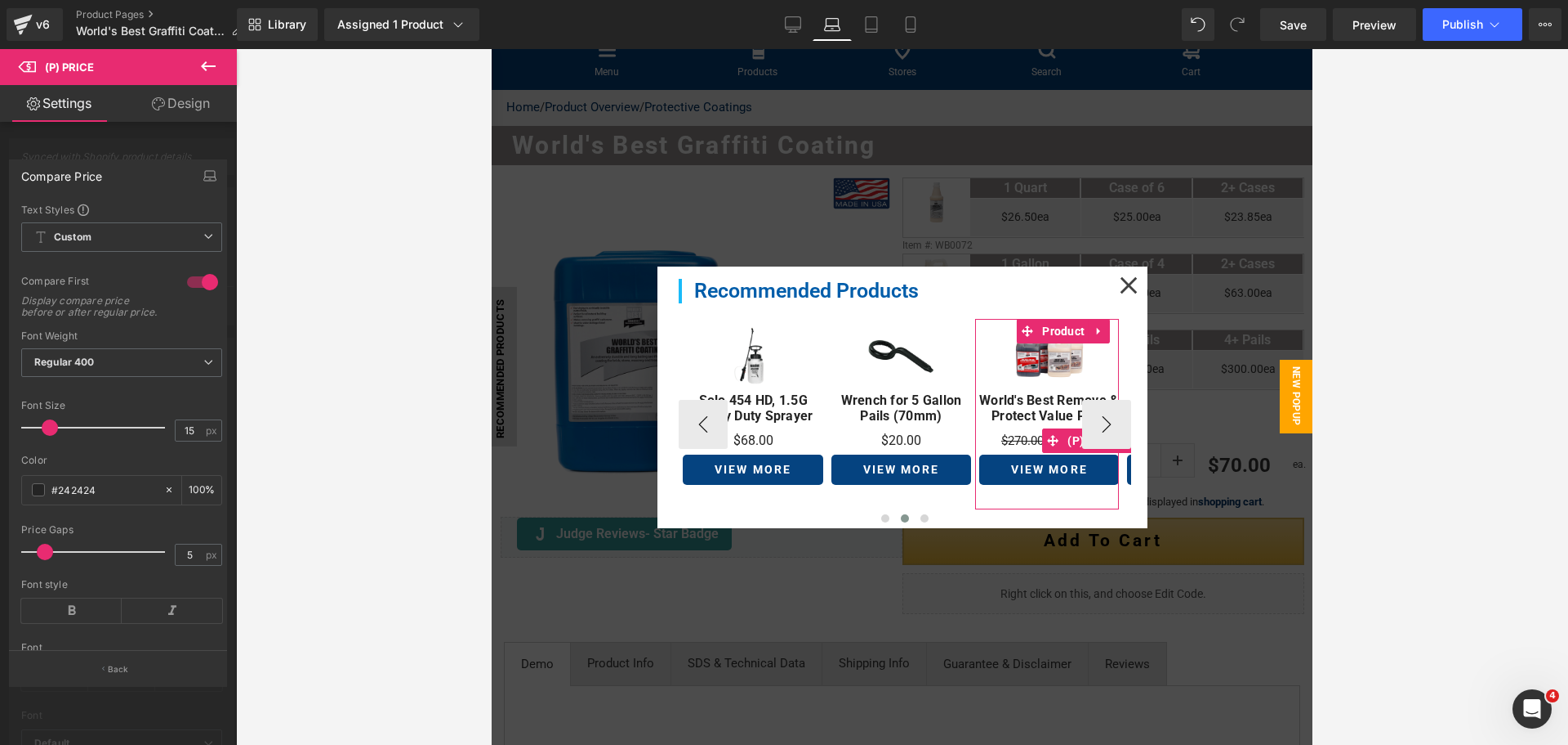
click at [1012, 438] on span "$270.00" at bounding box center [1023, 440] width 43 height 15
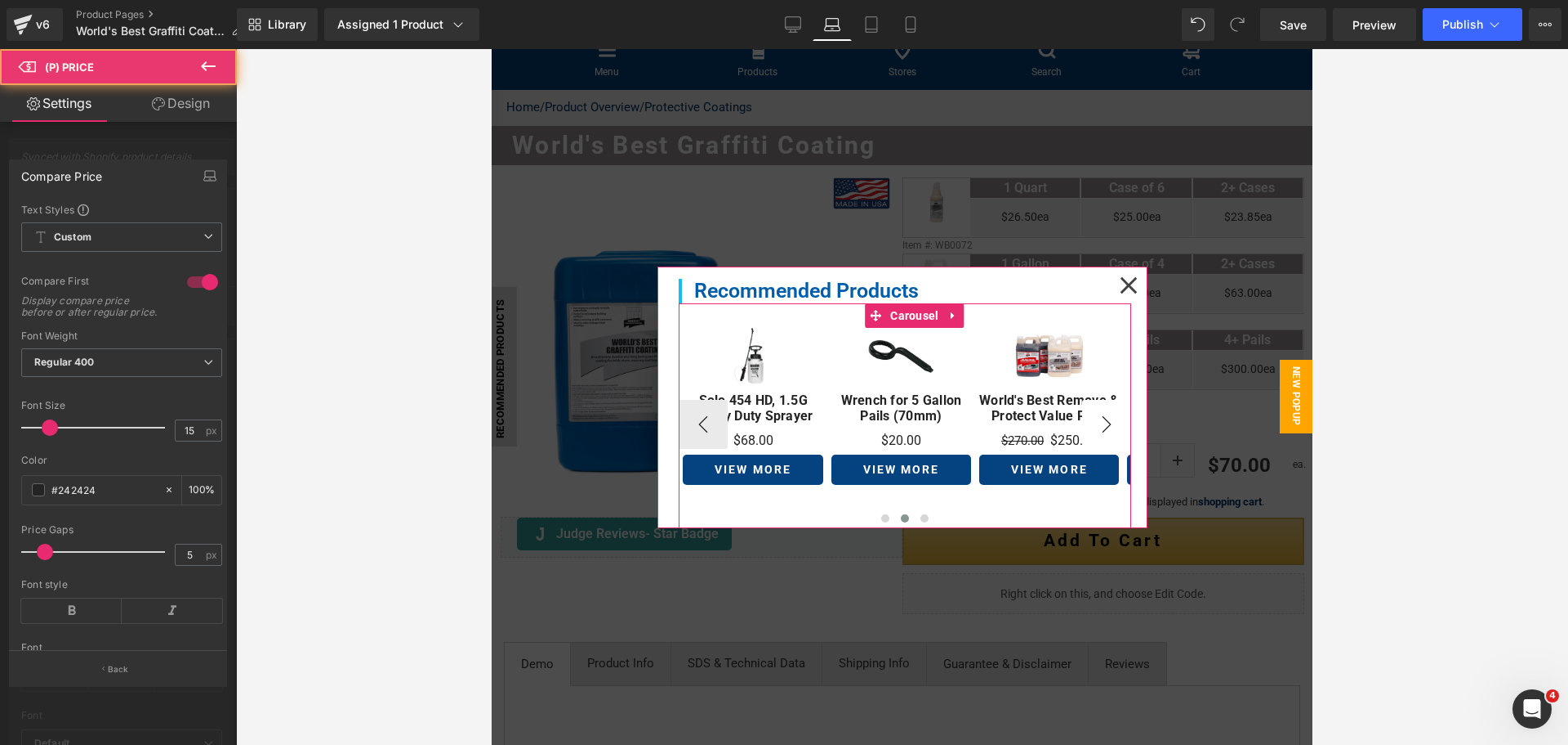
click at [1094, 424] on button "›" at bounding box center [1106, 424] width 49 height 49
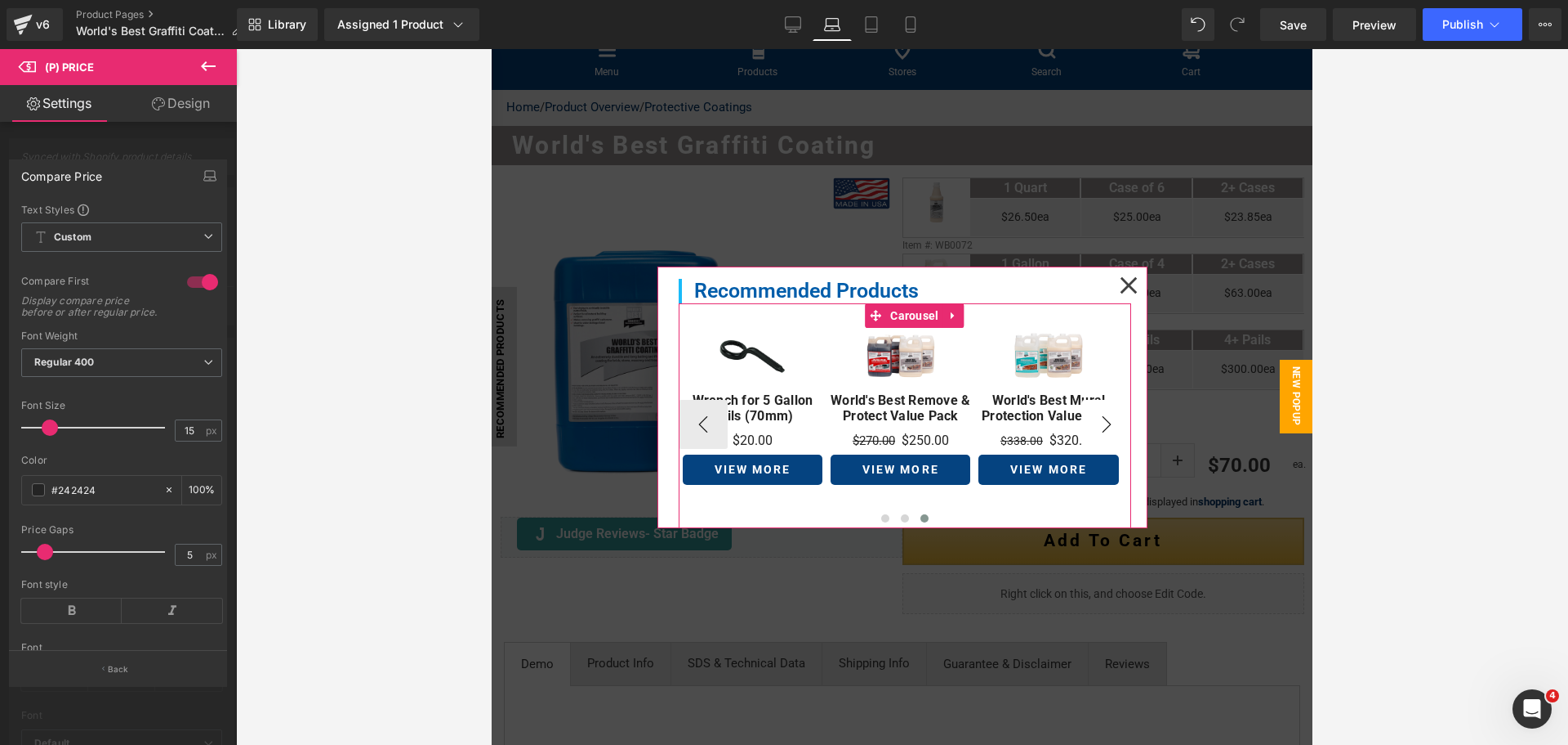
click at [1089, 422] on button "›" at bounding box center [1106, 424] width 49 height 49
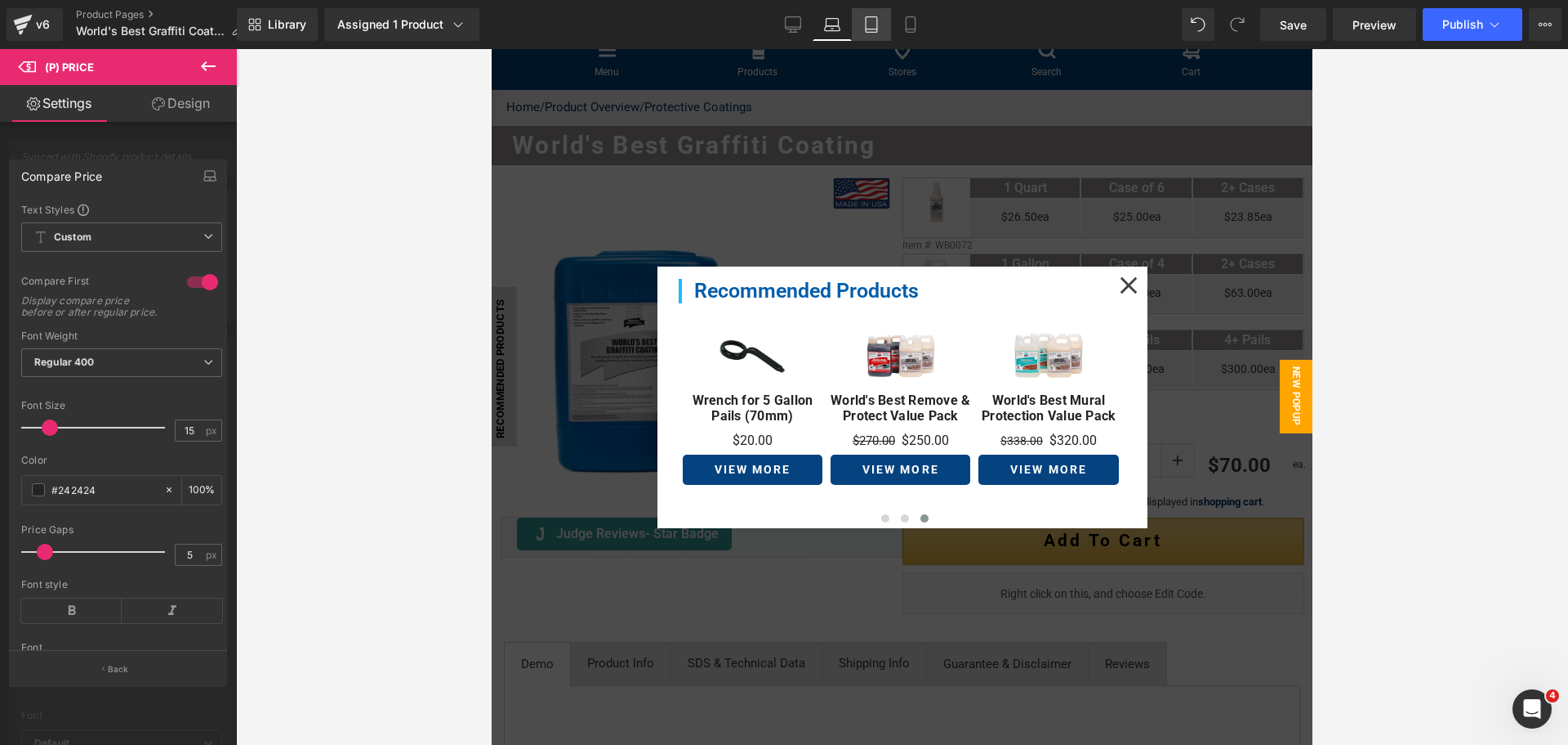
click at [872, 25] on icon at bounding box center [871, 24] width 16 height 16
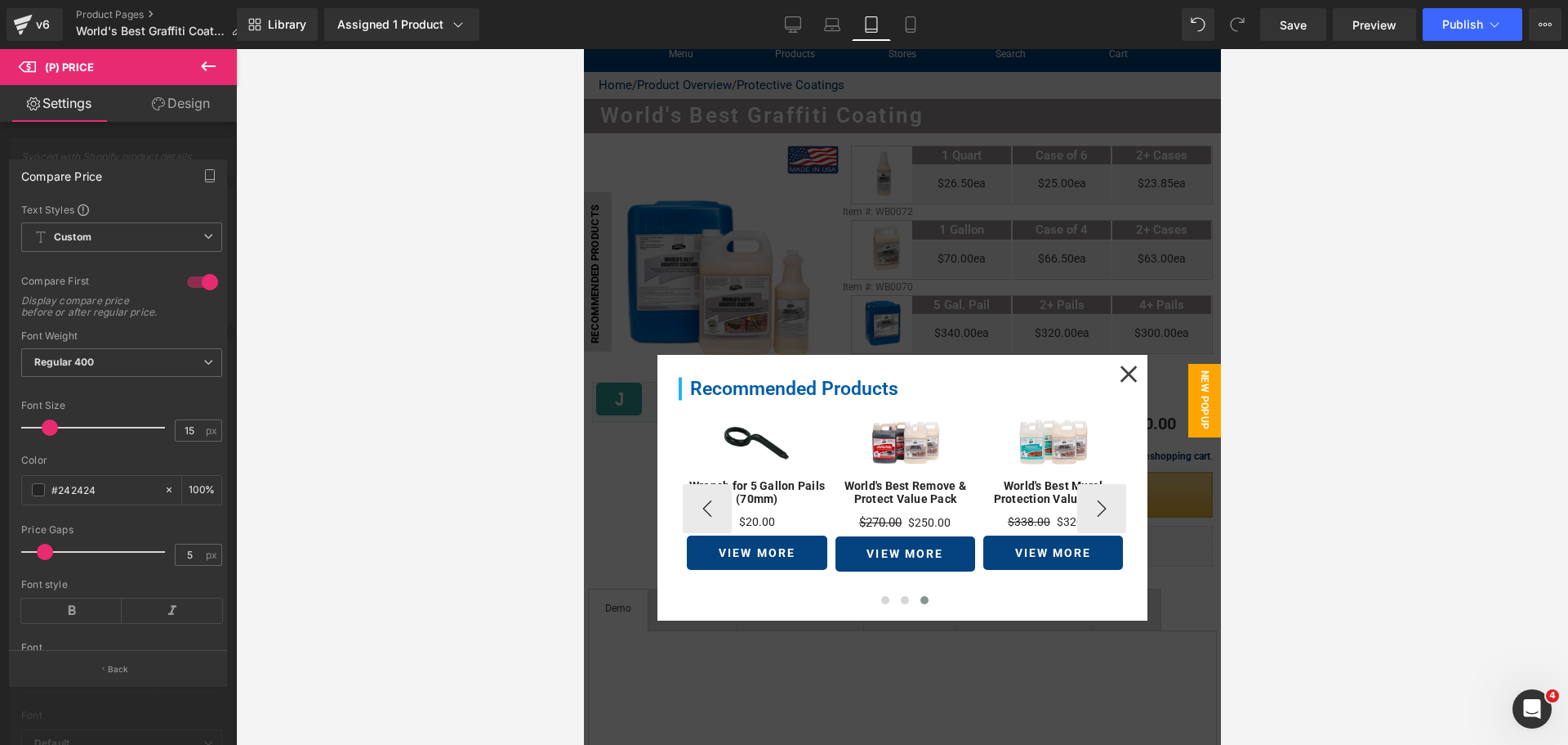
scroll to position [176, 0]
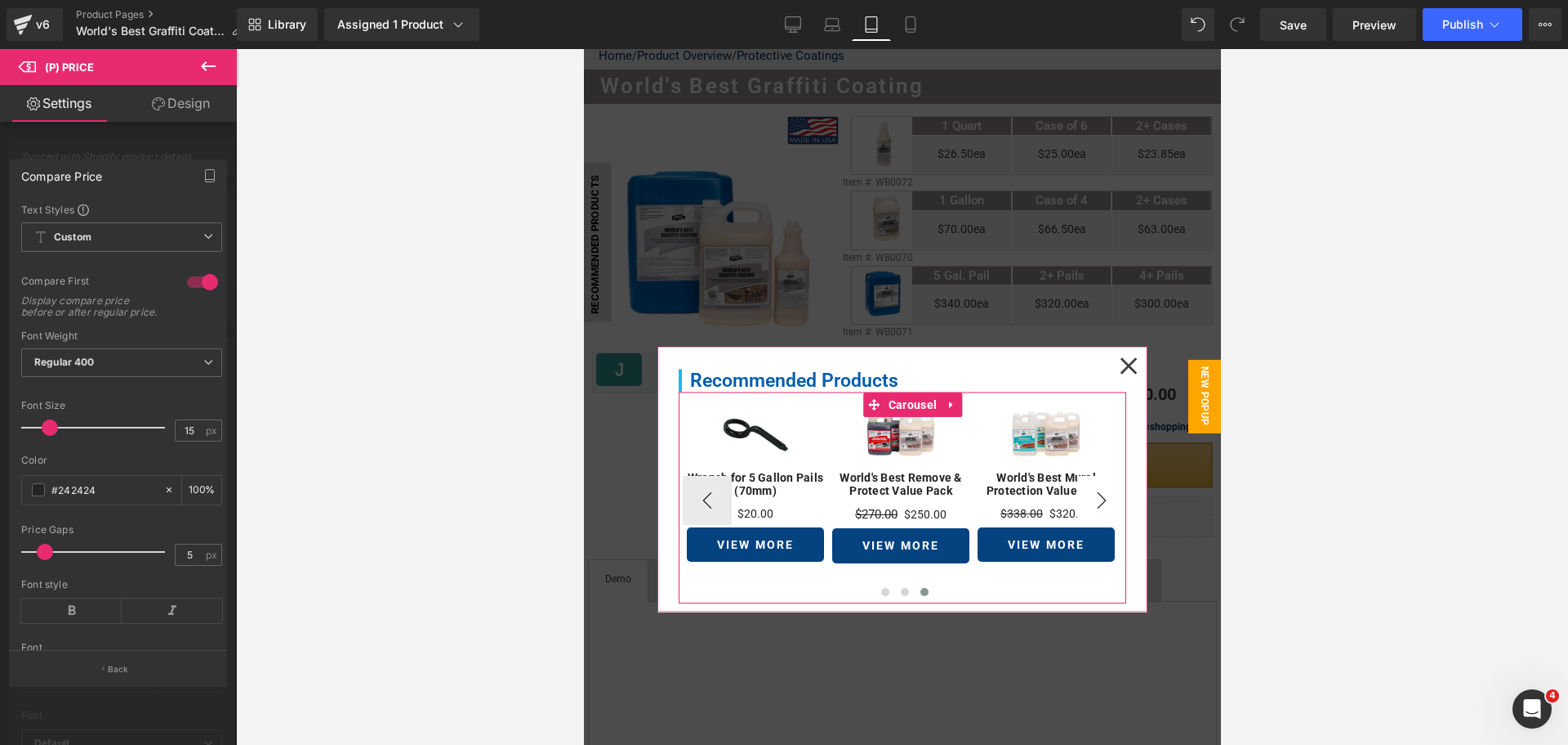
click at [1077, 499] on button "›" at bounding box center [1100, 499] width 49 height 49
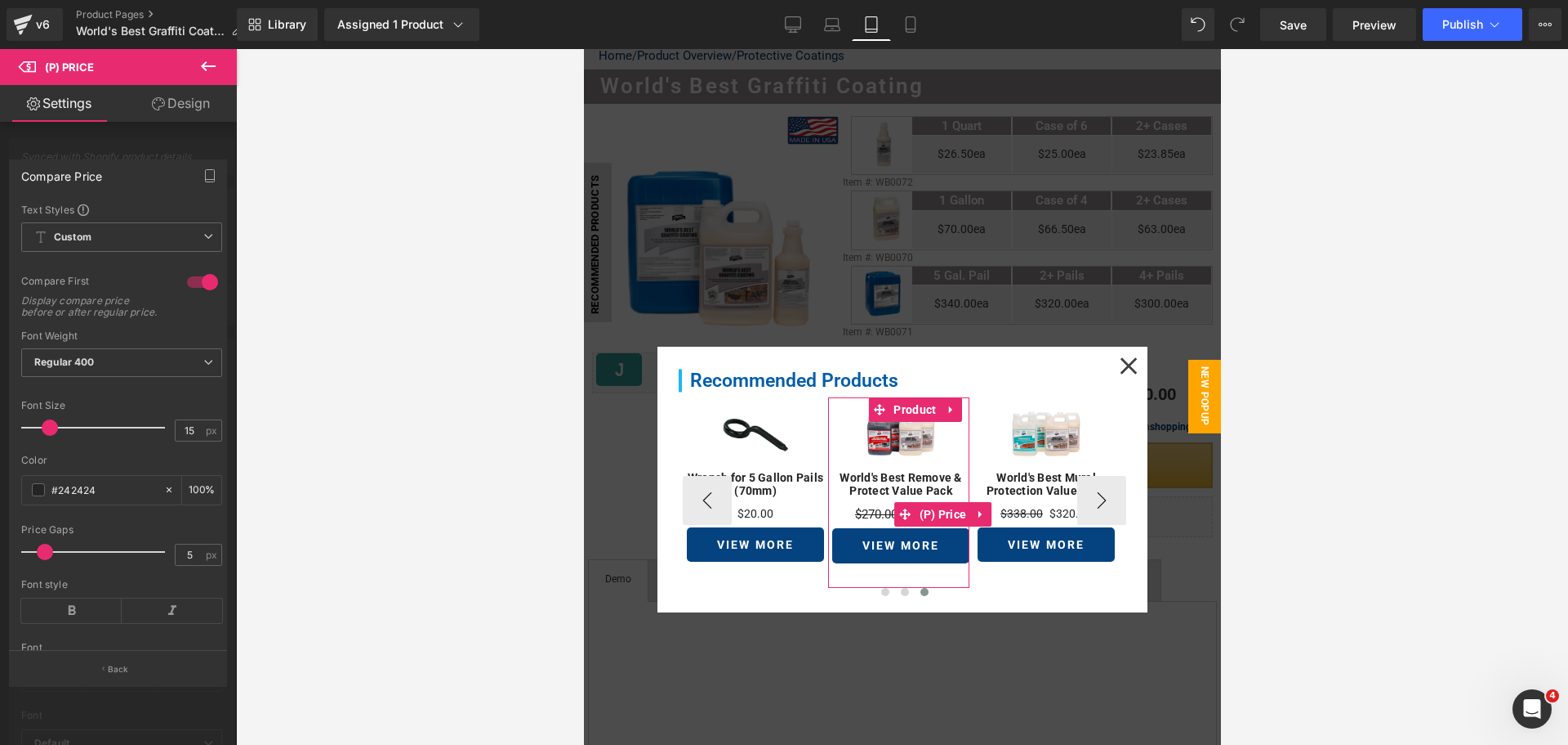
click at [862, 514] on span "$270.00" at bounding box center [875, 514] width 43 height 15
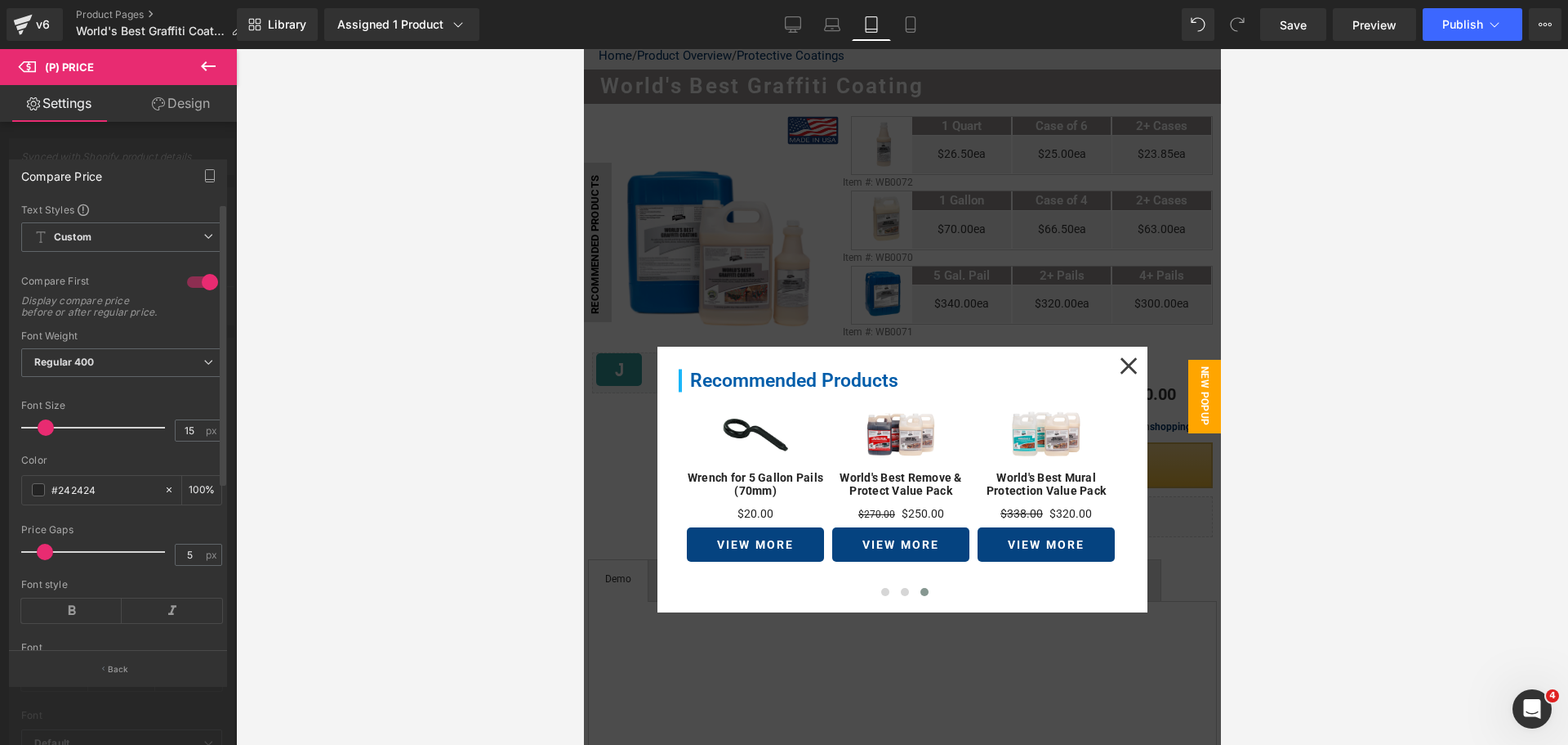
click at [43, 436] on span at bounding box center [46, 427] width 16 height 16
click at [915, 25] on icon at bounding box center [911, 24] width 16 height 16
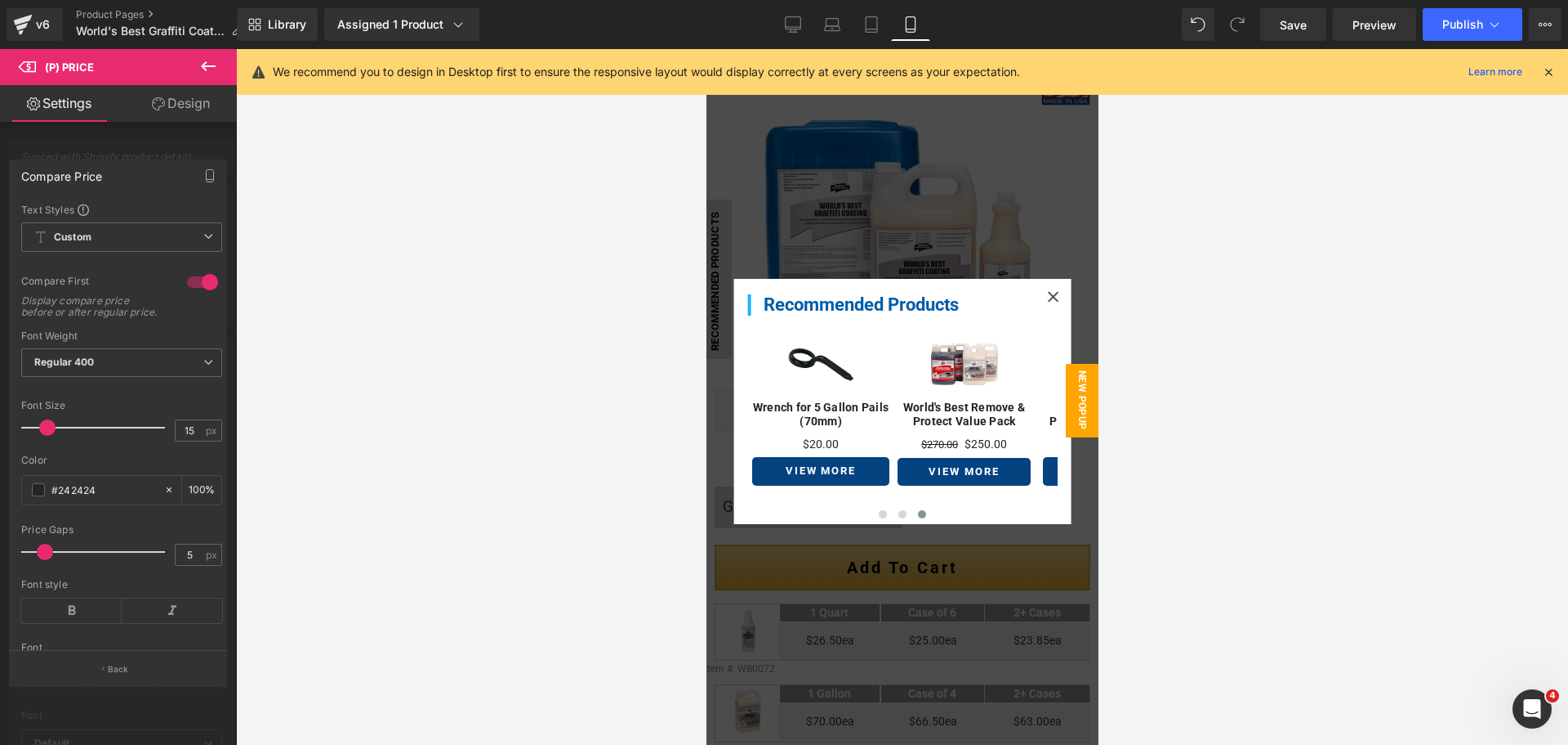
scroll to position [96, 0]
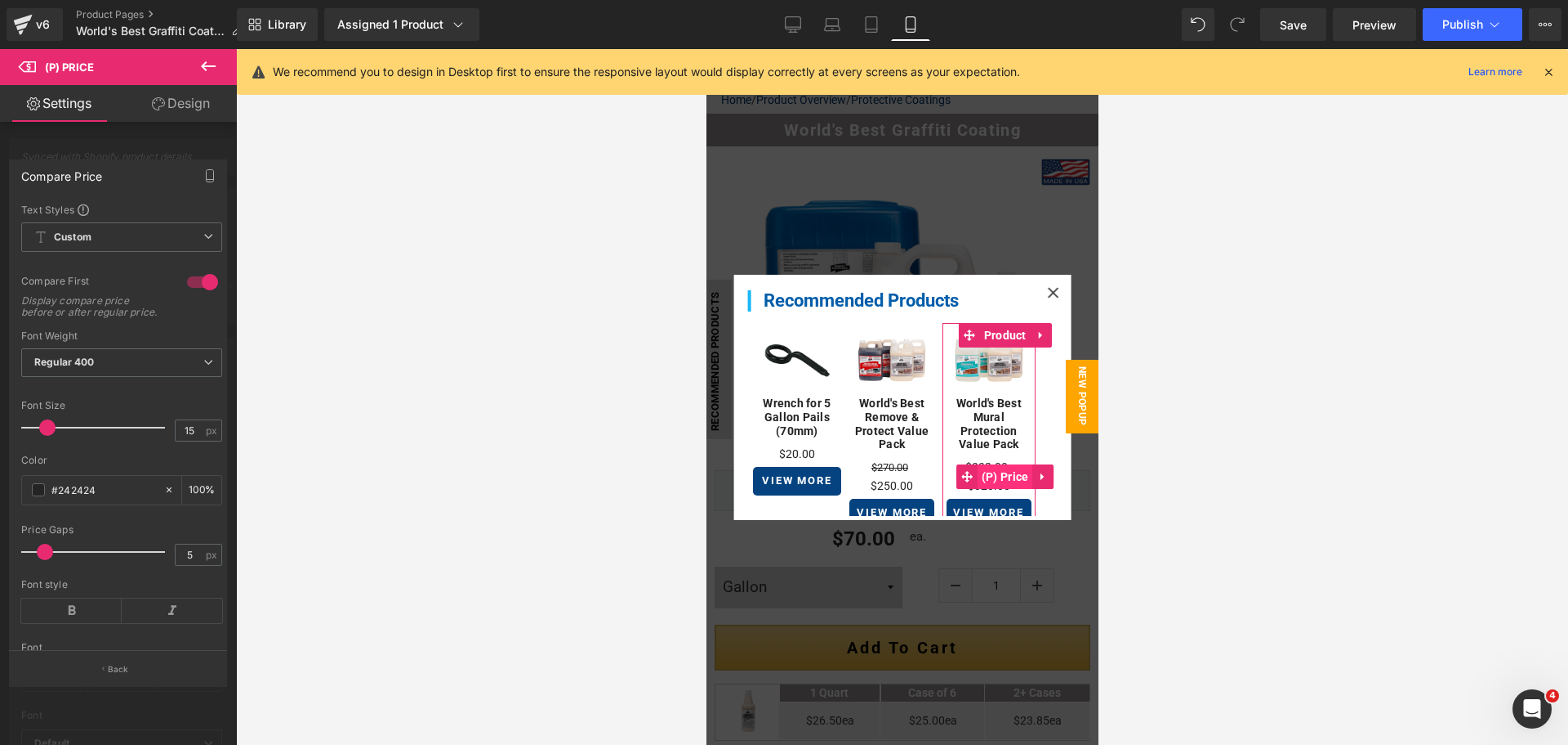
click at [987, 464] on span "(P) Price" at bounding box center [1005, 476] width 56 height 25
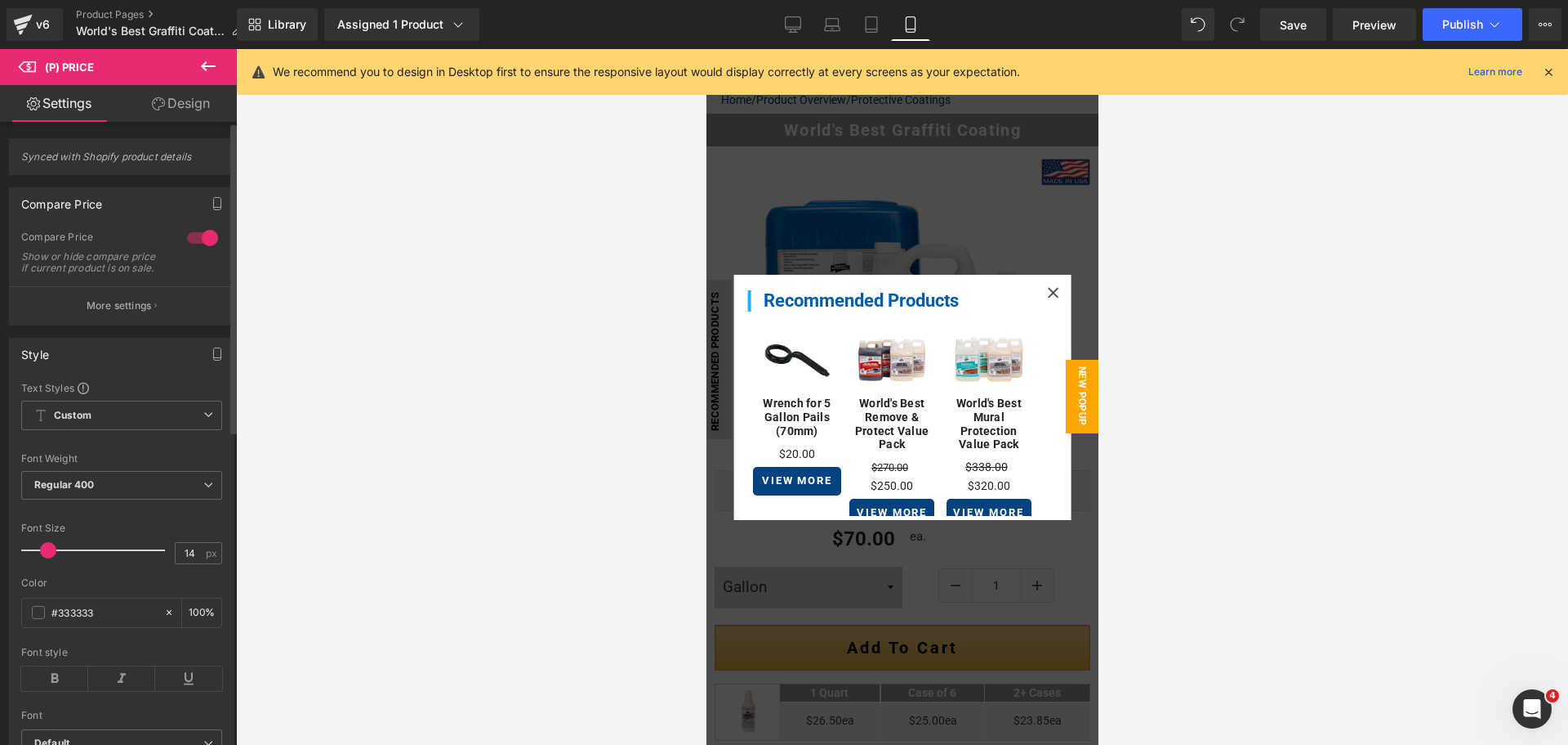
click at [48, 559] on span at bounding box center [48, 550] width 16 height 16
click at [126, 324] on button "More settings" at bounding box center [122, 305] width 224 height 39
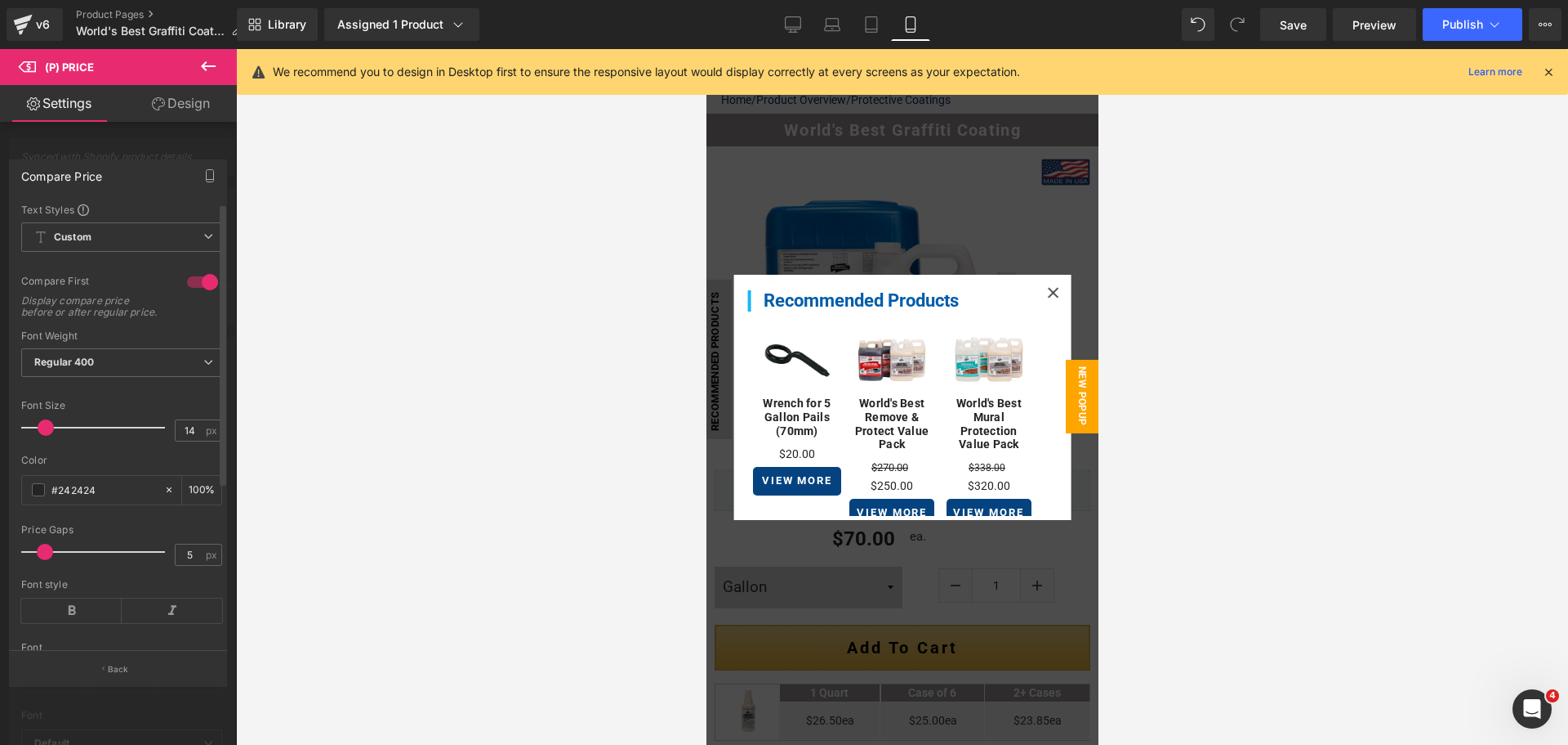
click at [46, 436] on span at bounding box center [46, 427] width 16 height 16
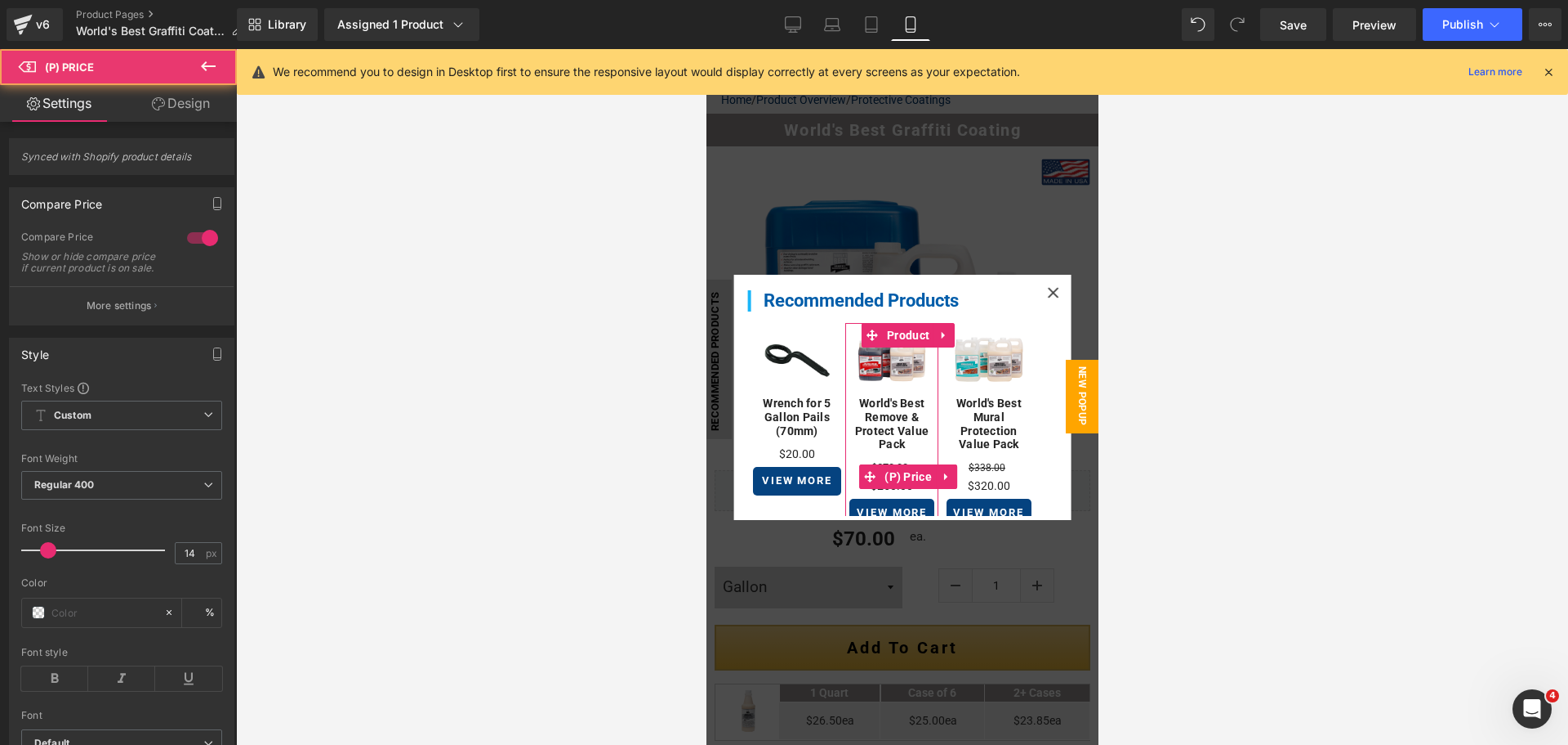
click at [885, 461] on span "$270.00" at bounding box center [889, 467] width 37 height 12
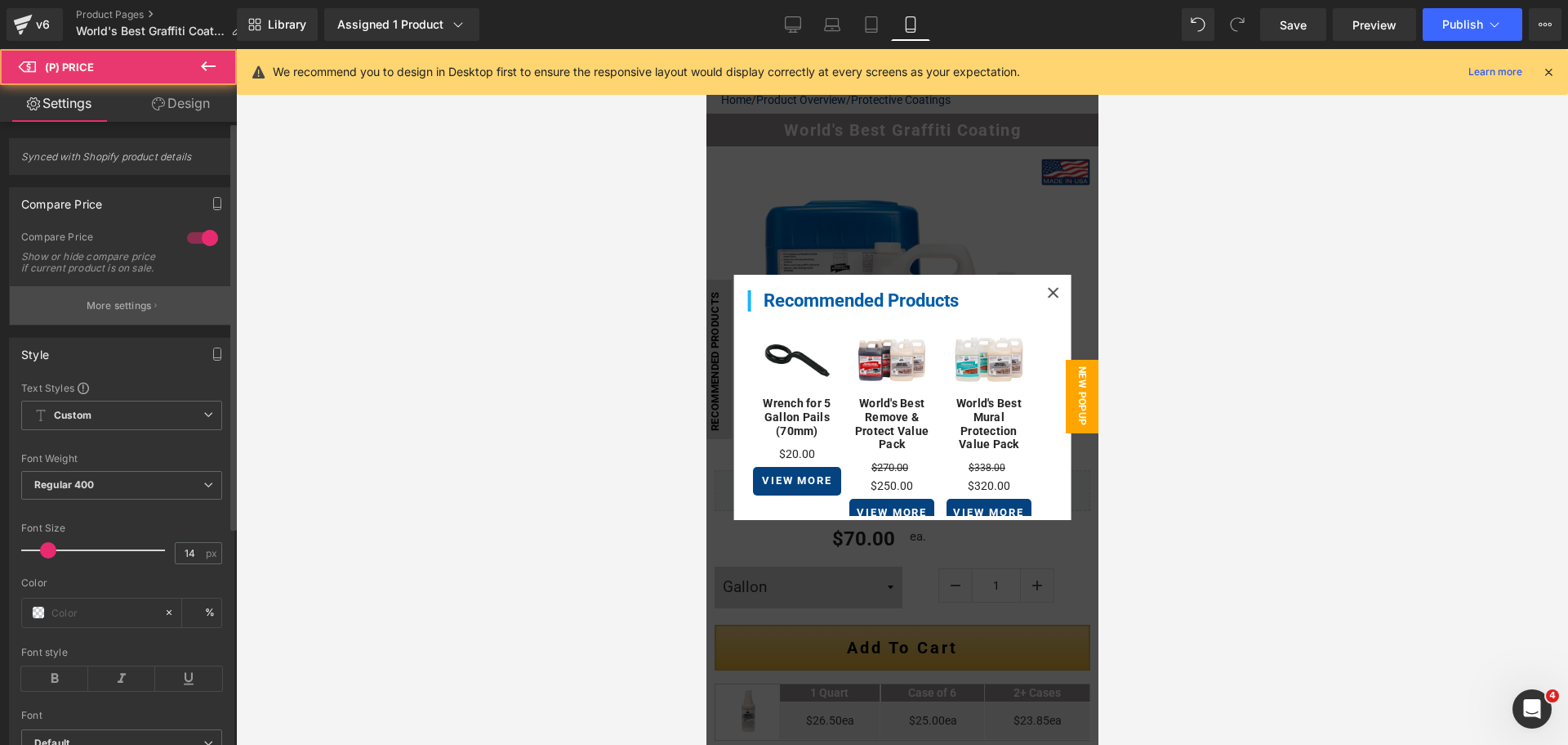
click at [132, 324] on button "More settings" at bounding box center [122, 305] width 224 height 39
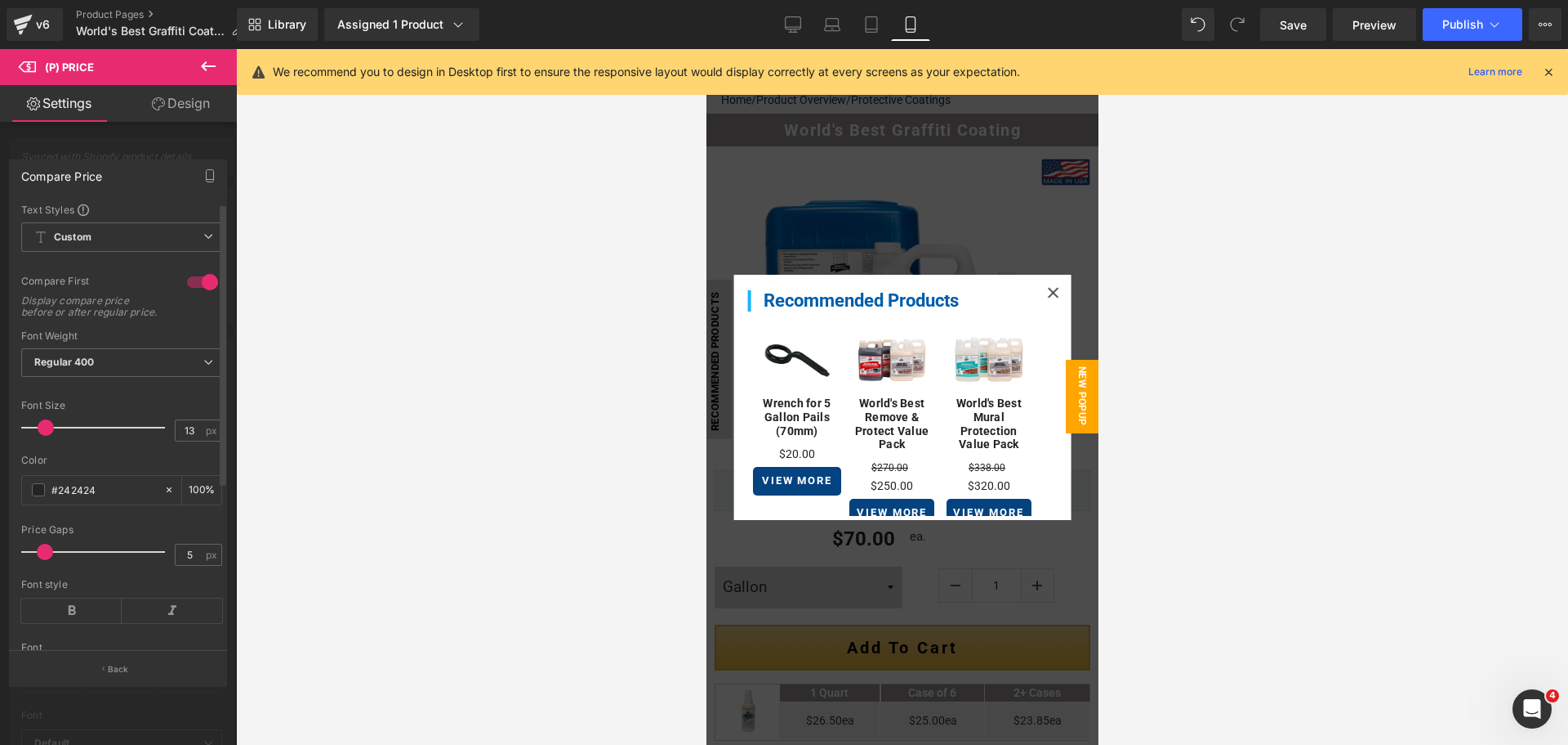
click at [45, 431] on span at bounding box center [46, 427] width 16 height 16
click at [894, 324] on span "Carousel" at bounding box center [906, 323] width 57 height 25
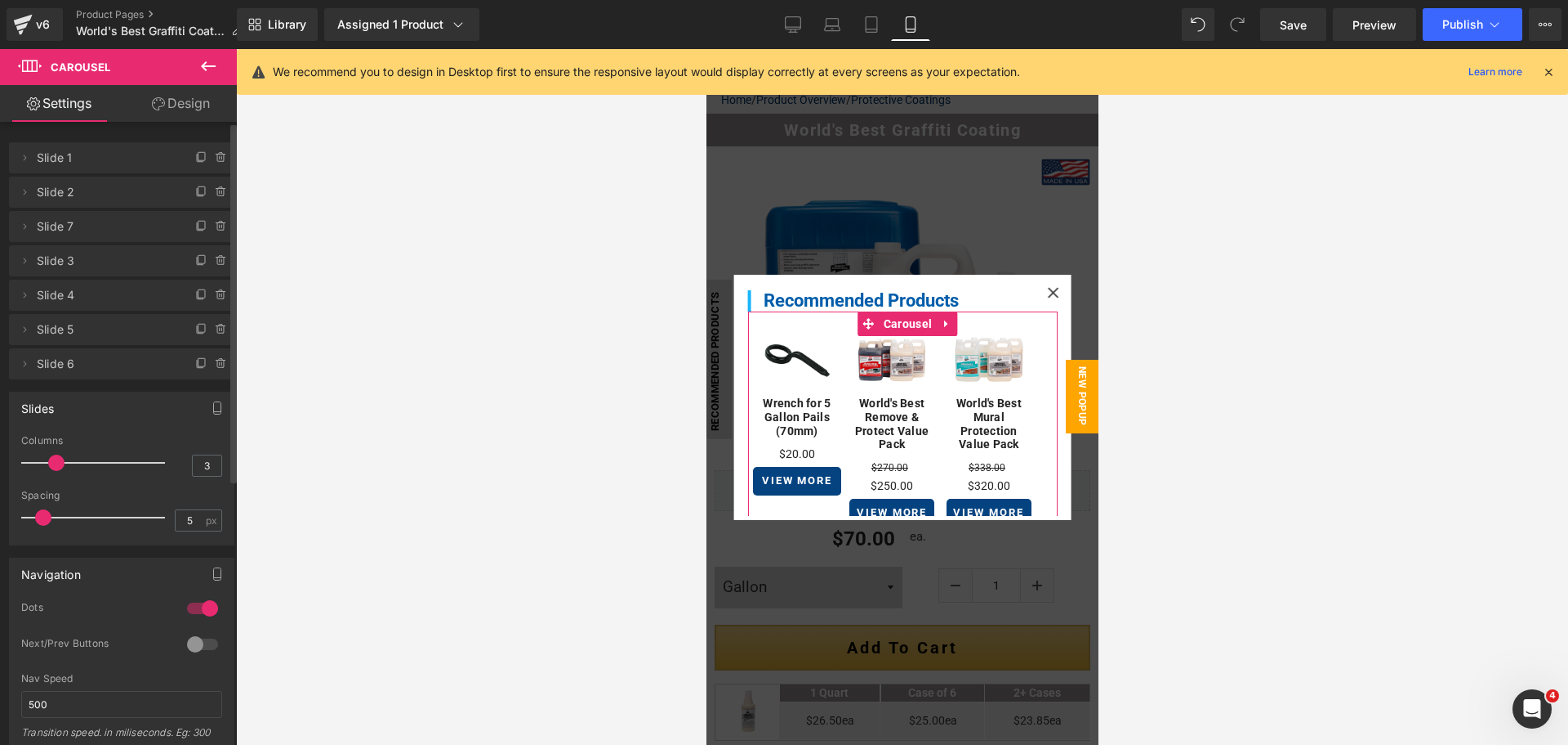
click at [50, 465] on div at bounding box center [98, 462] width 136 height 33
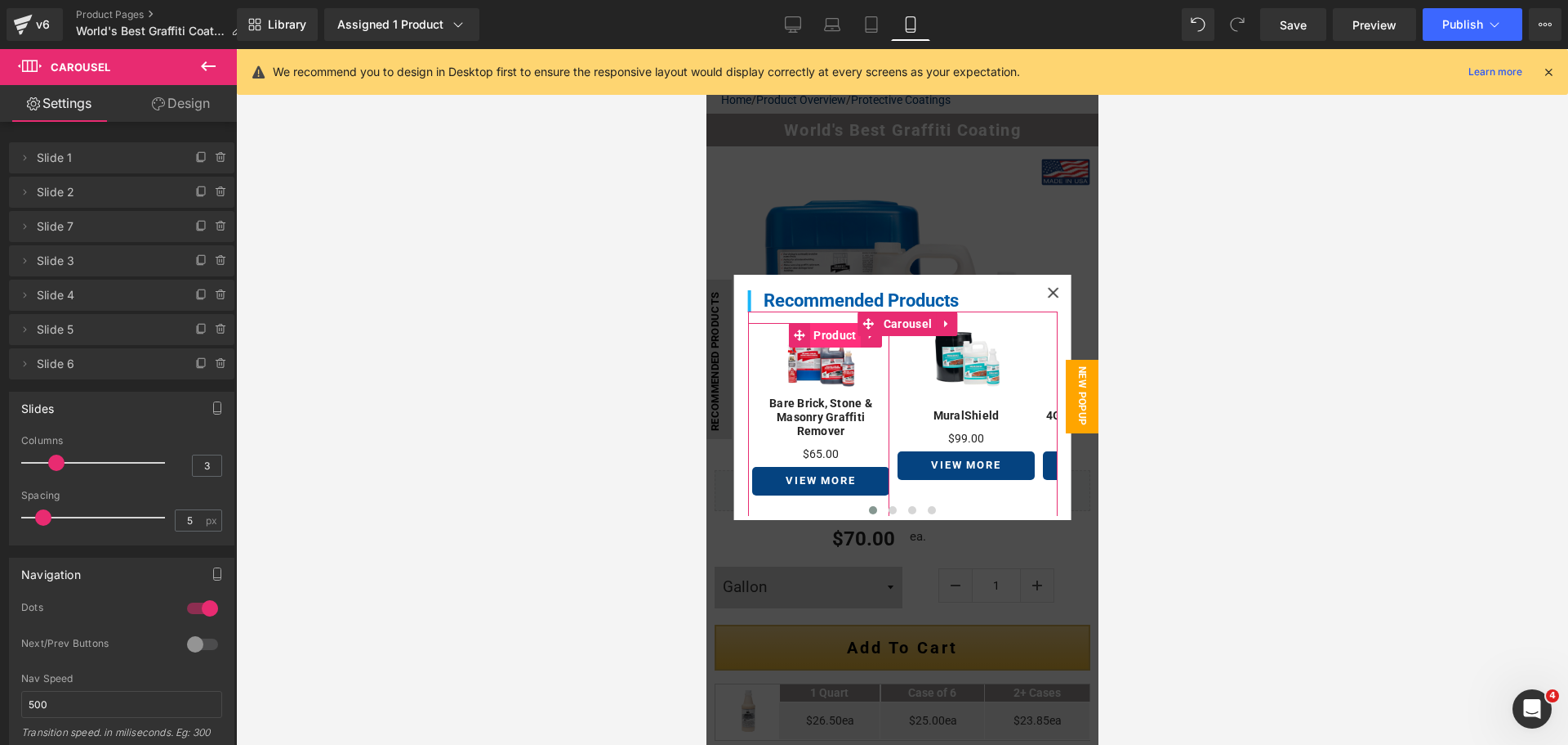
click at [829, 333] on span "Product" at bounding box center [833, 335] width 51 height 25
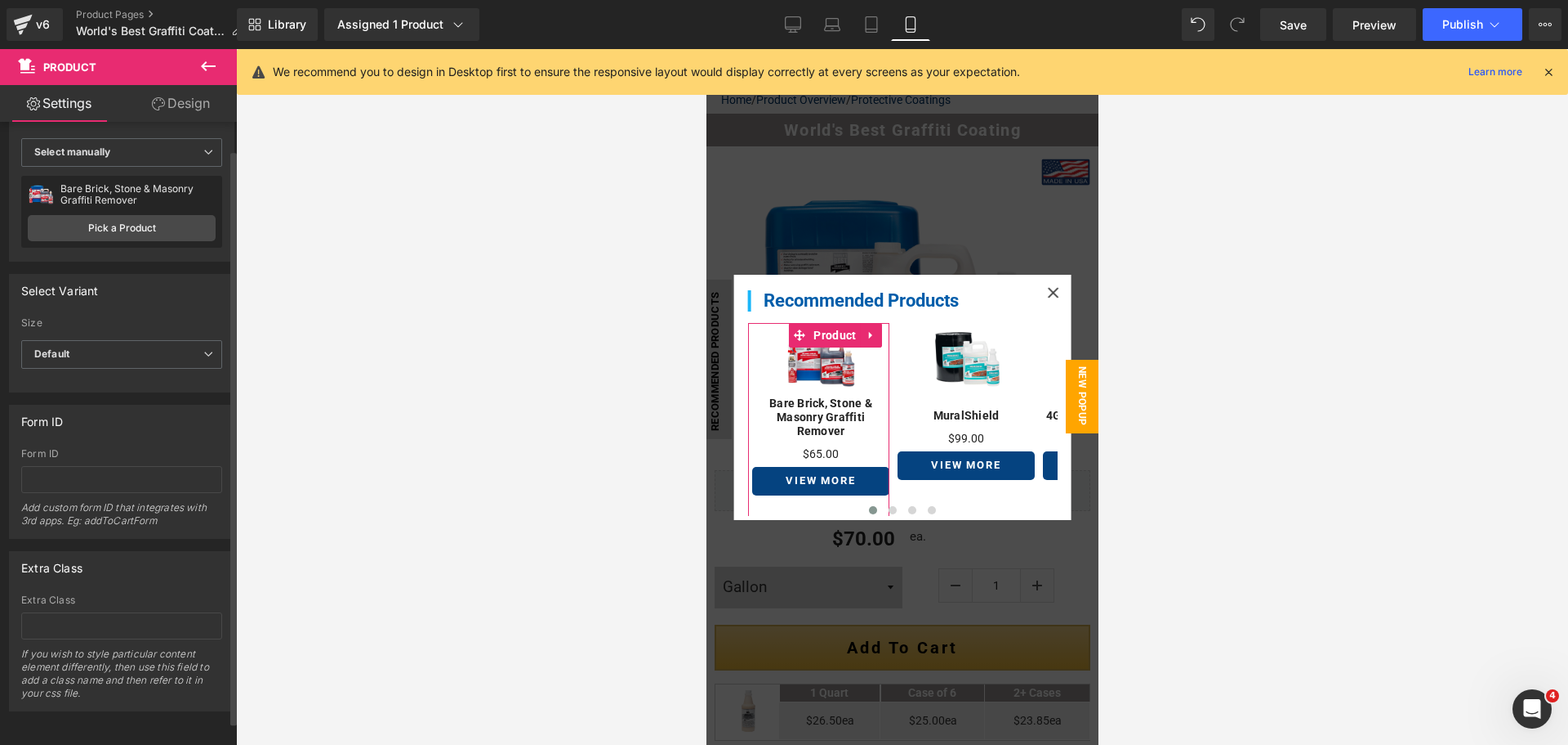
scroll to position [56, 0]
click at [885, 323] on span "Carousel" at bounding box center [906, 323] width 57 height 25
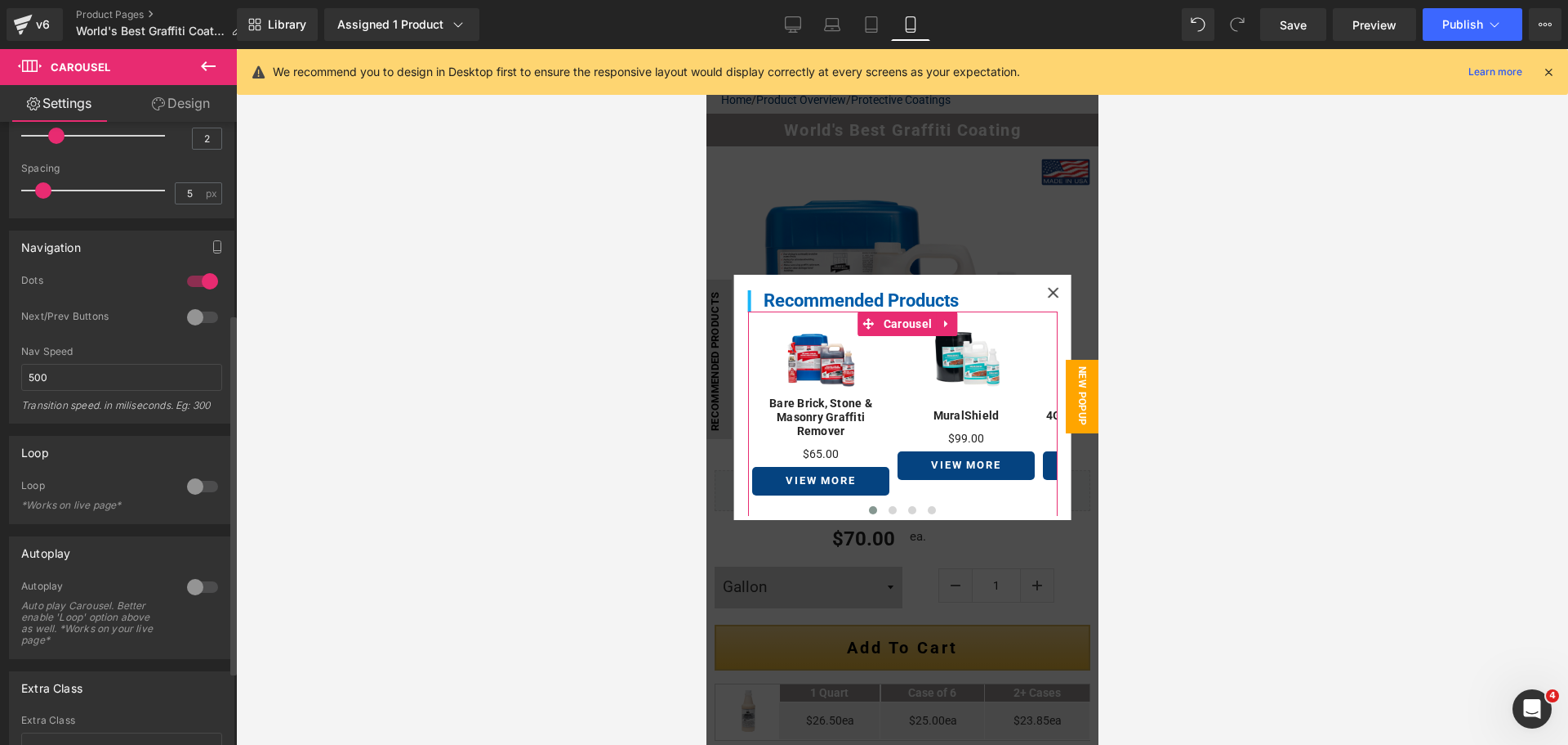
scroll to position [460, 0]
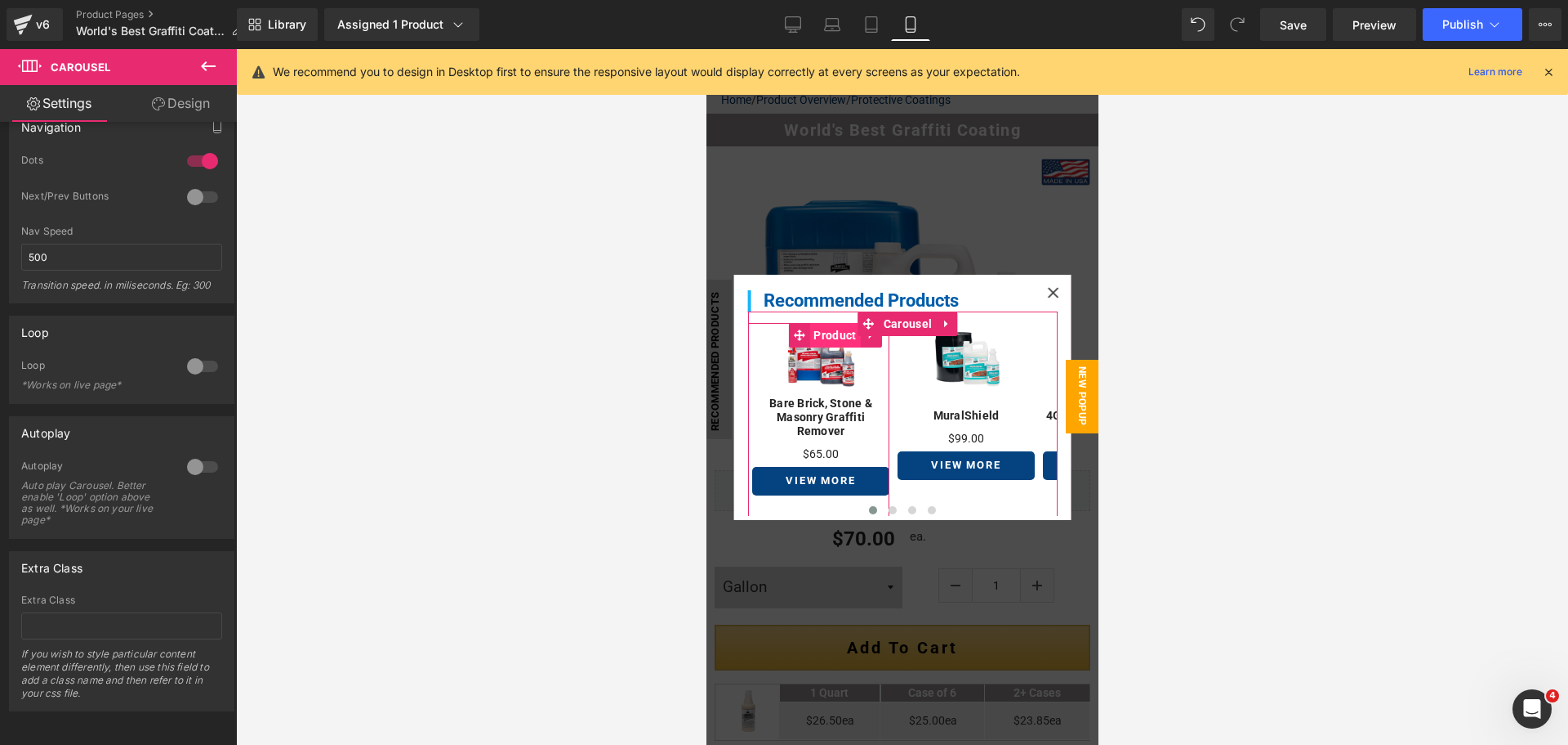
click at [839, 330] on span "Product" at bounding box center [833, 335] width 51 height 25
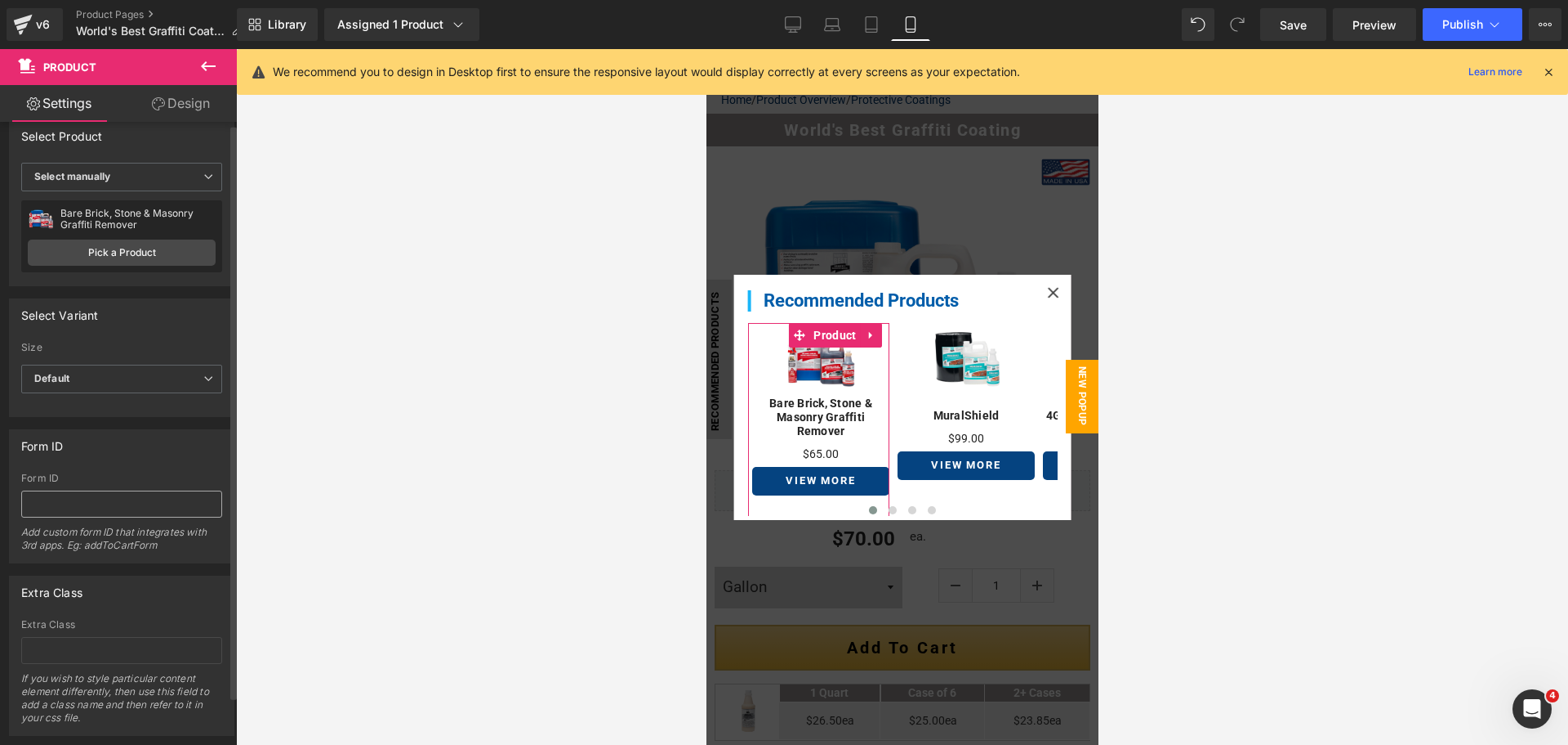
scroll to position [0, 0]
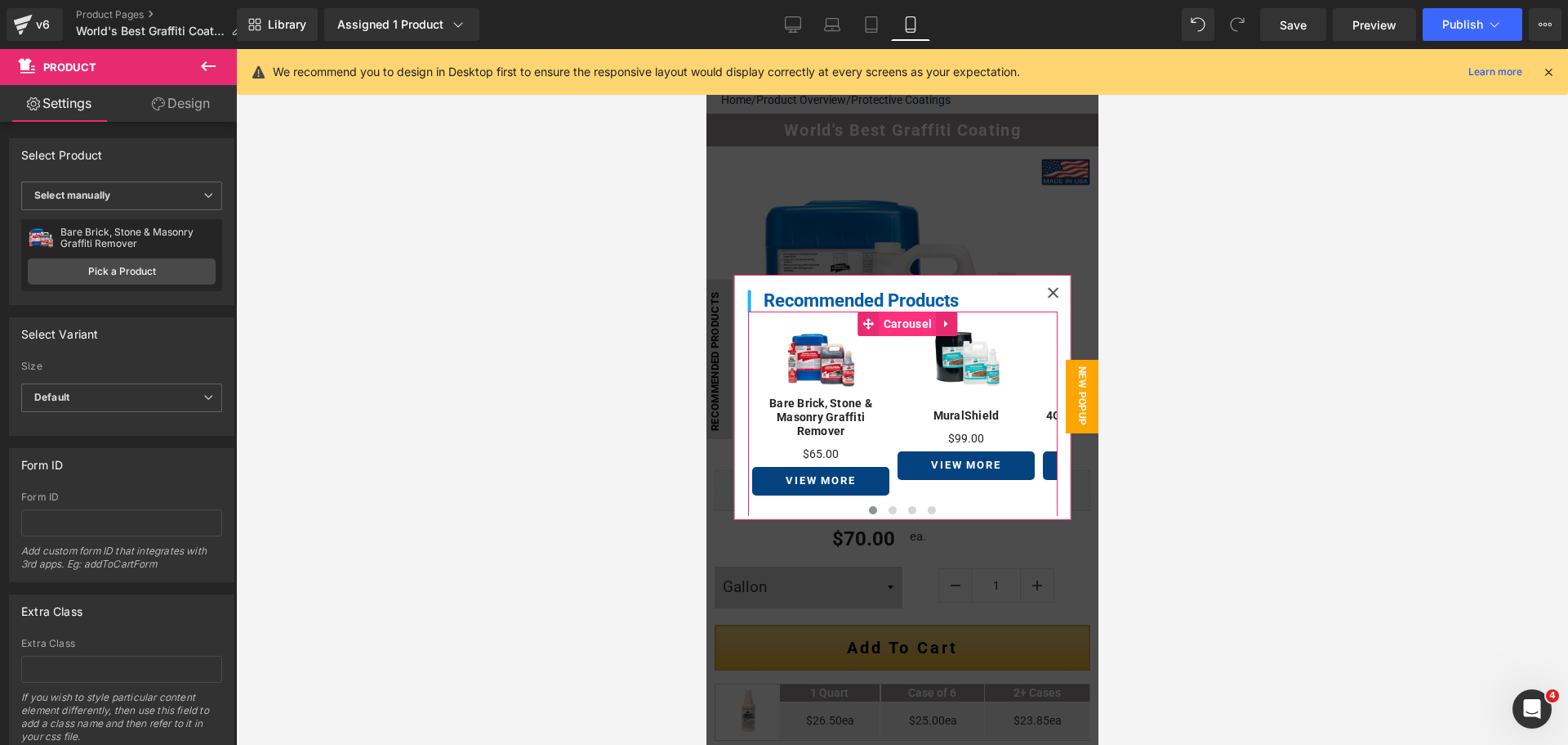
click at [914, 321] on span "Carousel" at bounding box center [906, 323] width 57 height 25
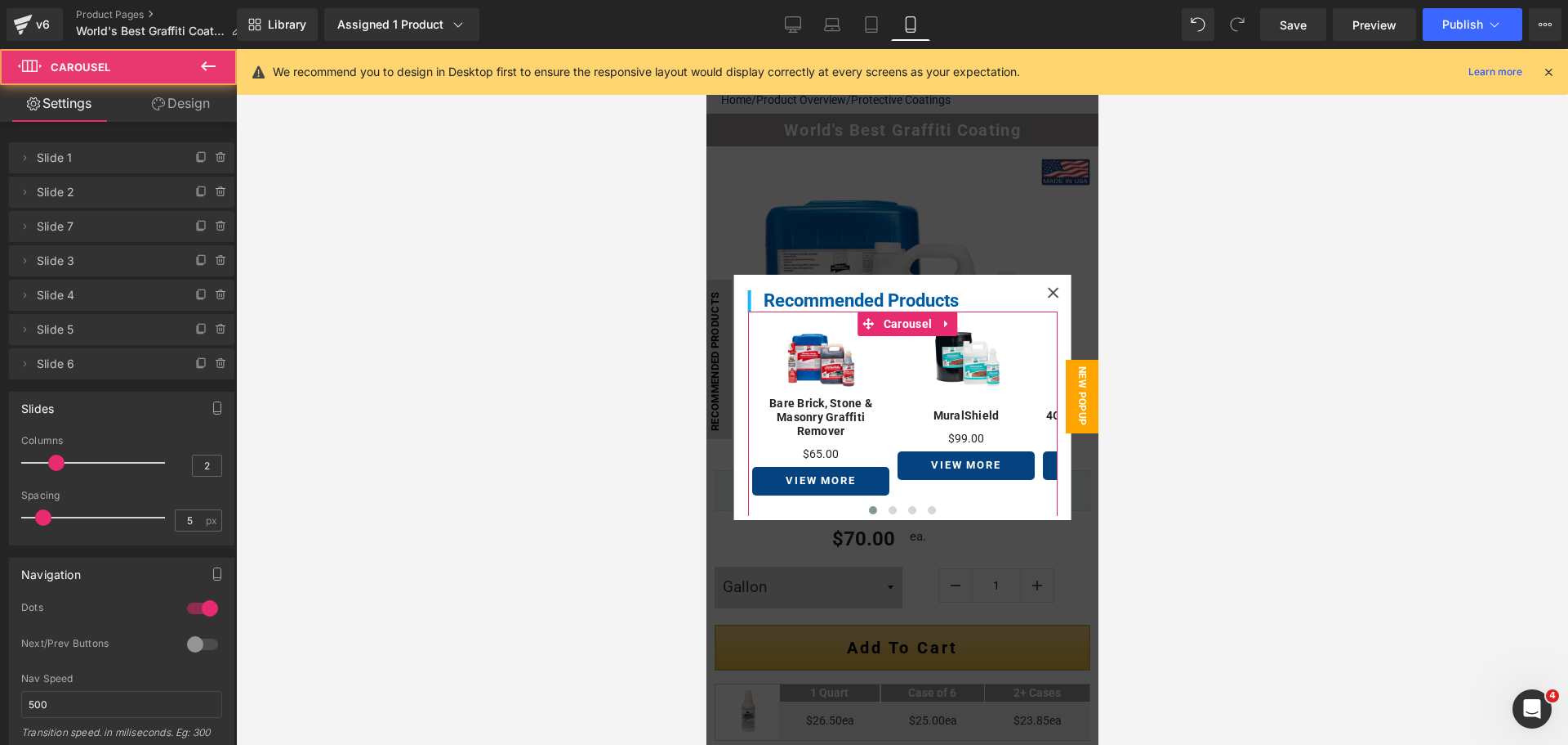
click at [179, 98] on link "Design" at bounding box center [180, 103] width 119 height 37
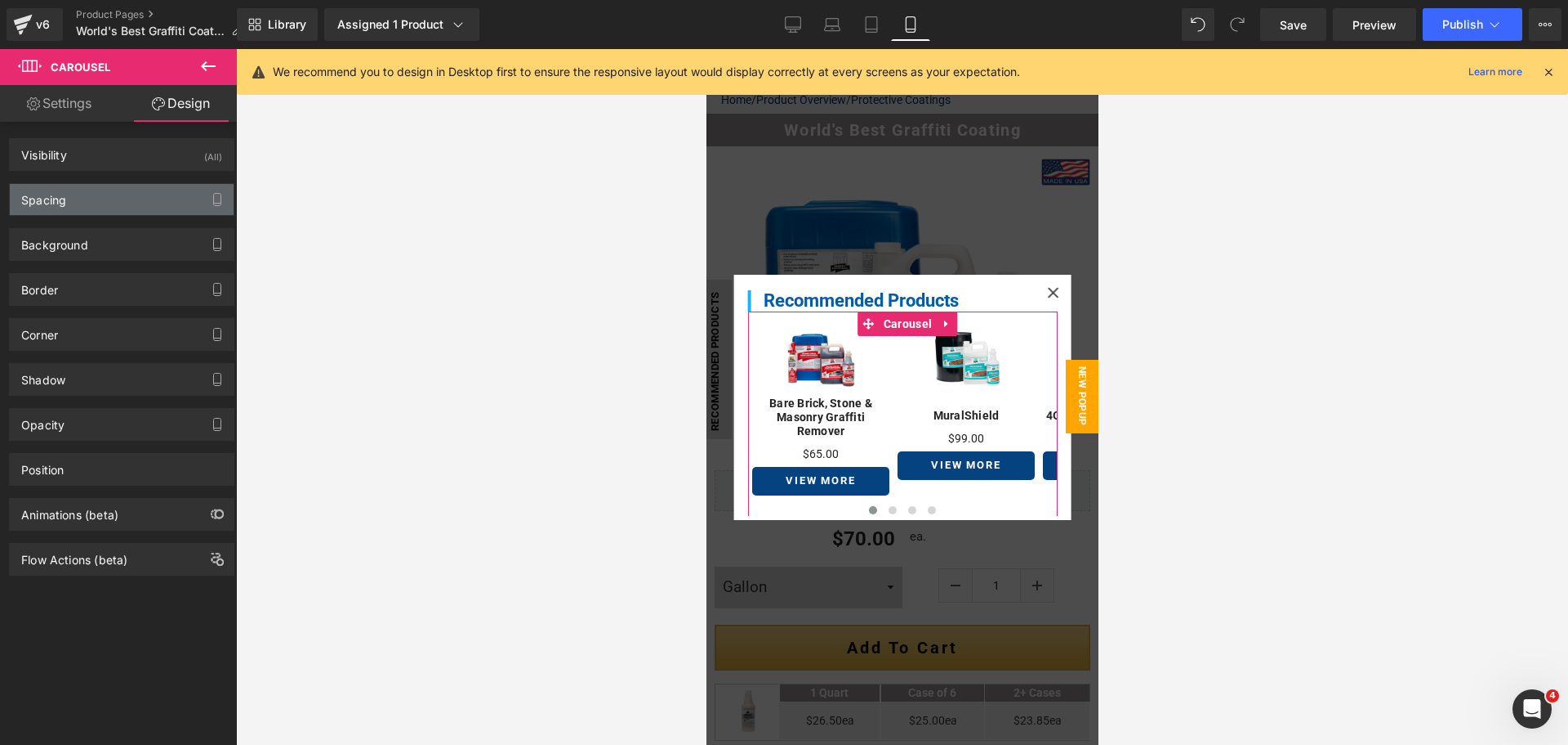
click at [108, 191] on div "Spacing" at bounding box center [122, 198] width 224 height 31
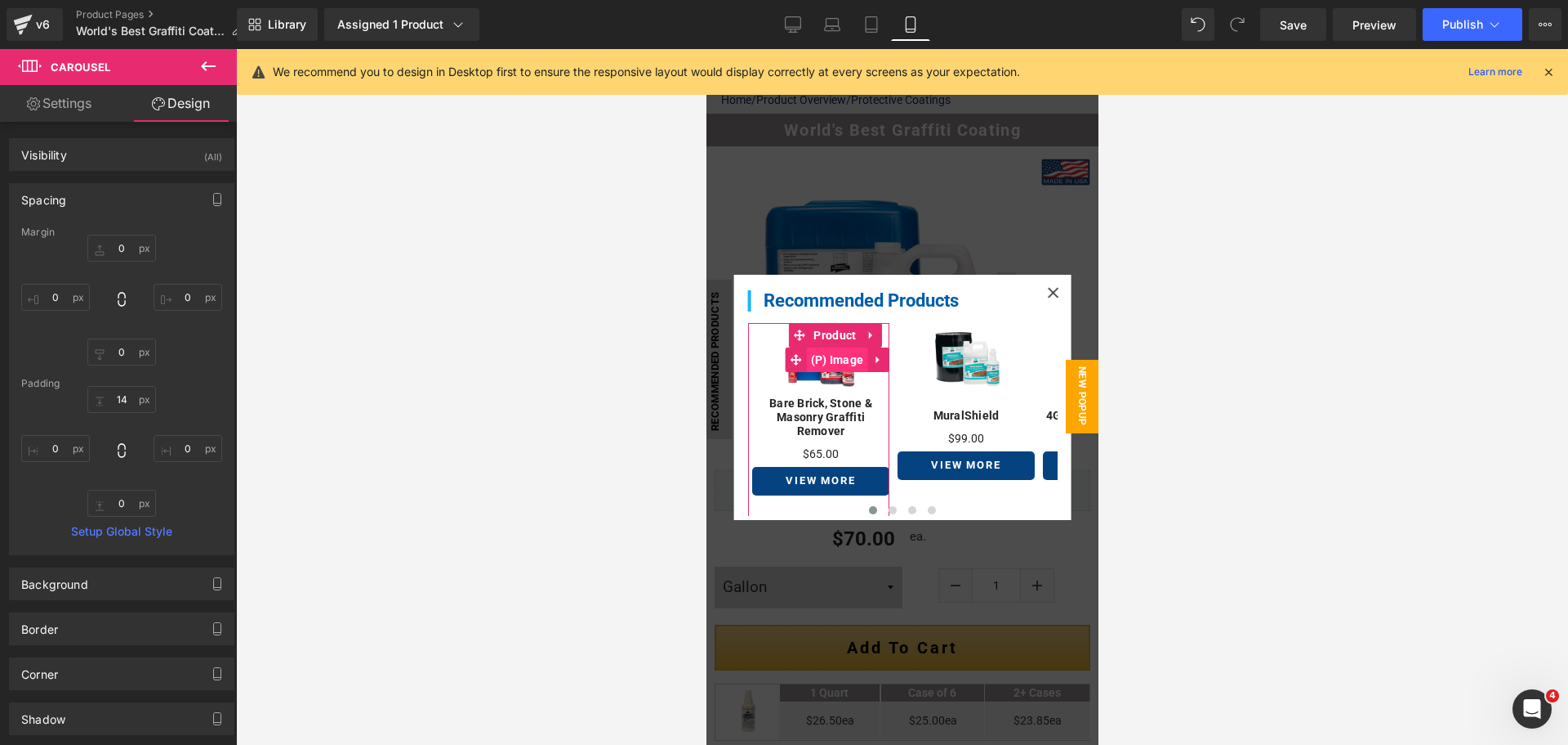
click at [812, 362] on span "(P) Image" at bounding box center [835, 359] width 61 height 25
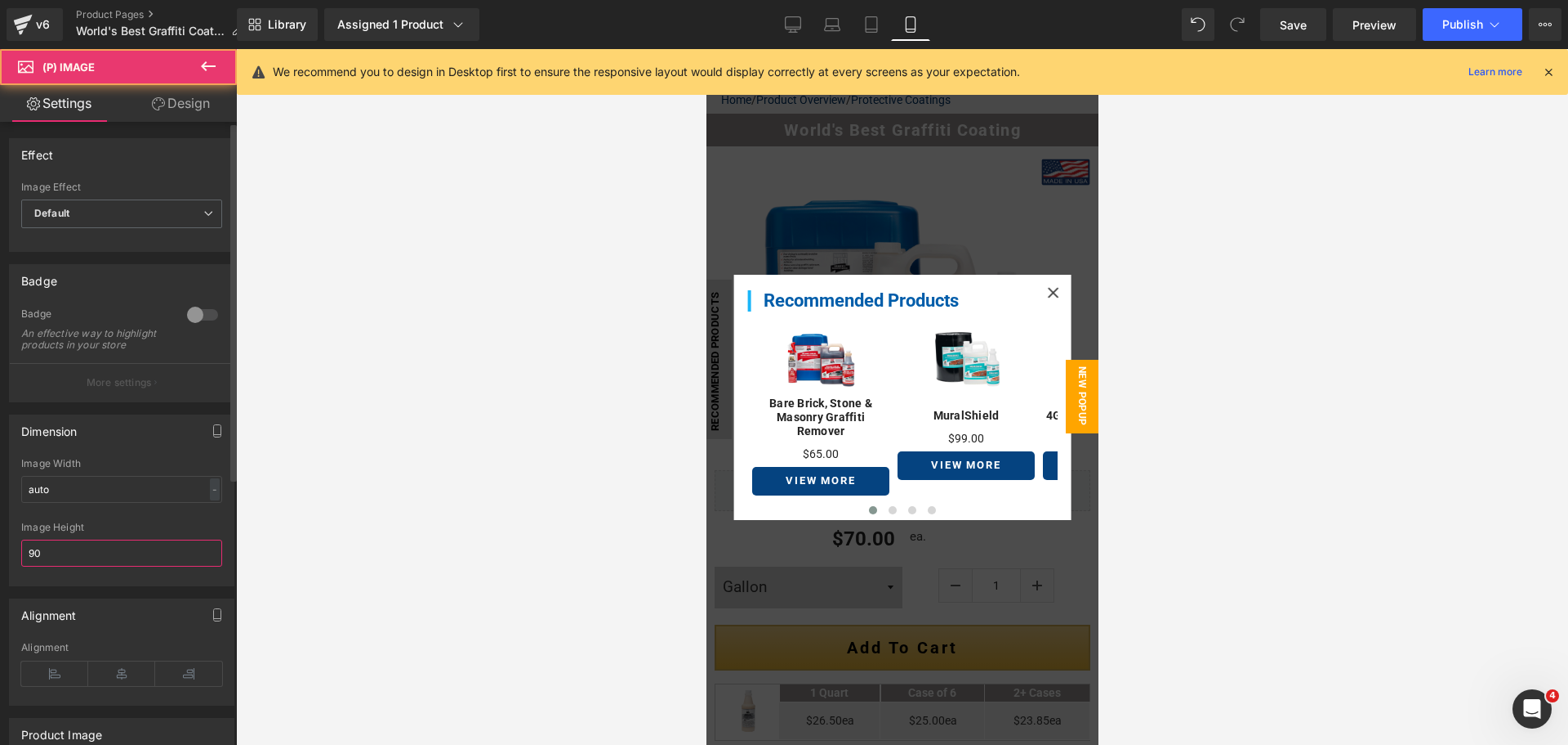
click at [60, 551] on input "90" at bounding box center [122, 553] width 201 height 27
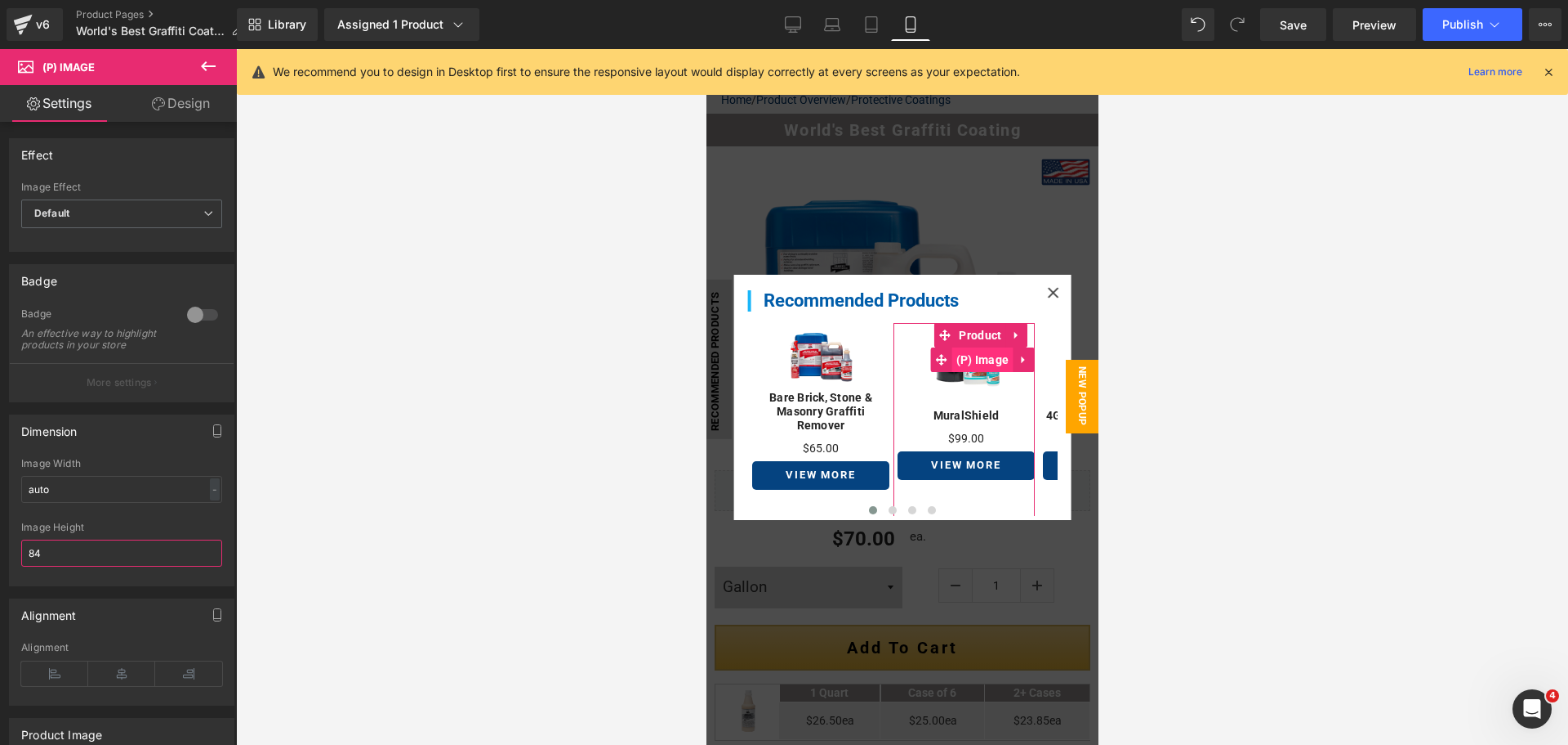
type input "83"
click at [964, 381] on img at bounding box center [965, 360] width 78 height 74
click at [52, 559] on input "90" at bounding box center [122, 553] width 201 height 27
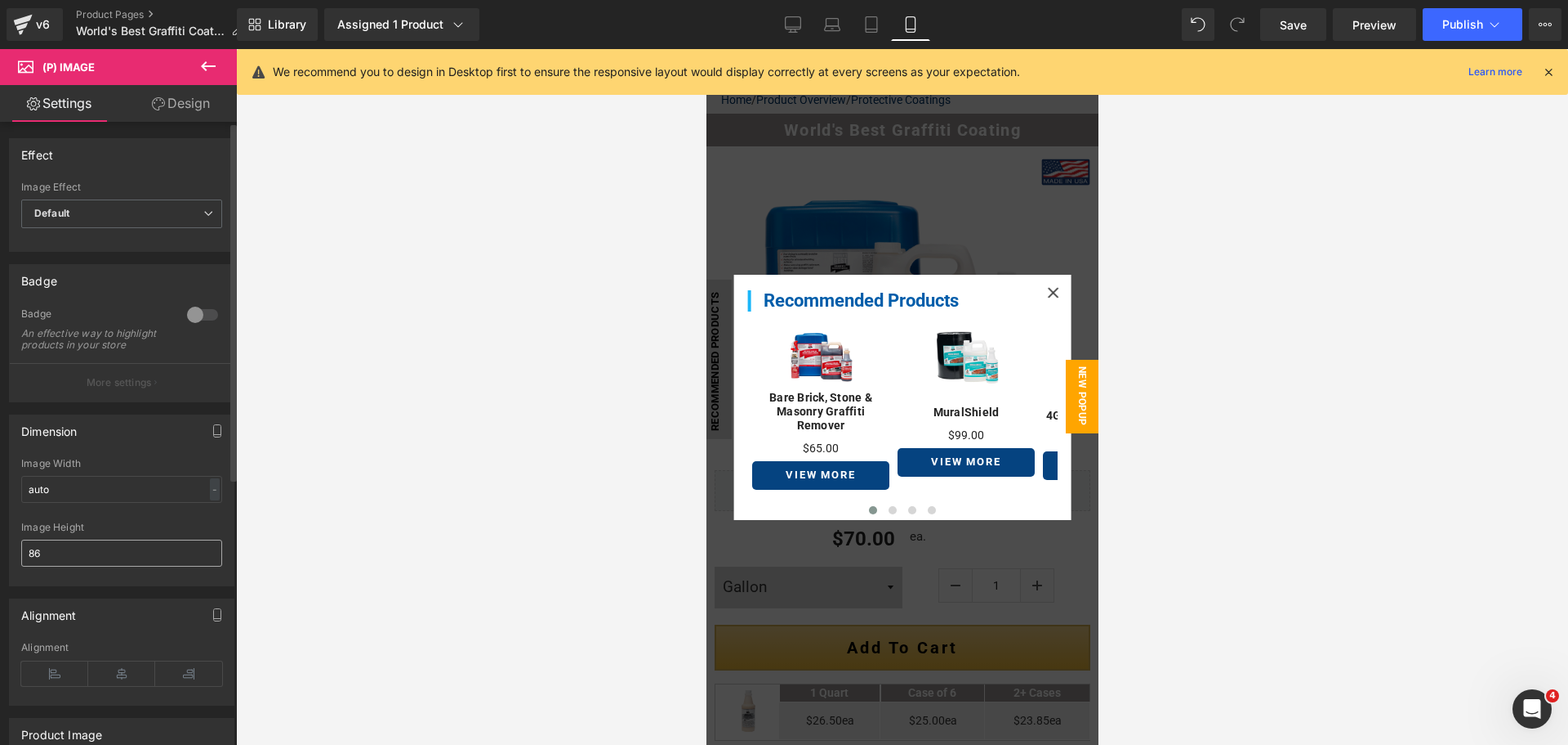
drag, startPoint x: 48, startPoint y: 565, endPoint x: 27, endPoint y: 563, distance: 21.1
click at [27, 563] on input "86" at bounding box center [122, 553] width 201 height 27
type input "85"
click at [821, 355] on span "(P) Image" at bounding box center [835, 356] width 61 height 25
drag, startPoint x: 56, startPoint y: 561, endPoint x: 3, endPoint y: 559, distance: 53.0
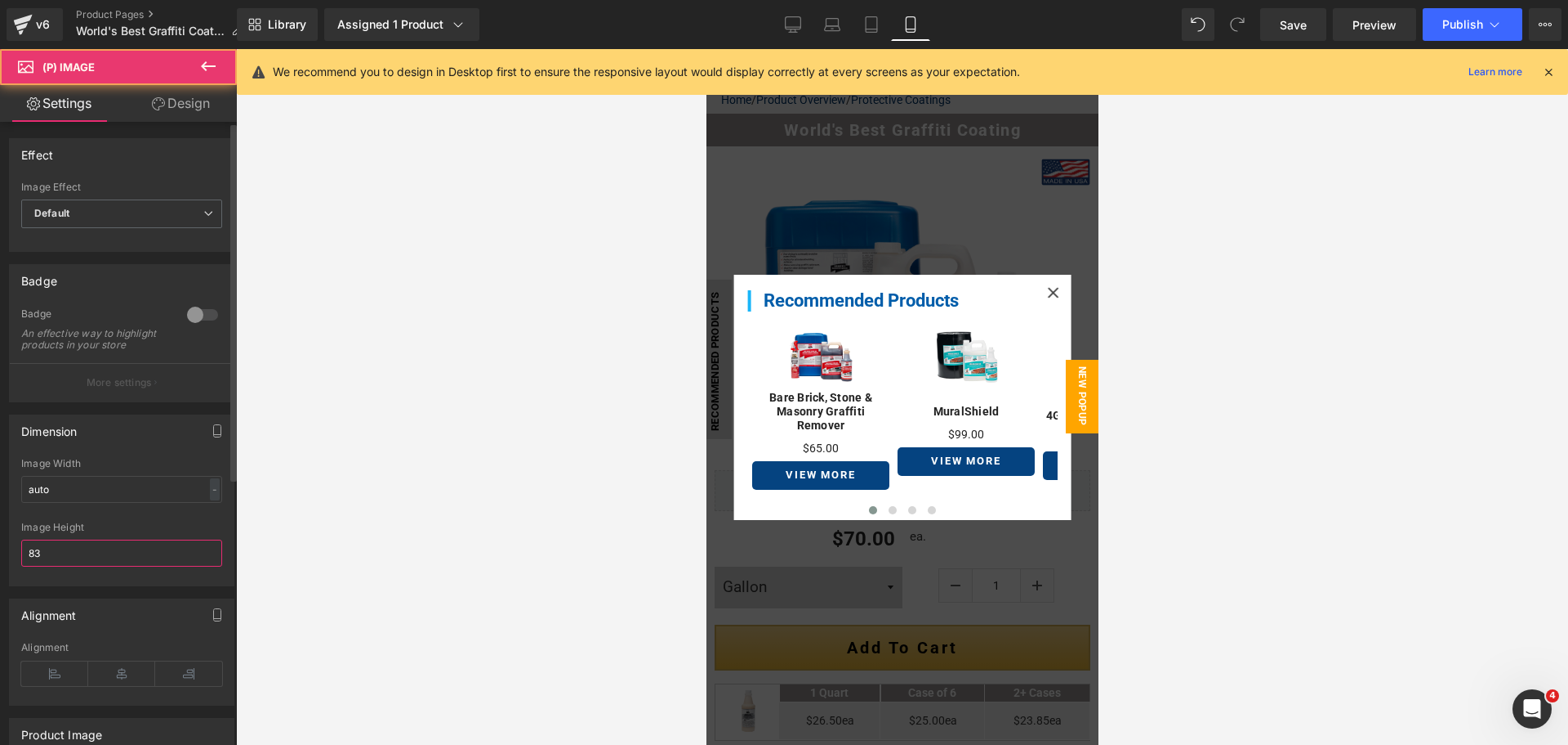
click at [6, 559] on div "Dimension auto Image Width auto - % px 83px Image Height 83" at bounding box center [122, 494] width 244 height 184
type input "85"
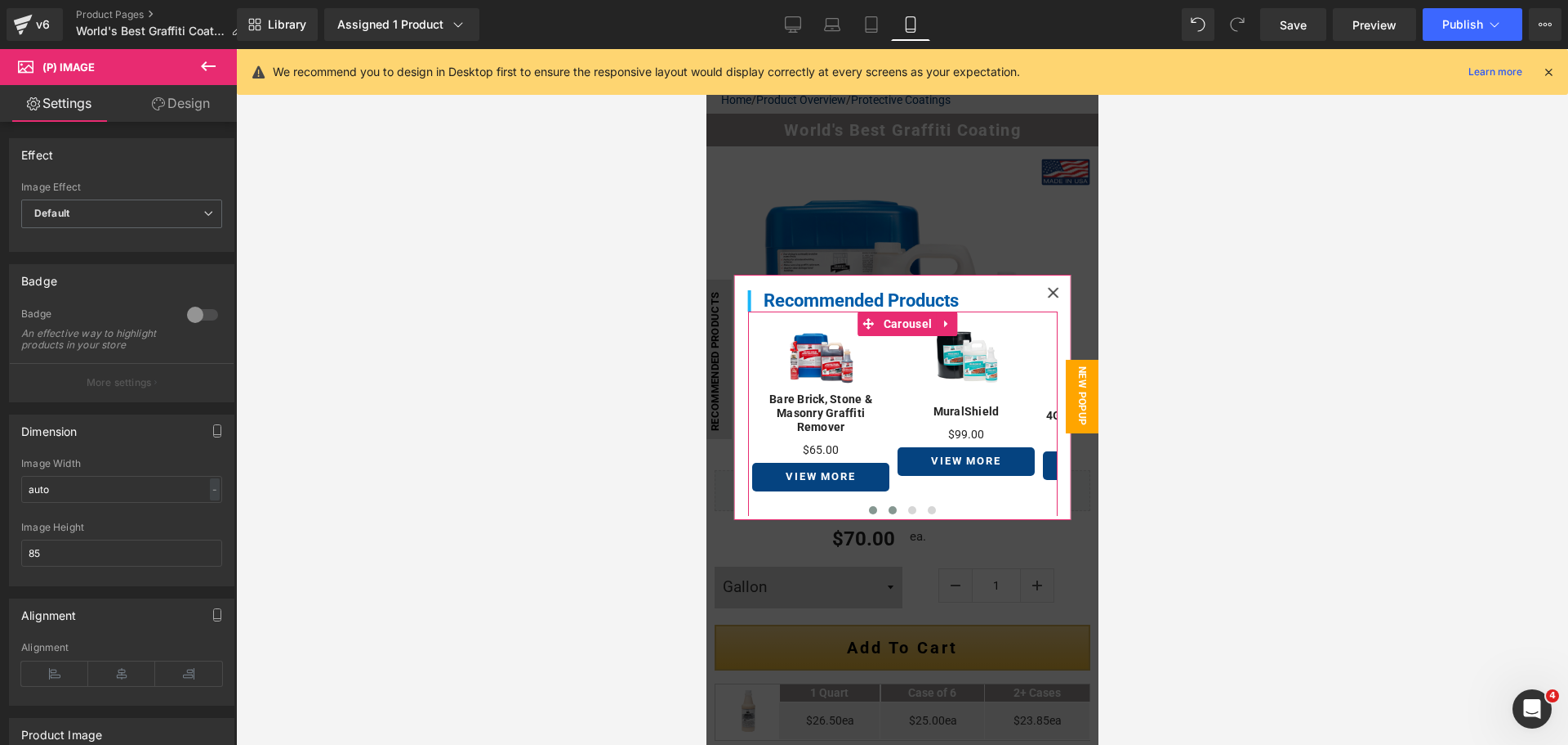
click at [888, 507] on span at bounding box center [892, 510] width 8 height 8
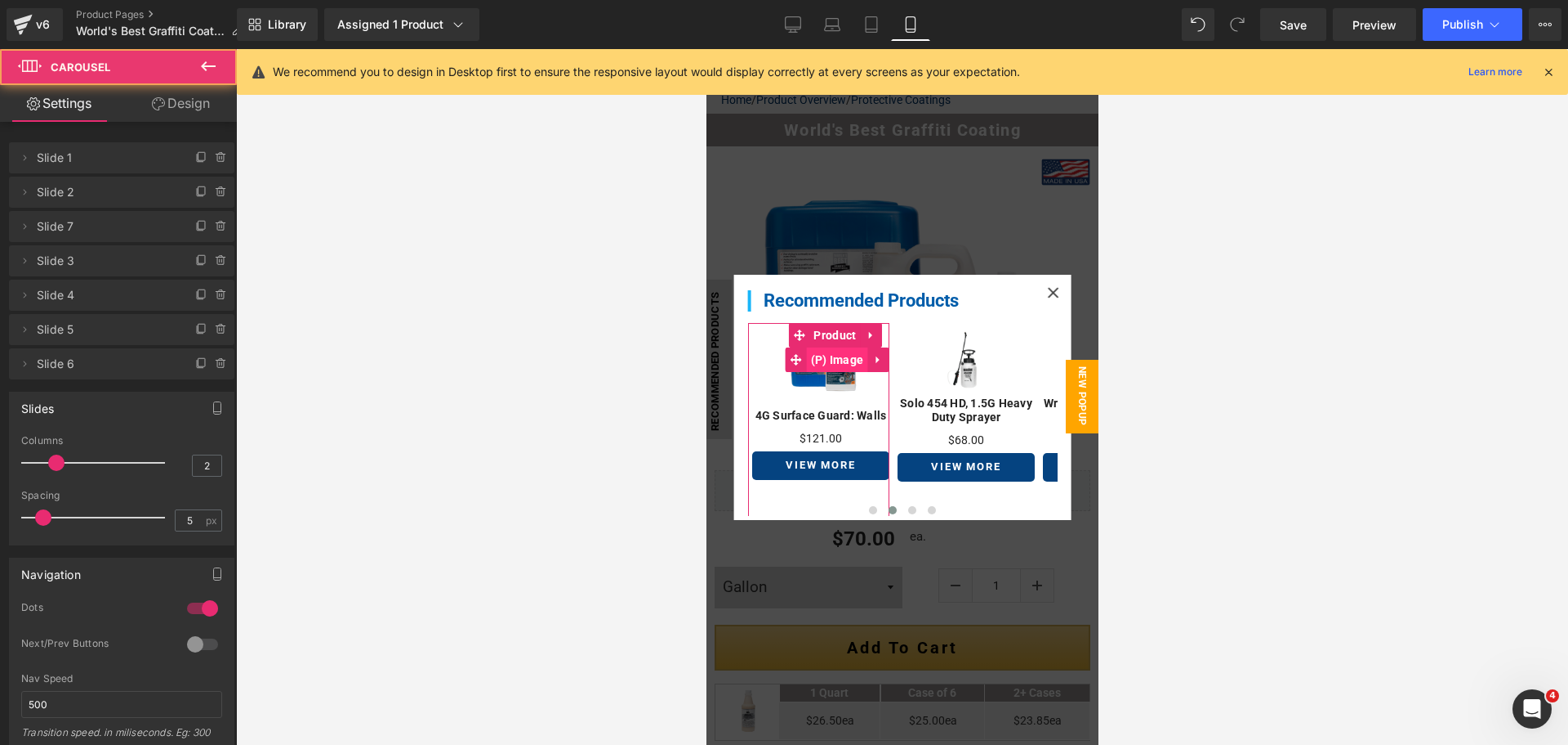
click at [821, 358] on span "(P) Image" at bounding box center [835, 359] width 61 height 25
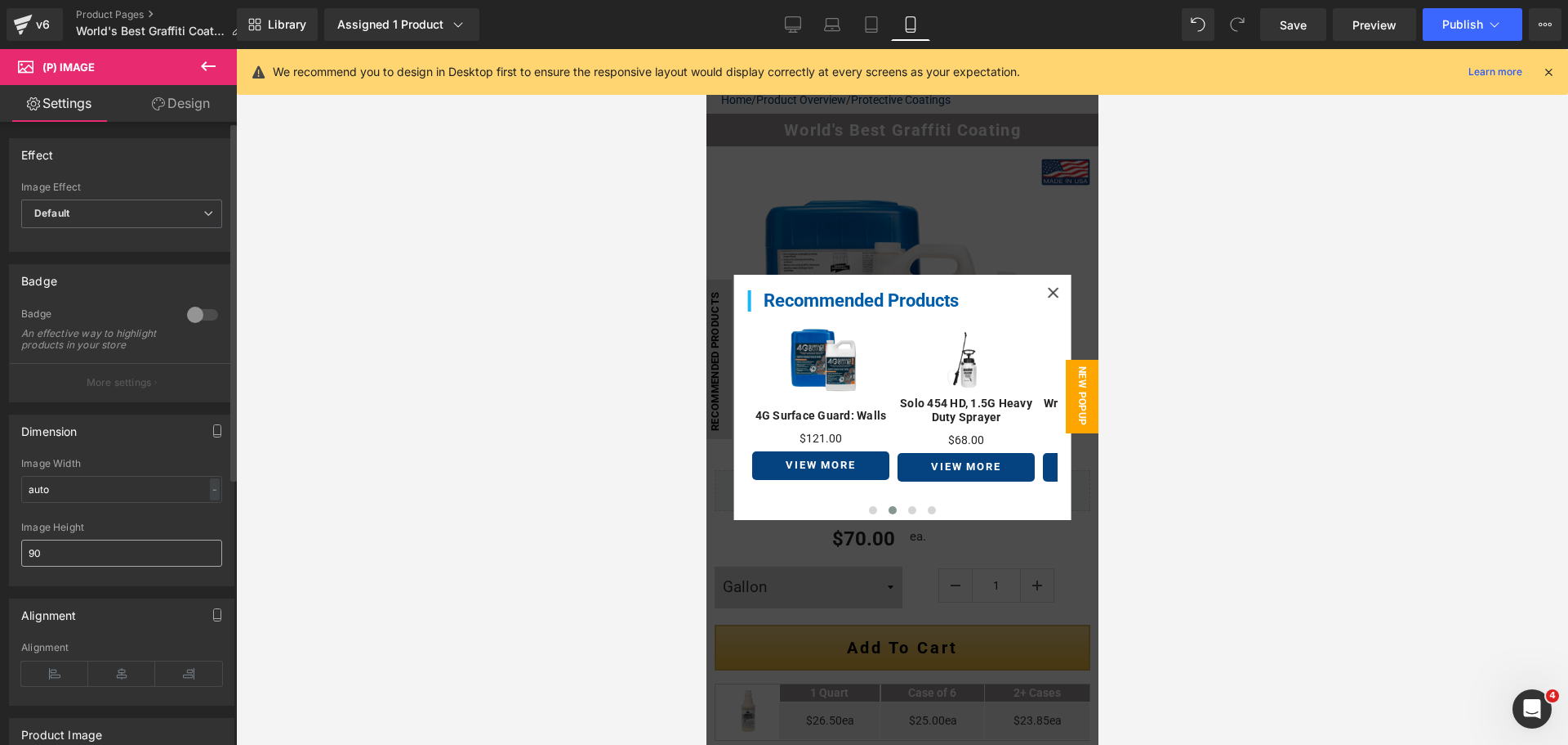
drag, startPoint x: 56, startPoint y: 554, endPoint x: 24, endPoint y: 555, distance: 32.0
click at [24, 555] on input "90" at bounding box center [122, 553] width 201 height 27
type input "85"
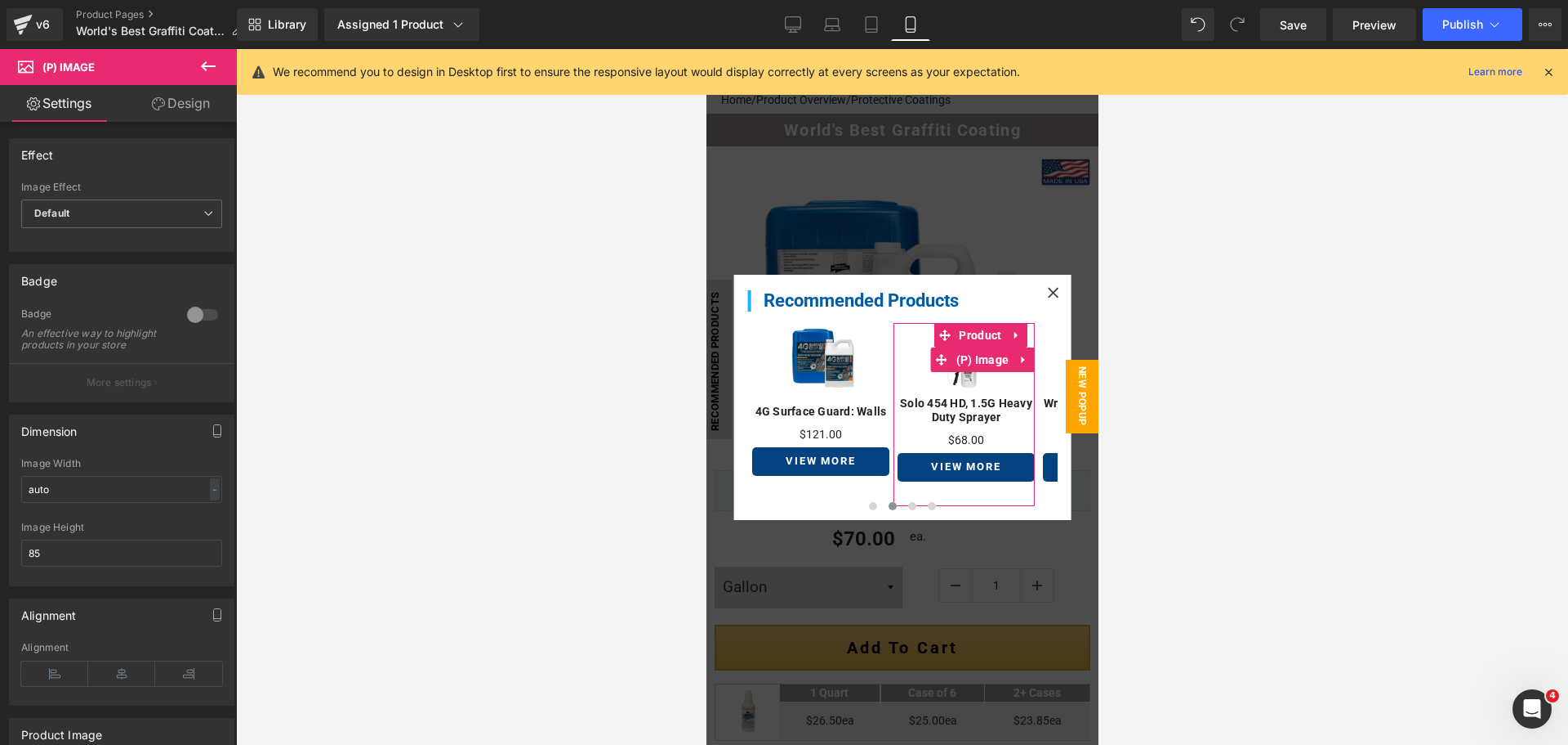
click at [966, 379] on img at bounding box center [966, 360] width 74 height 74
drag, startPoint x: 44, startPoint y: 560, endPoint x: 0, endPoint y: 551, distance: 44.9
click at [0, 555] on div "Dimension auto Image Width auto - % px 90px Image Height 90" at bounding box center [122, 494] width 244 height 184
type input "85"
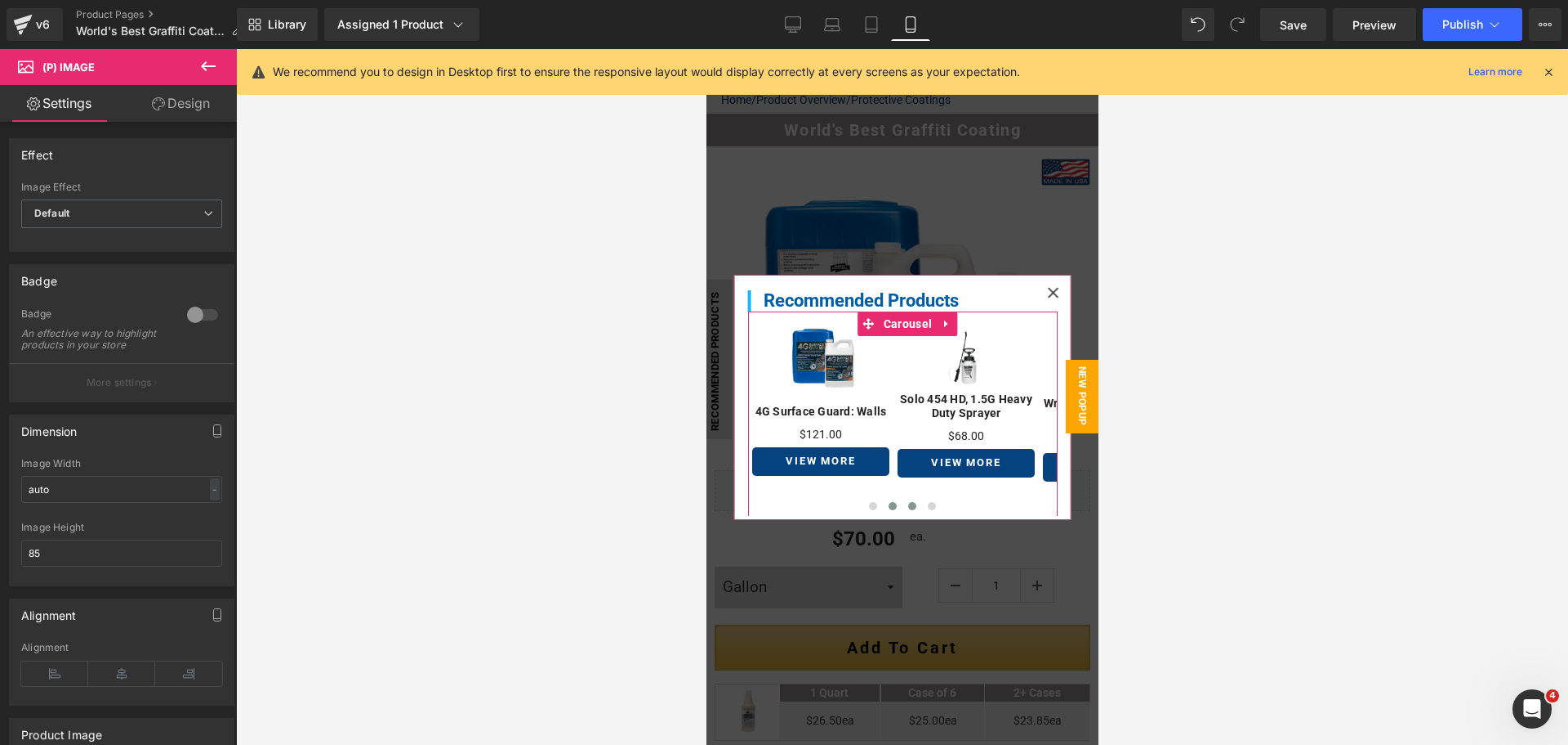
click at [902, 501] on button at bounding box center [912, 506] width 20 height 16
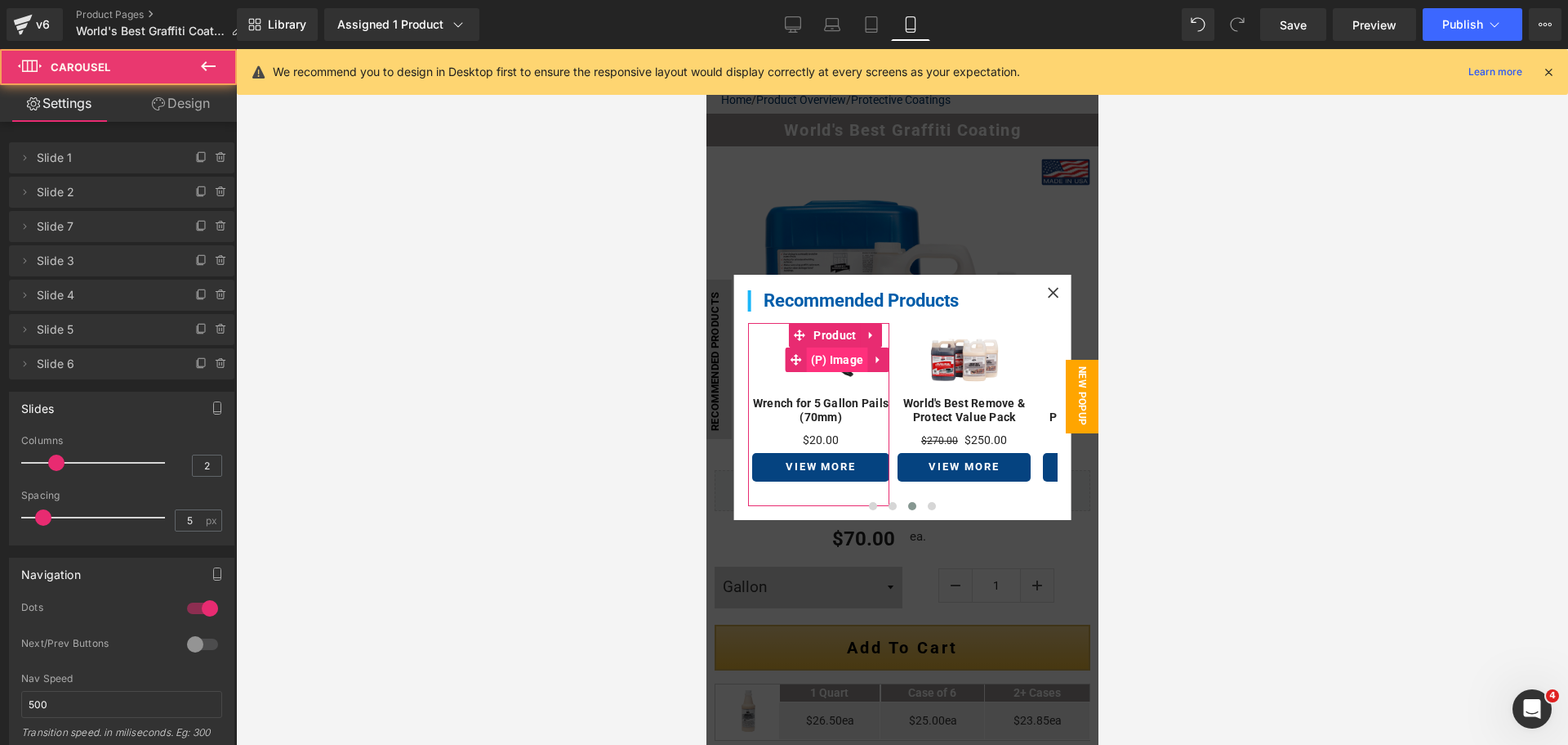
click at [826, 369] on span "(P) Image" at bounding box center [835, 359] width 61 height 25
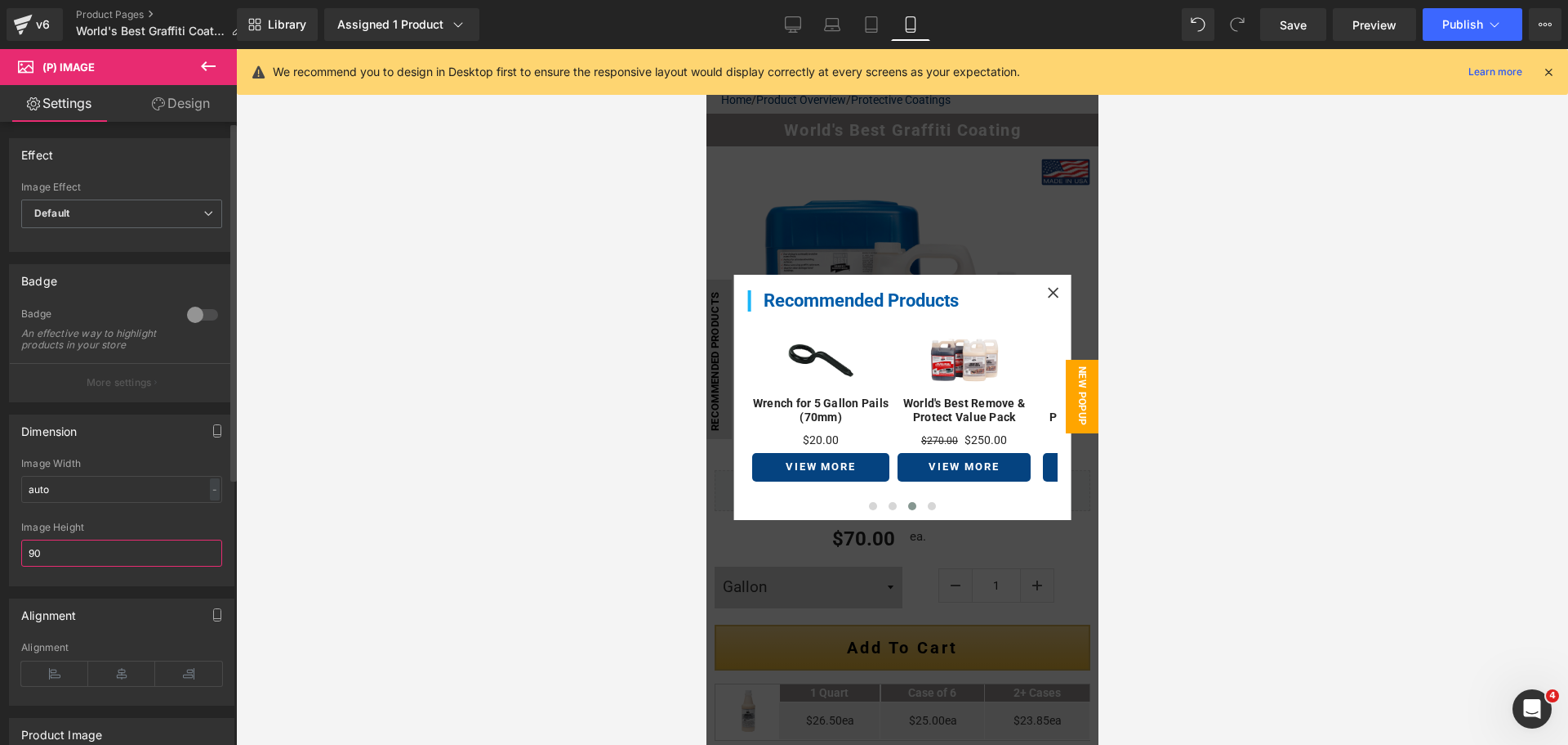
drag, startPoint x: 54, startPoint y: 563, endPoint x: 3, endPoint y: 558, distance: 51.2
click at [3, 558] on div "Dimension auto Image Width auto - % px 90px Image Height 90" at bounding box center [122, 494] width 244 height 184
type input "85"
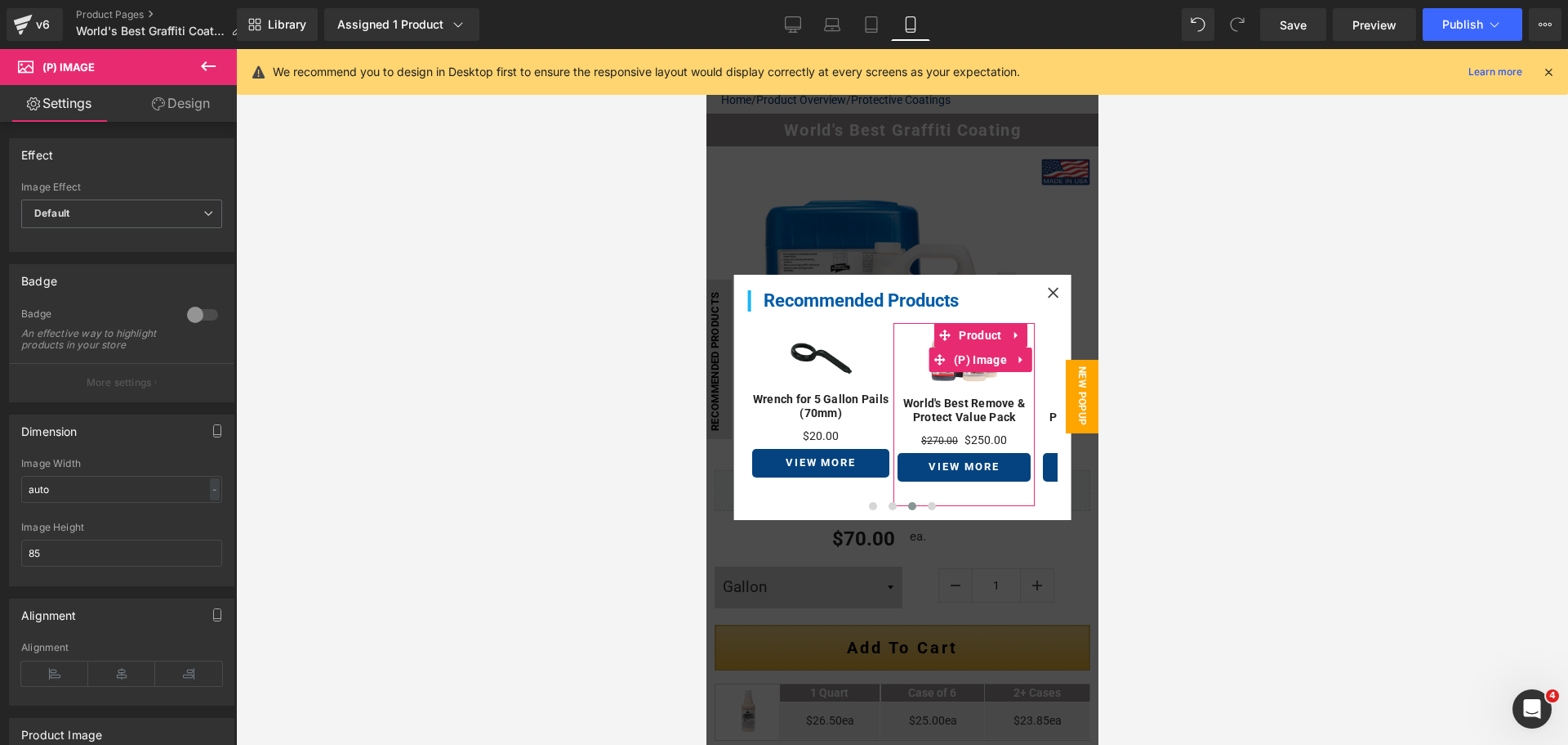
click at [944, 374] on img at bounding box center [963, 360] width 74 height 74
click at [2, 558] on div "Dimension auto Image Width auto - % px 90px Image Height 90" at bounding box center [122, 494] width 244 height 184
type input "85"
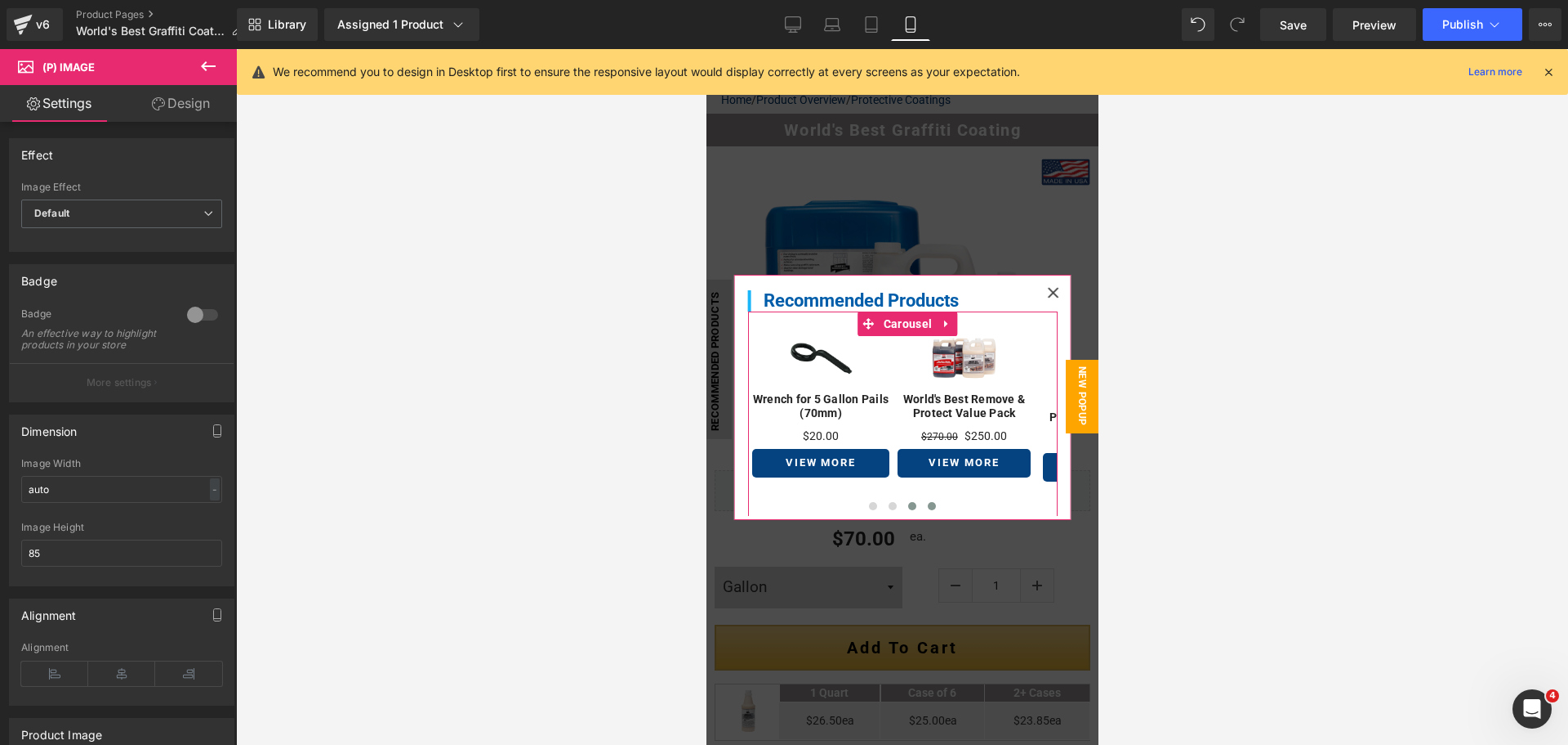
click at [921, 509] on button at bounding box center [931, 506] width 20 height 16
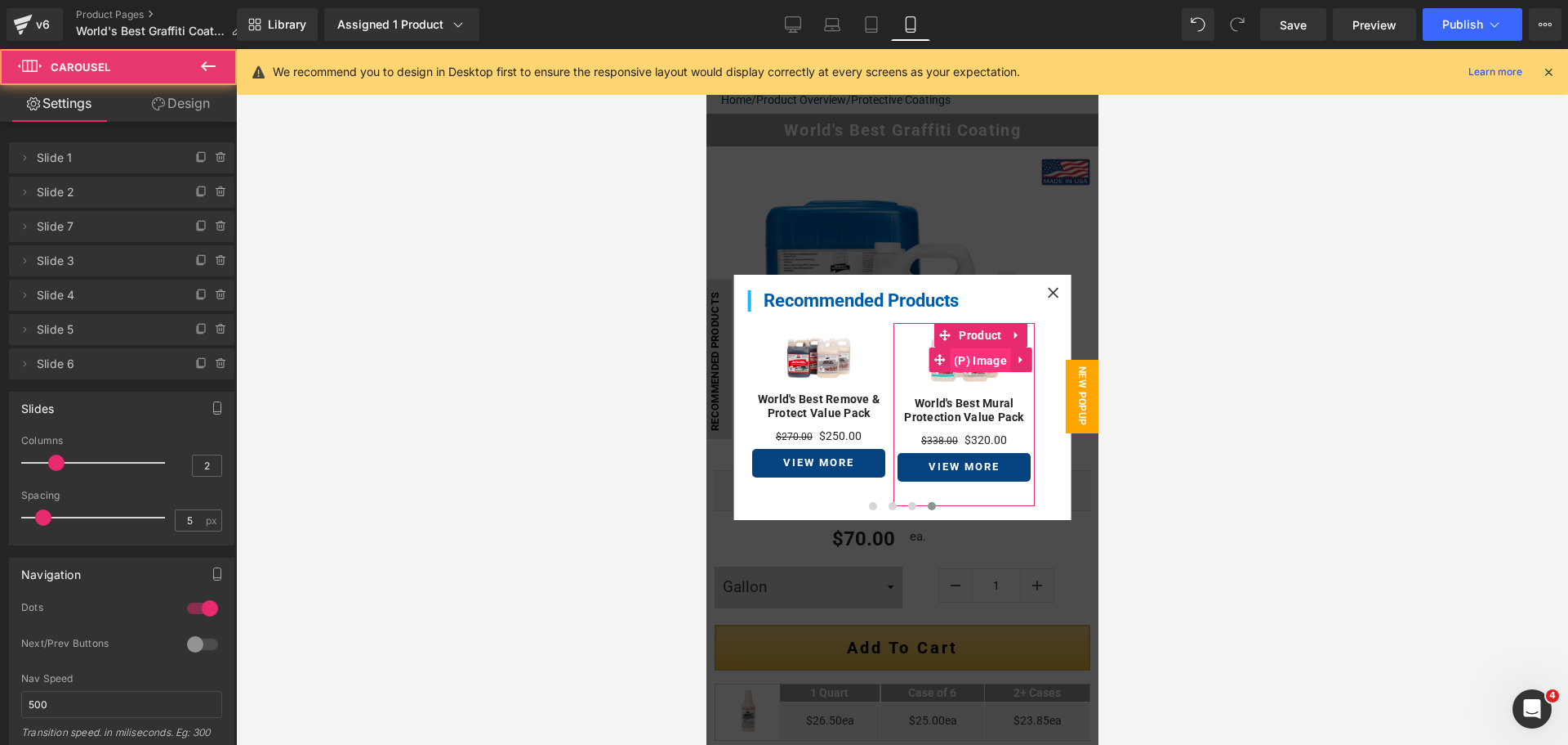
click at [957, 360] on span "(P) Image" at bounding box center [979, 360] width 61 height 25
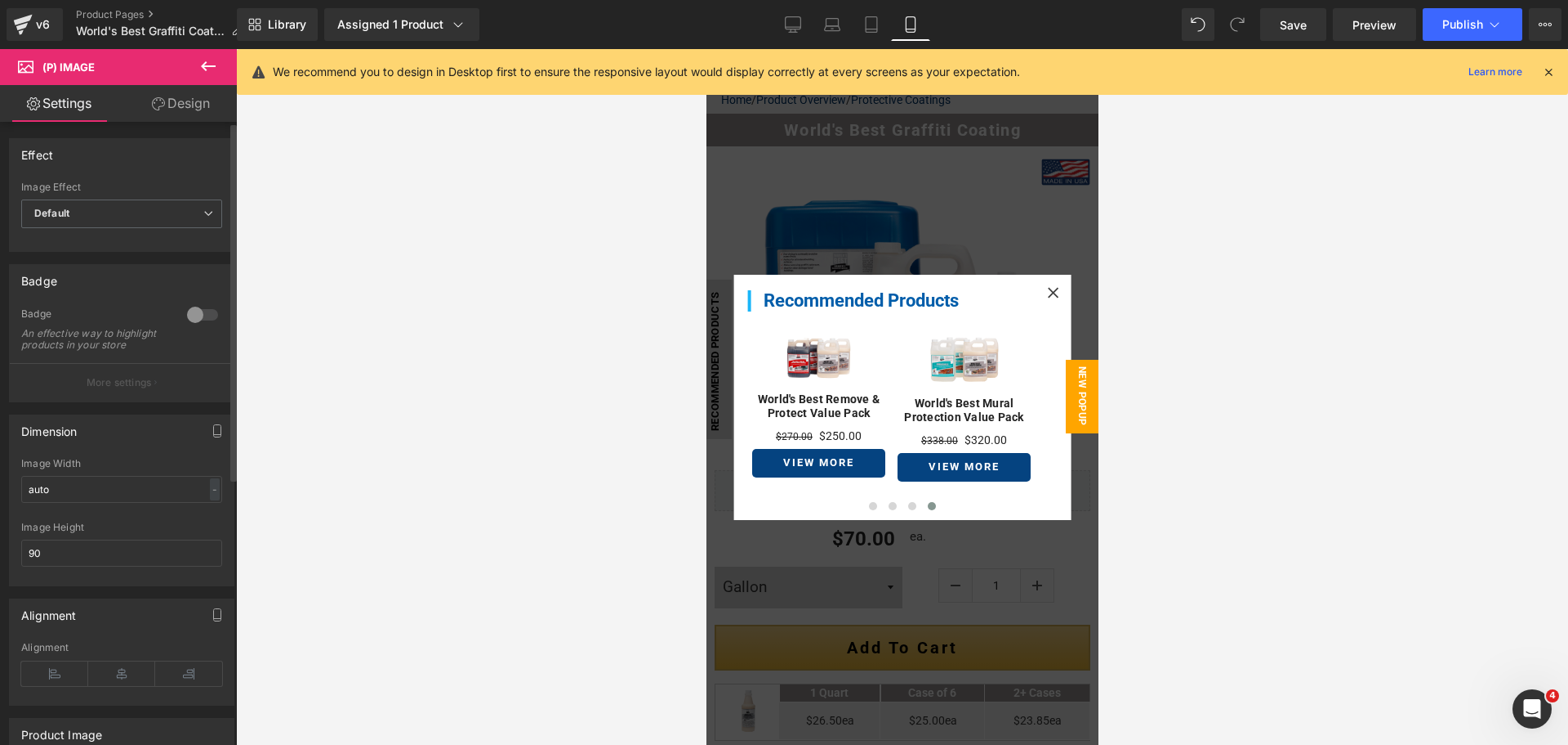
drag, startPoint x: 48, startPoint y: 562, endPoint x: 1, endPoint y: 556, distance: 47.4
click at [10, 559] on div "auto Image Width auto - % px 90px Image Height 90" at bounding box center [122, 522] width 224 height 128
type input "85"
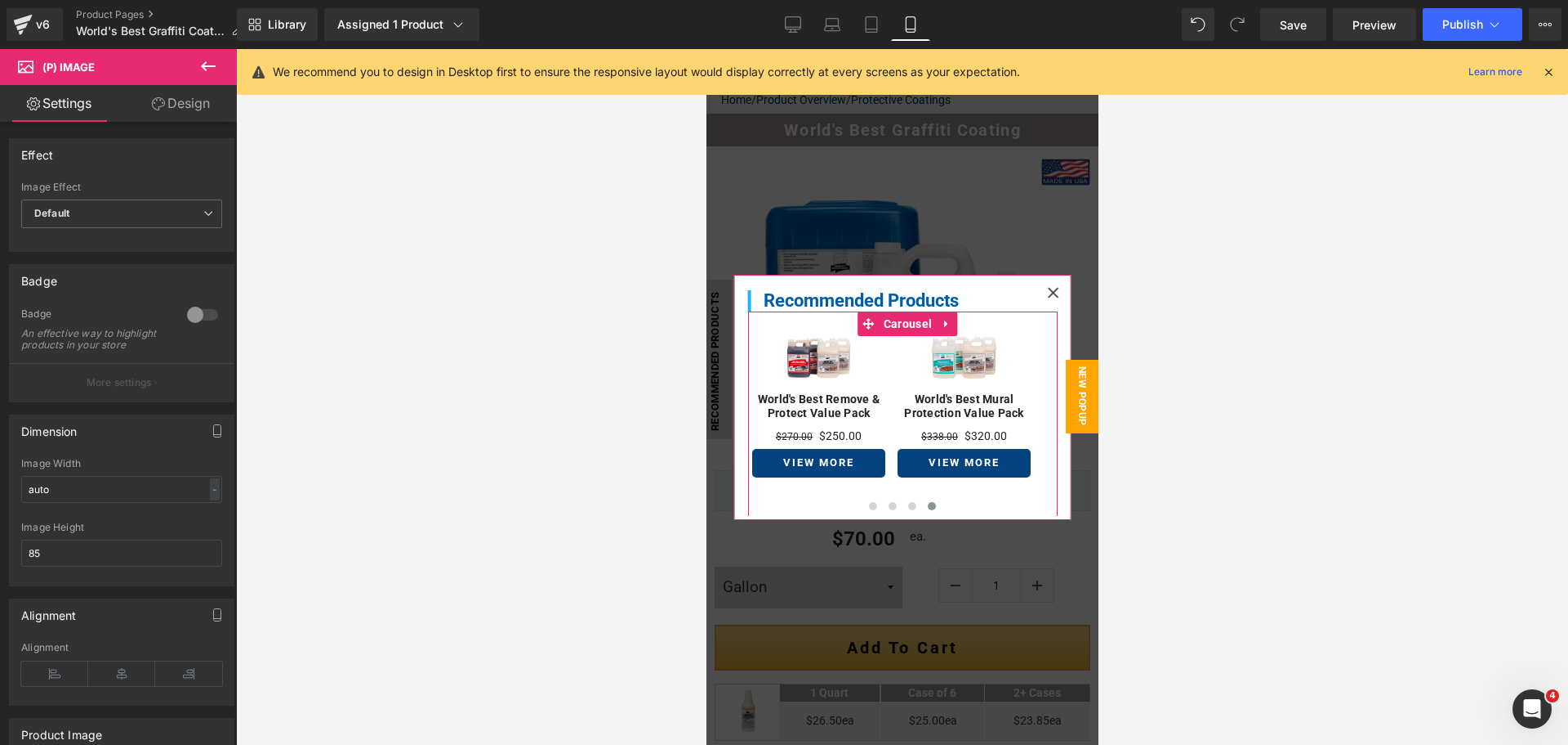
click at [927, 505] on span at bounding box center [931, 506] width 8 height 8
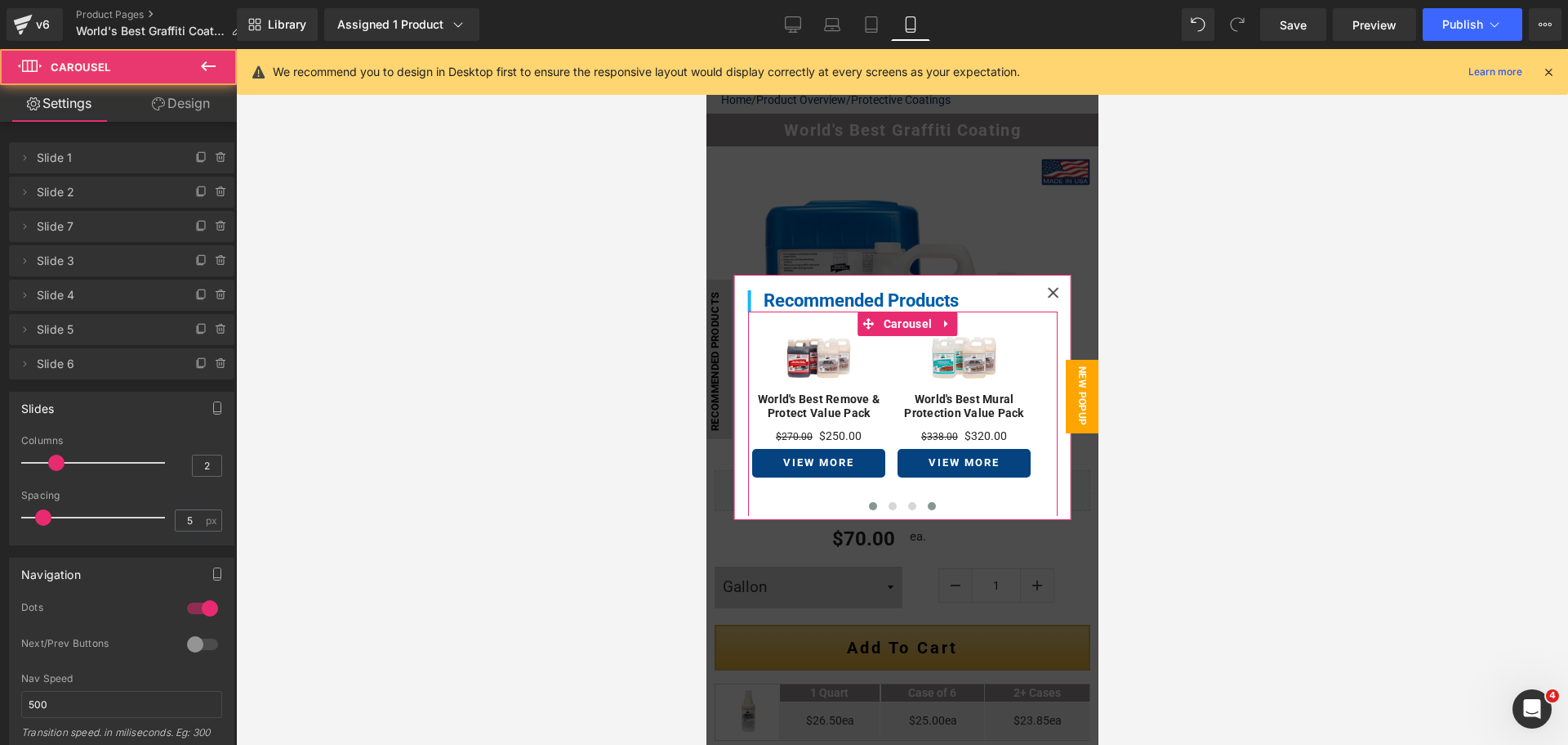
click at [868, 505] on span at bounding box center [872, 506] width 8 height 8
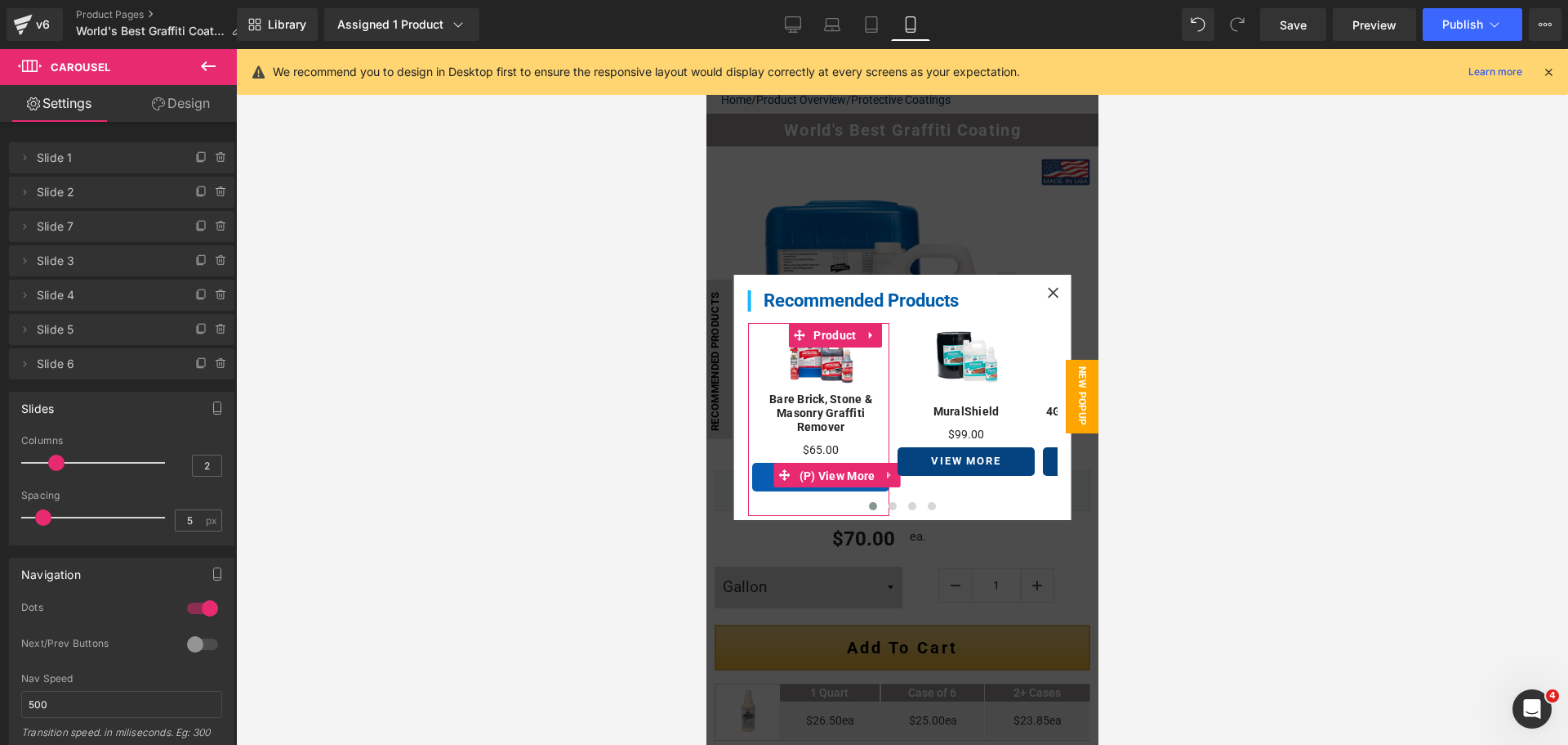
click at [794, 478] on span "(P) View More" at bounding box center [836, 476] width 84 height 25
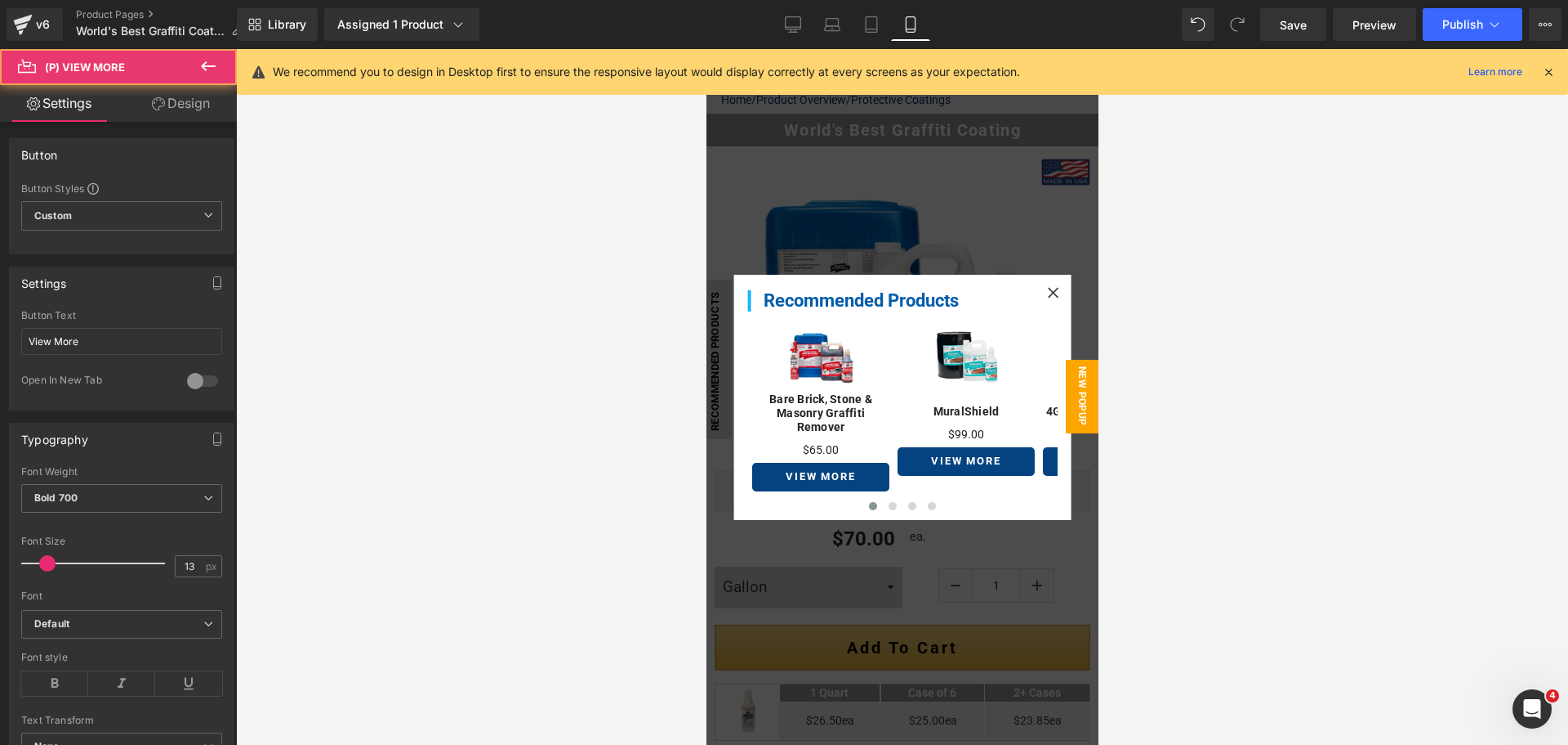
click at [187, 102] on link "Design" at bounding box center [180, 103] width 119 height 37
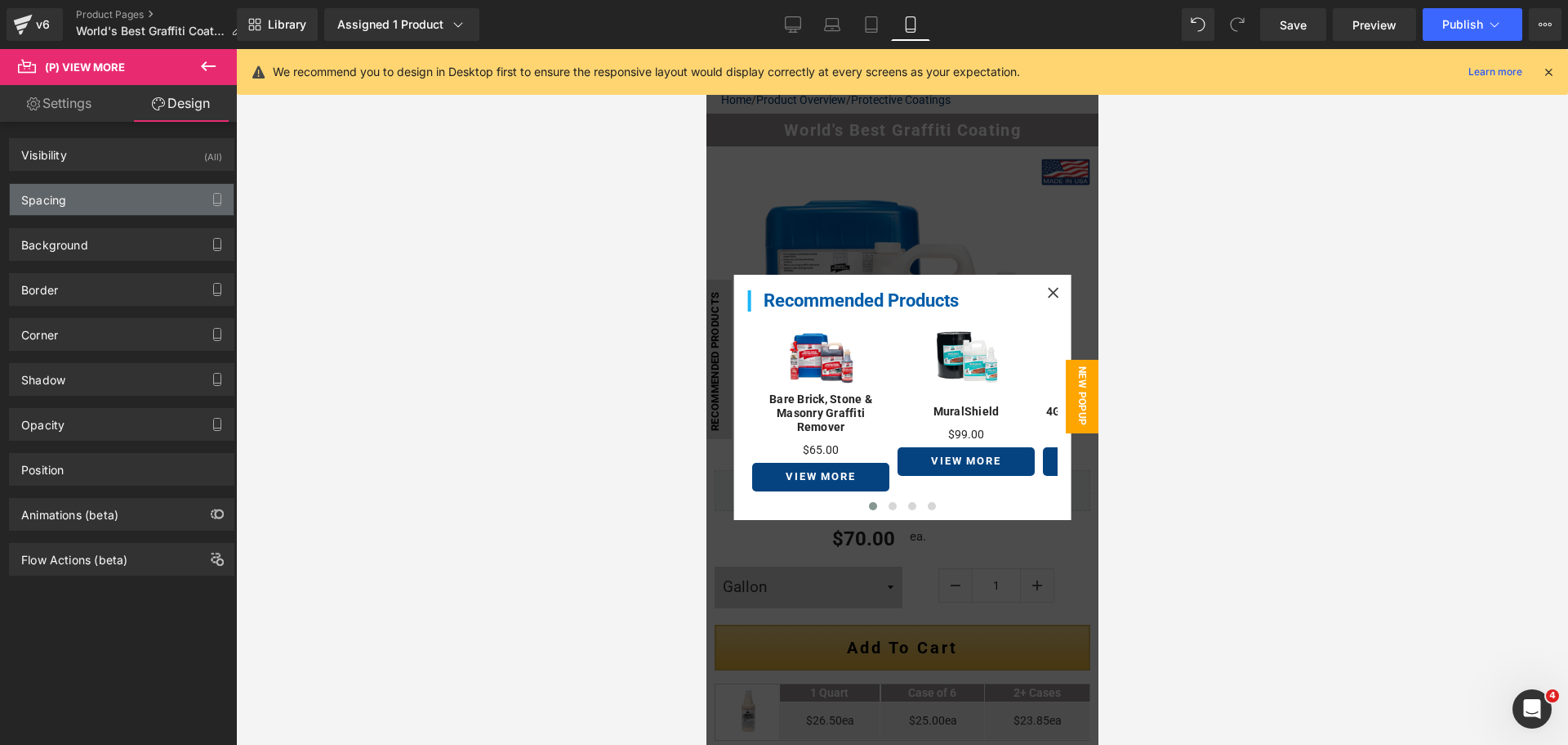
click at [64, 203] on div "Spacing" at bounding box center [43, 194] width 45 height 23
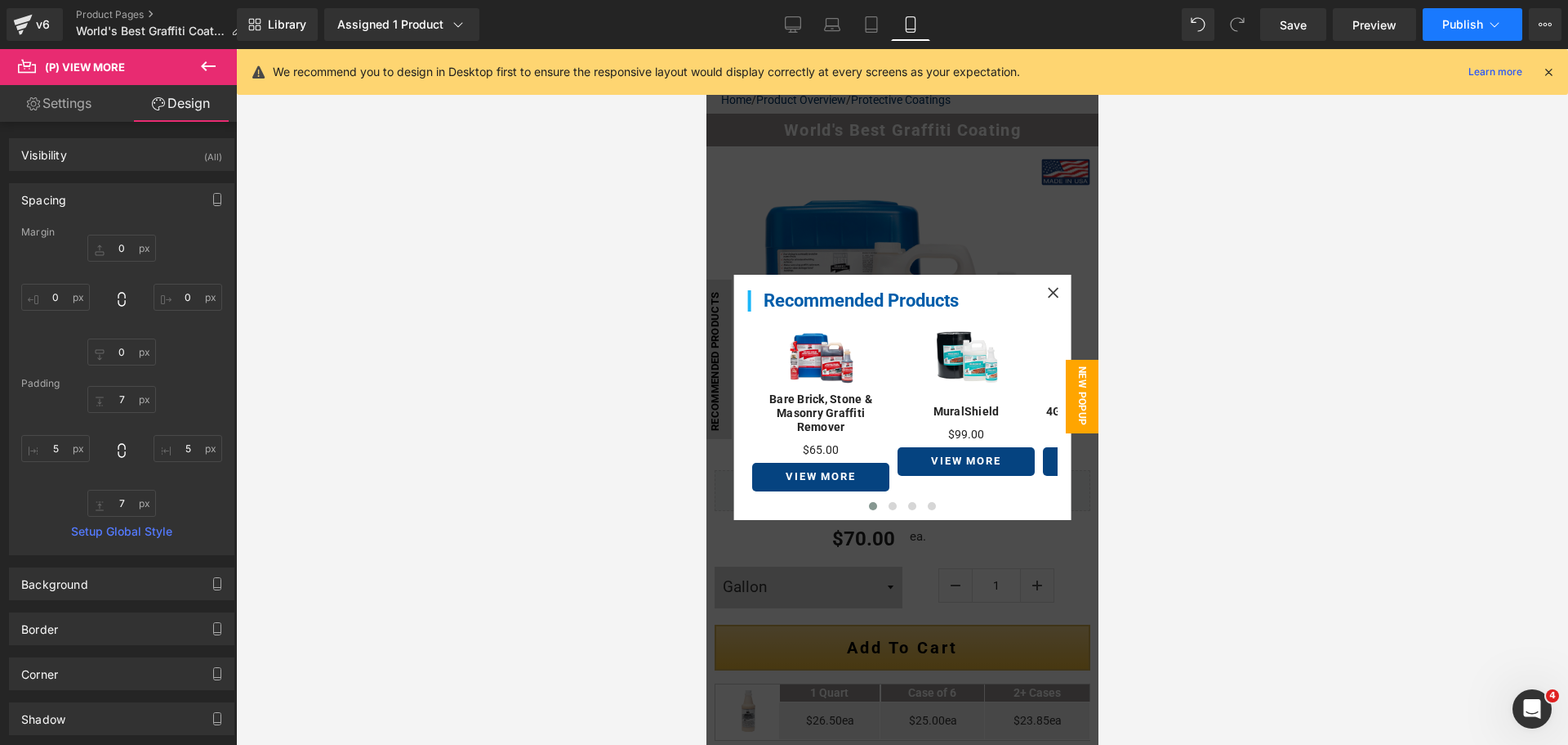
click at [1457, 38] on button "Publish" at bounding box center [1473, 24] width 100 height 33
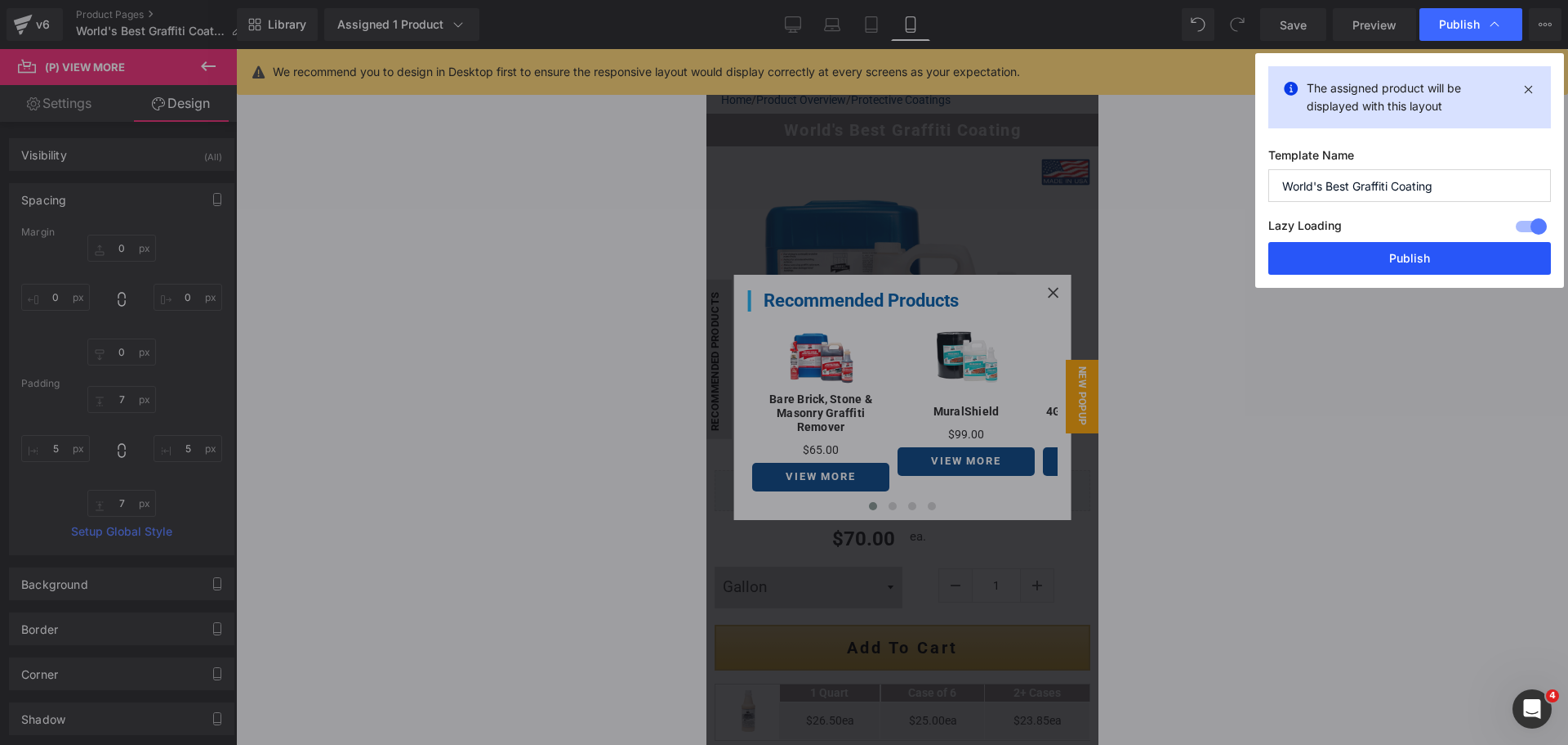
click at [1369, 250] on button "Publish" at bounding box center [1411, 258] width 283 height 33
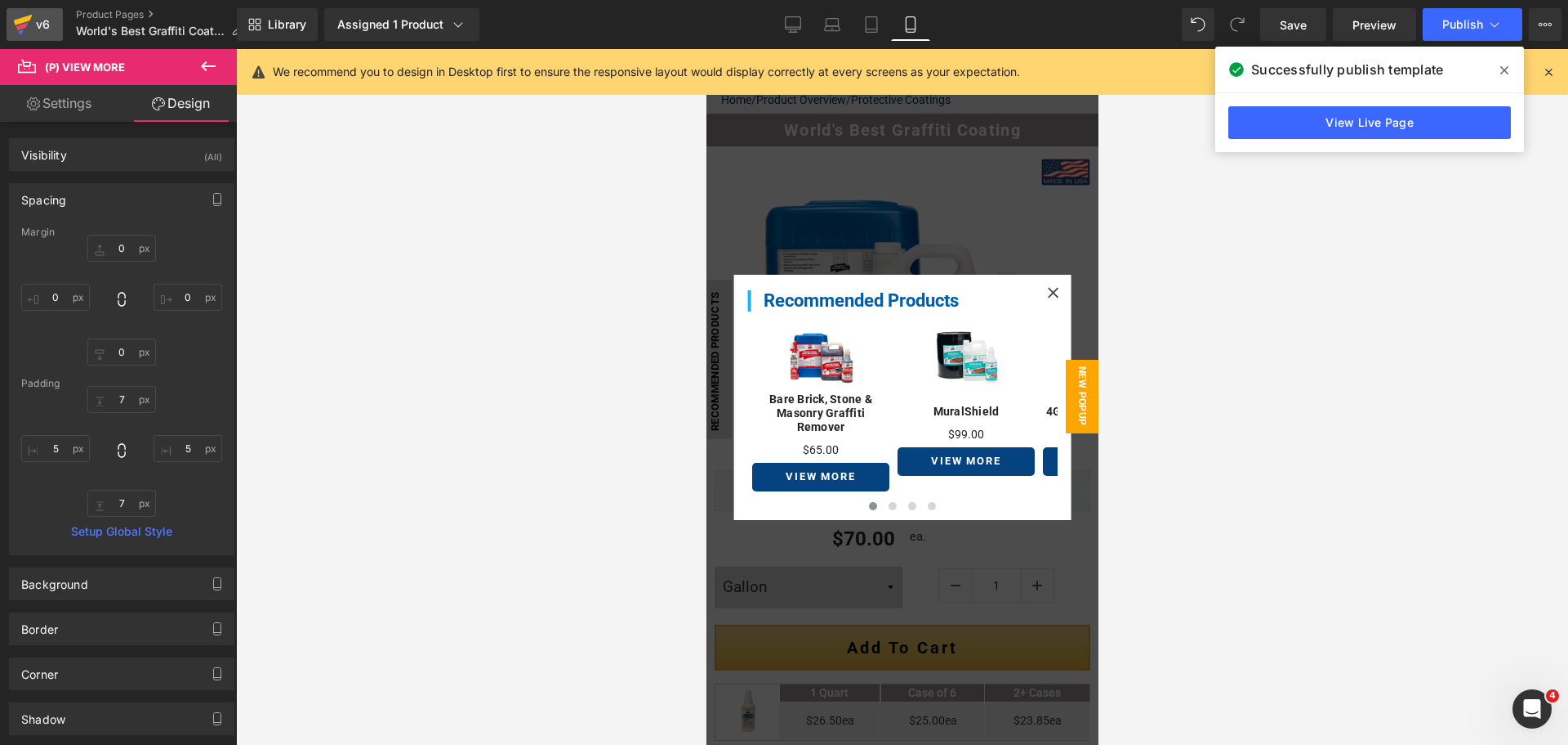
click at [40, 25] on div "v6" at bounding box center [43, 24] width 20 height 21
